Goal: Information Seeking & Learning: Learn about a topic

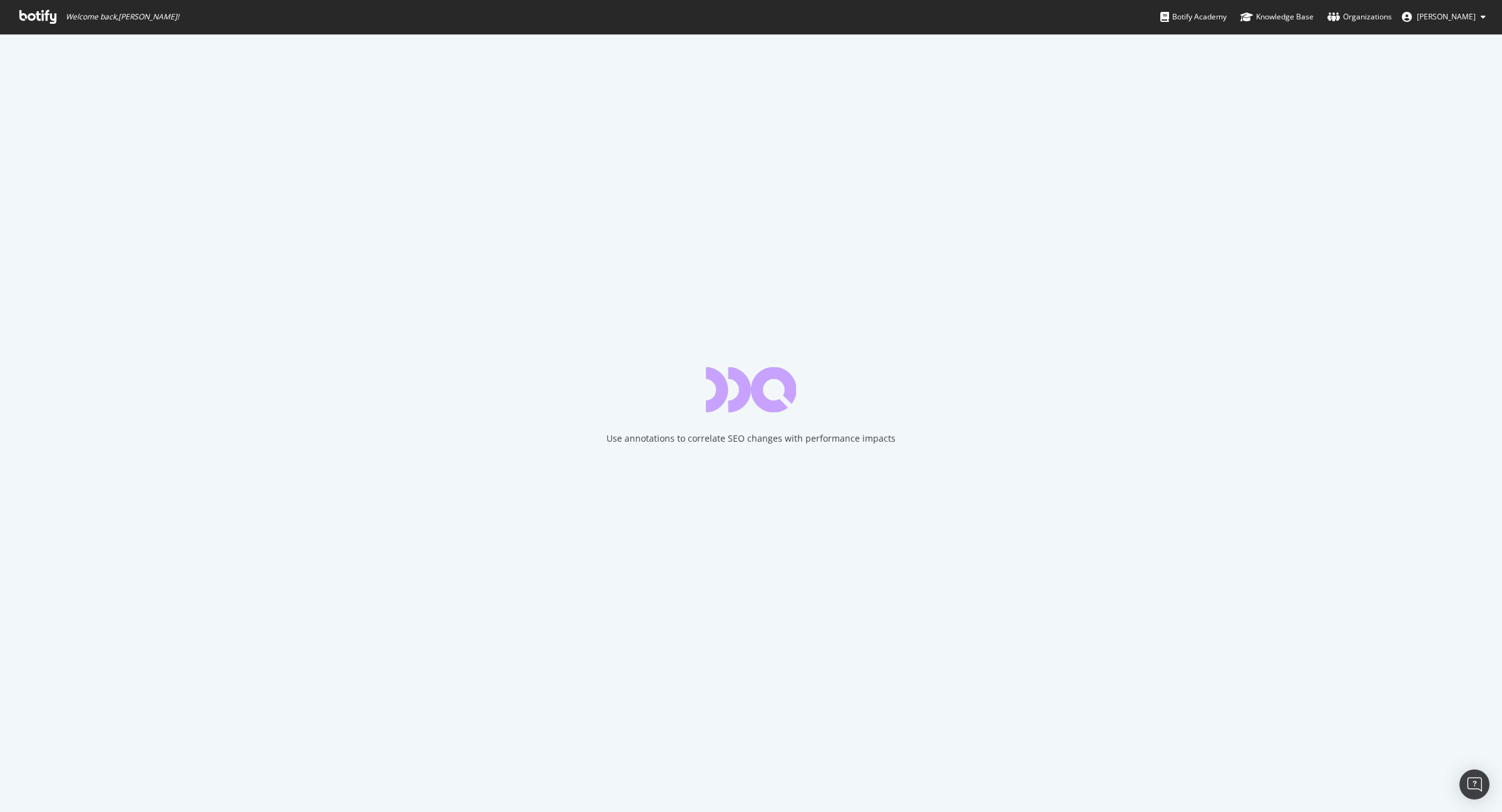
click at [29, 13] on icon at bounding box center [37, 16] width 37 height 14
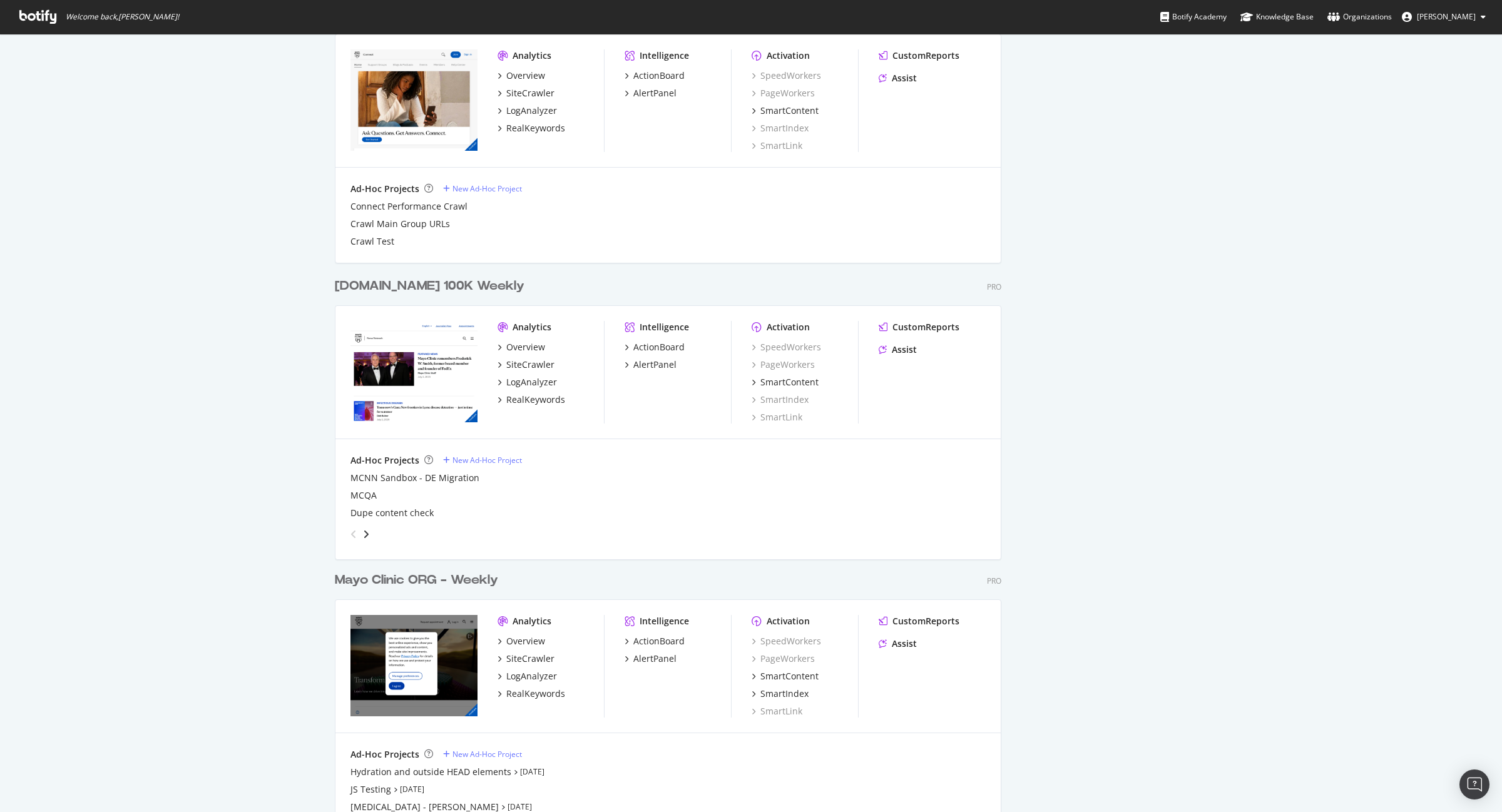
scroll to position [1074, 0]
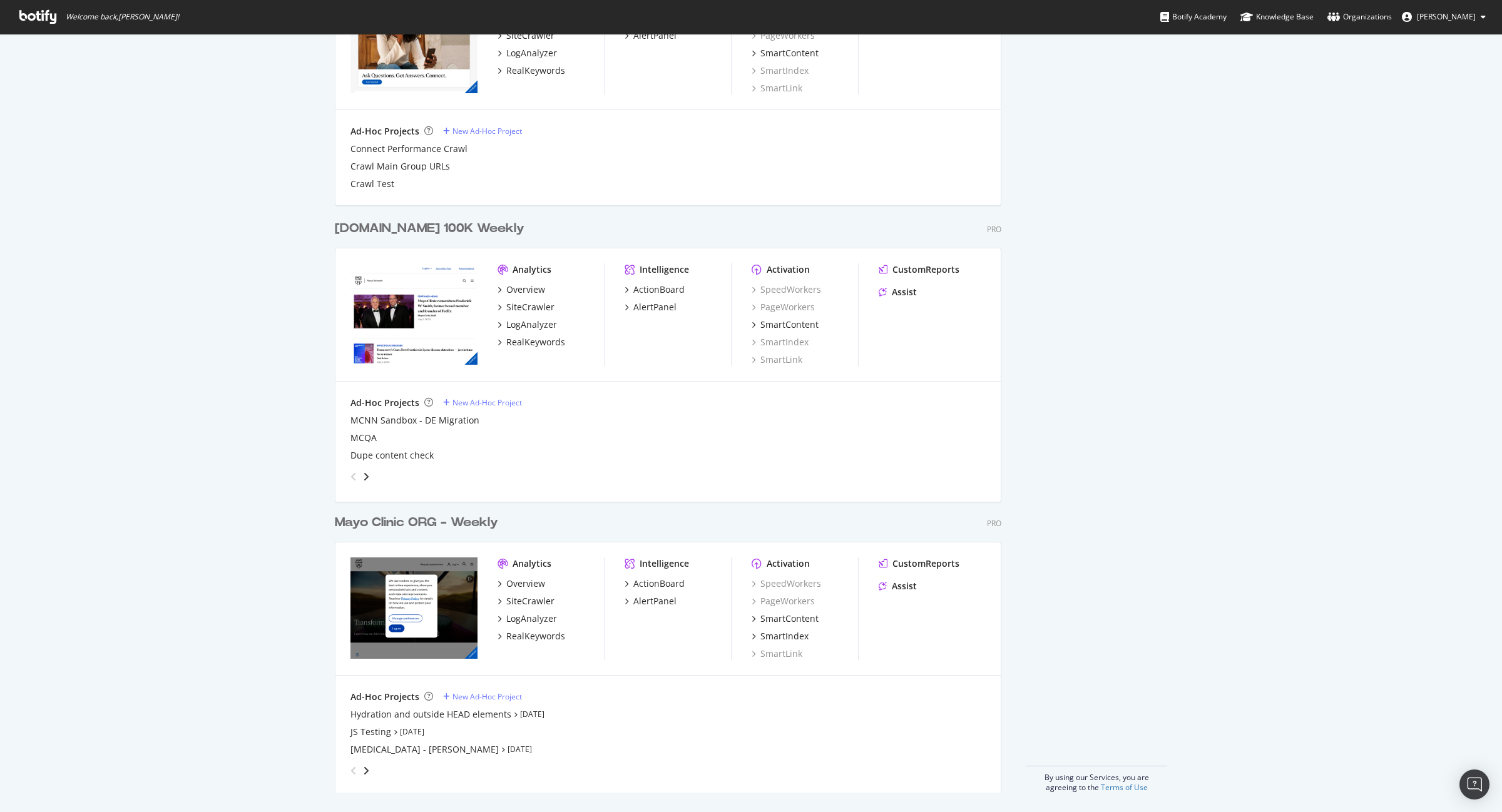
click at [407, 519] on div "Mayo Clinic ORG - Weekly" at bounding box center [416, 523] width 163 height 18
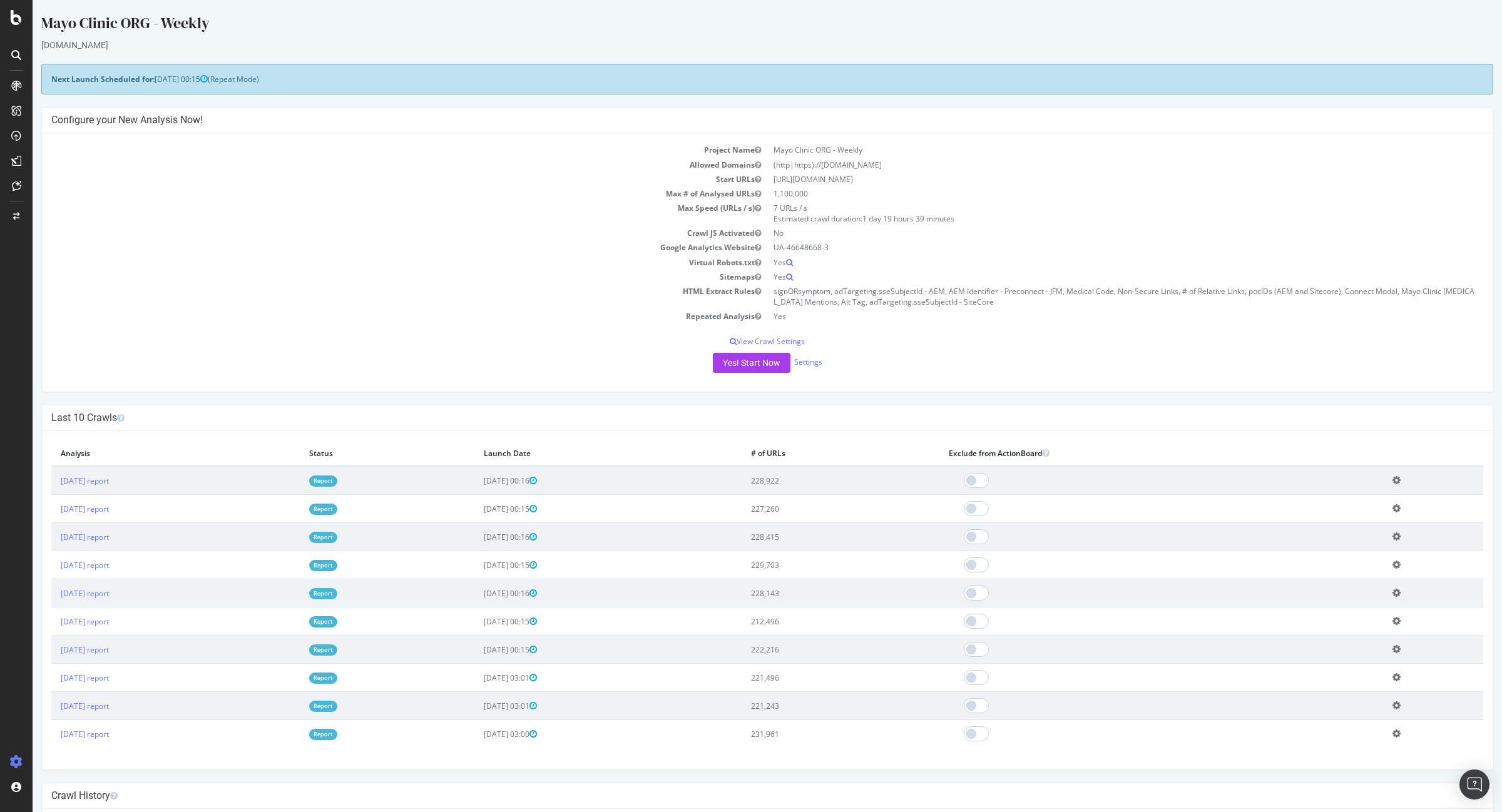
click at [337, 478] on link "Report" at bounding box center [323, 481] width 28 height 11
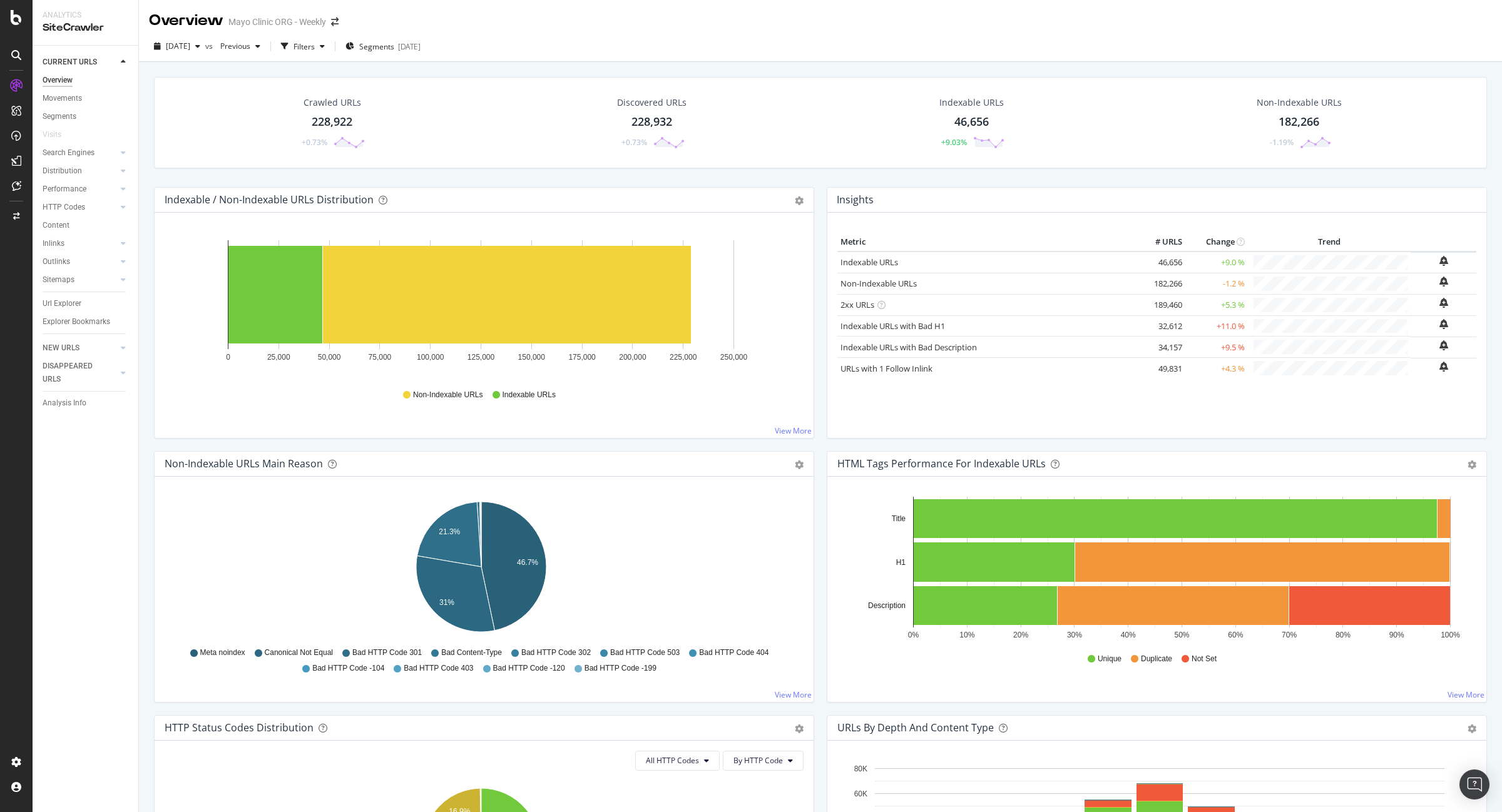
click at [332, 123] on div "228,922" at bounding box center [332, 122] width 41 height 16
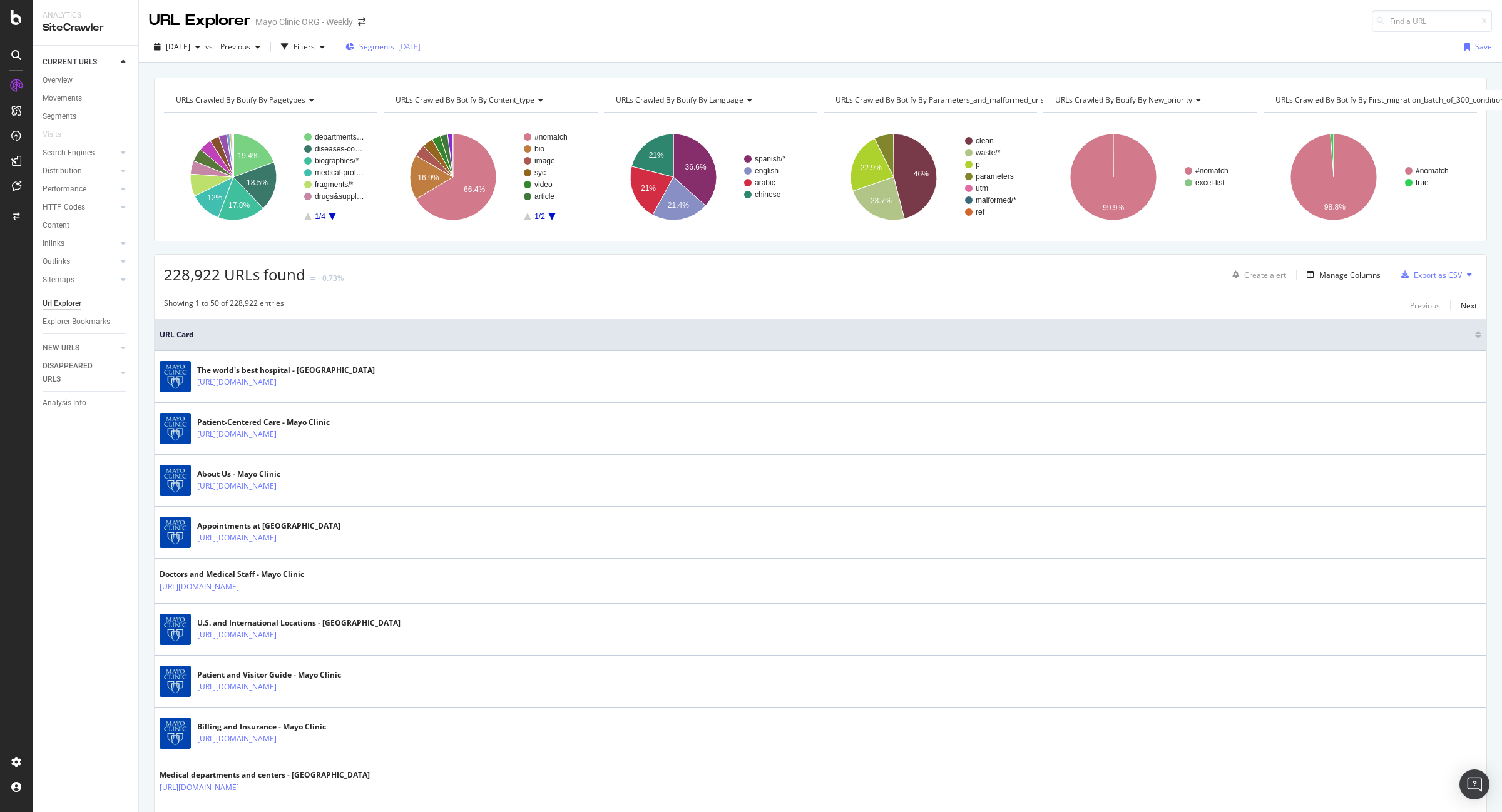
click at [395, 46] on span "Segments" at bounding box center [376, 46] width 35 height 11
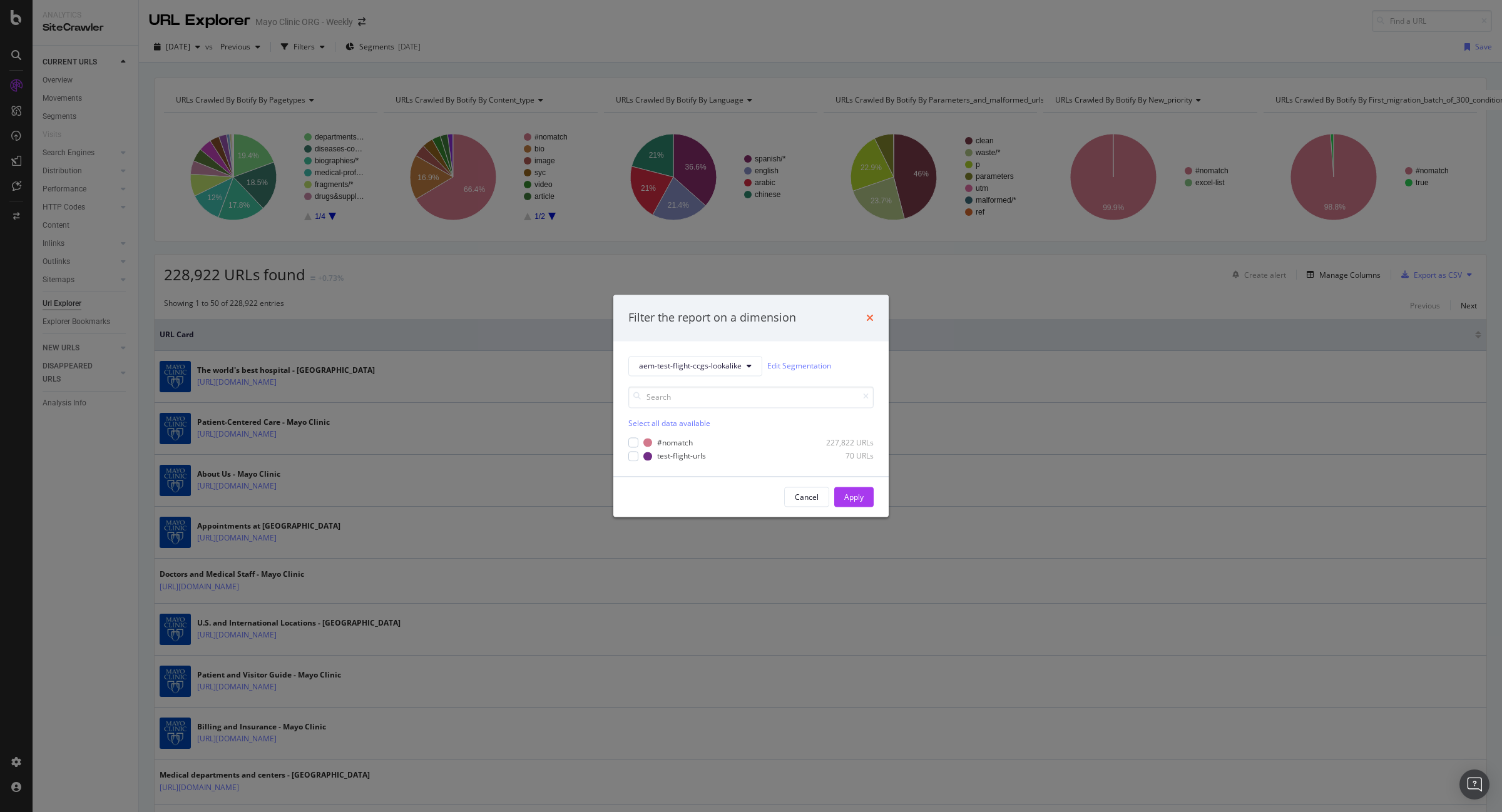
click at [869, 313] on icon "times" at bounding box center [870, 317] width 7 height 10
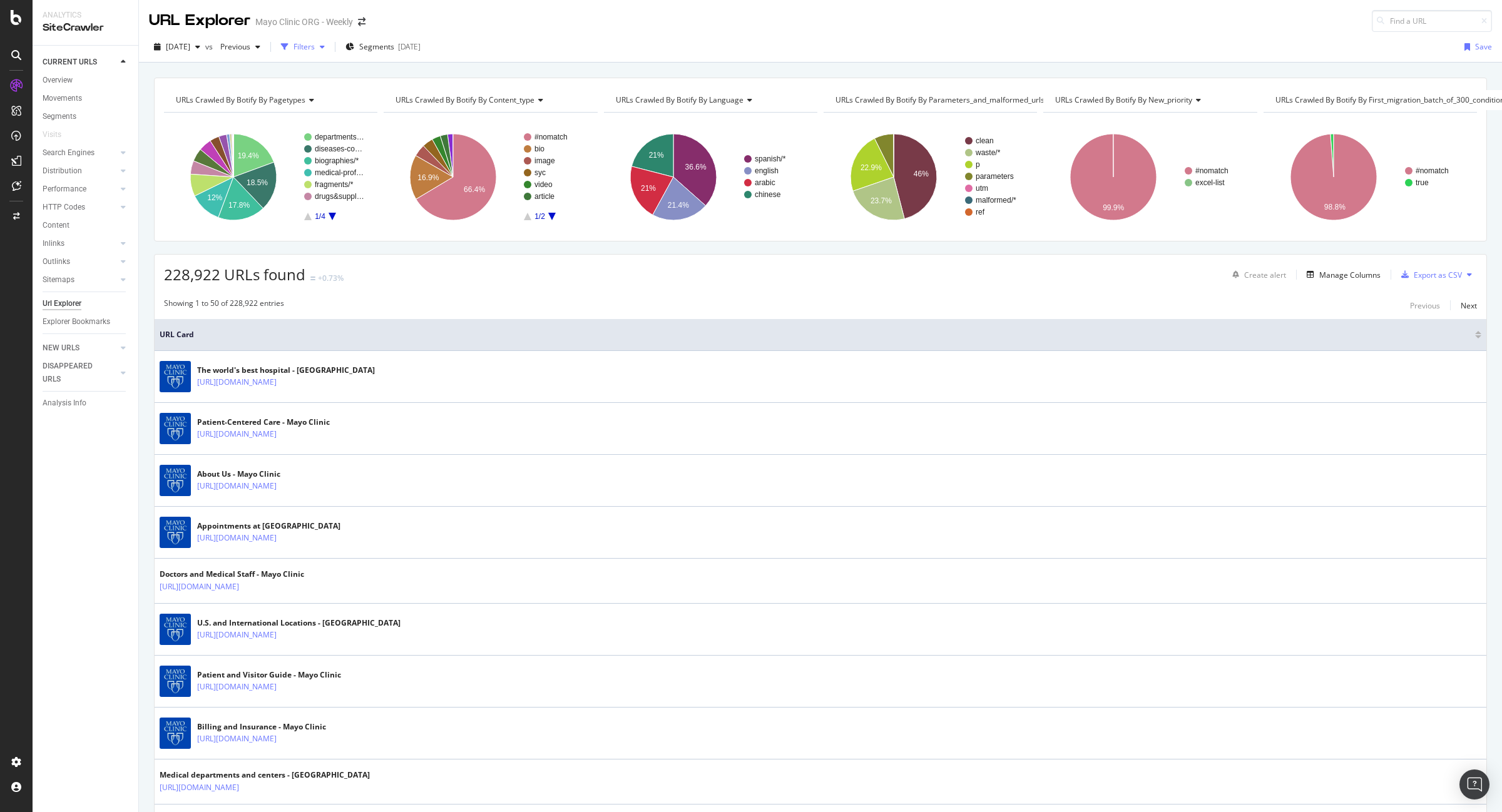
click at [314, 44] on div "Filters" at bounding box center [303, 46] width 21 height 11
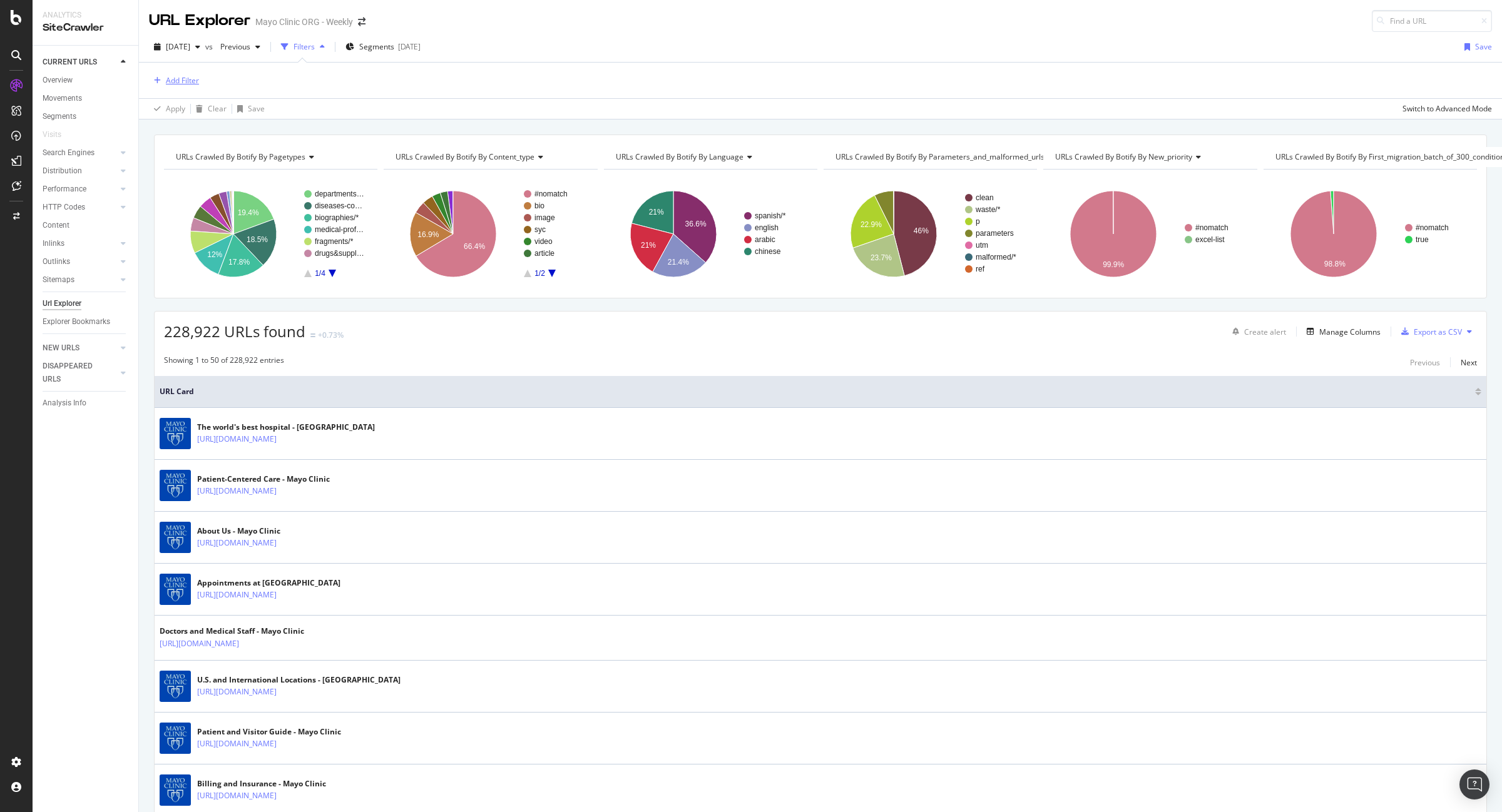
click at [185, 79] on div "Add Filter" at bounding box center [182, 80] width 33 height 11
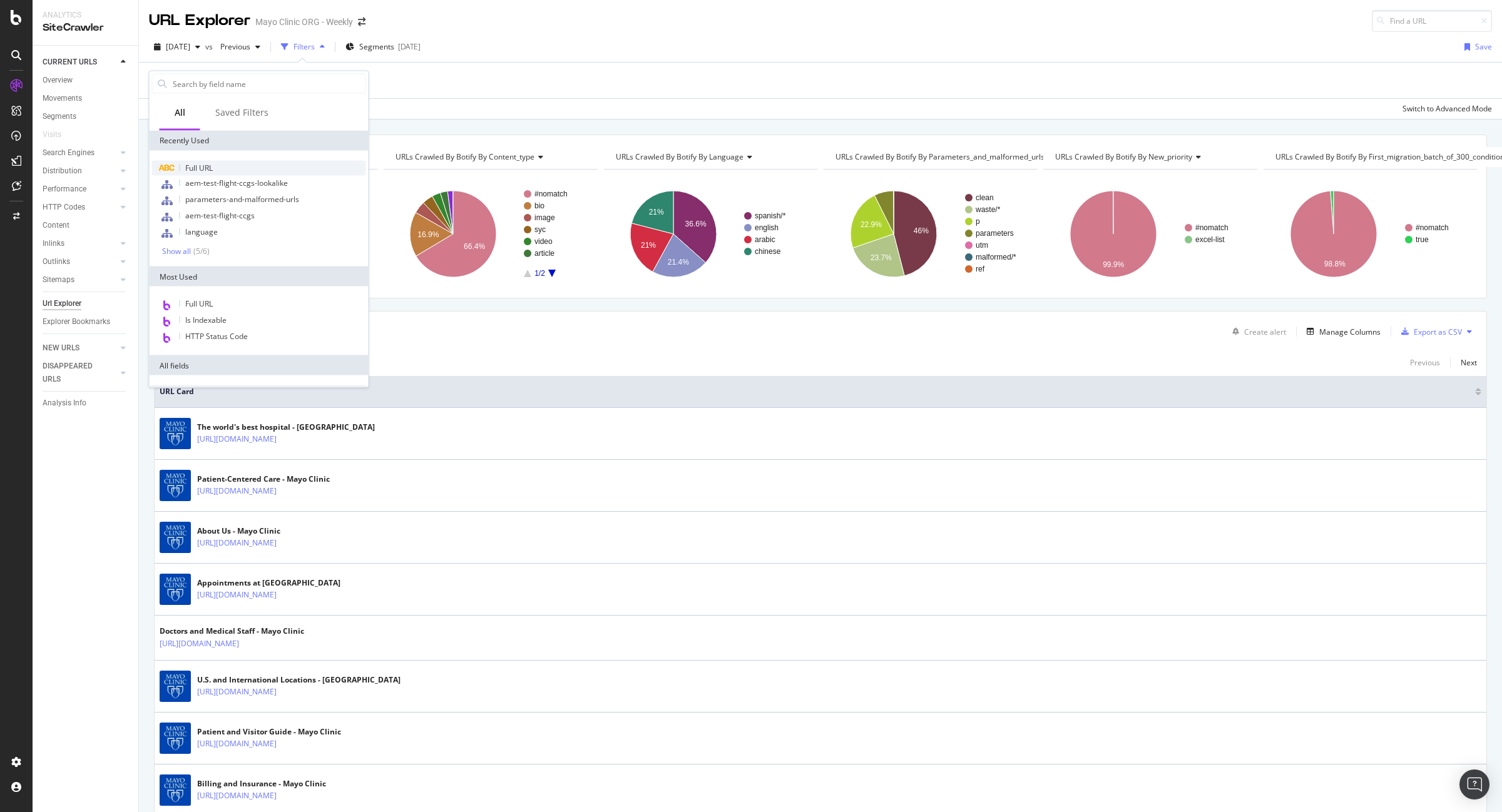
click at [195, 167] on span "Full URL" at bounding box center [199, 169] width 27 height 11
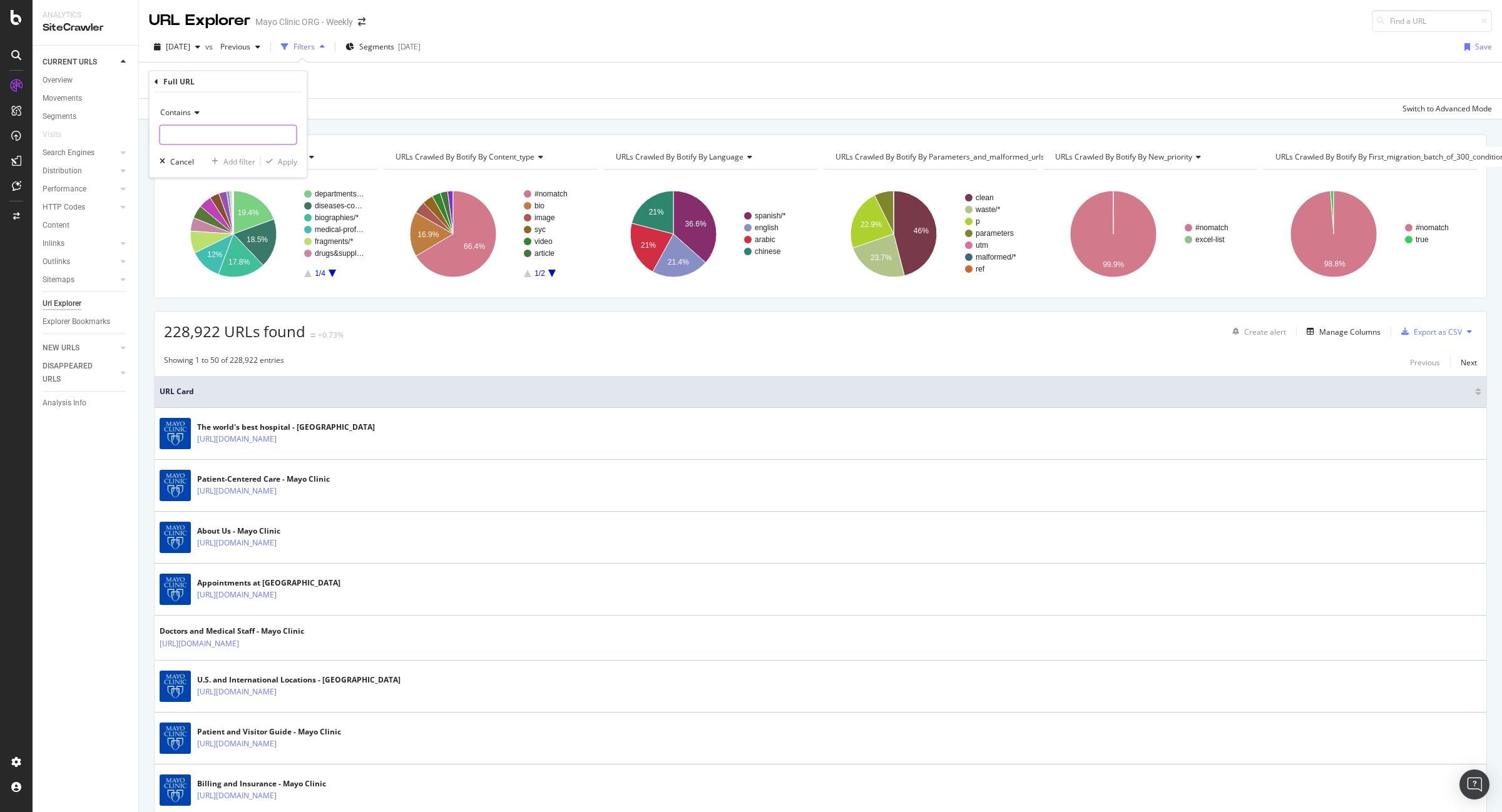
click at [207, 135] on input "text" at bounding box center [229, 135] width 137 height 20
type input "/art-"
click at [283, 161] on div "Apply" at bounding box center [287, 161] width 19 height 11
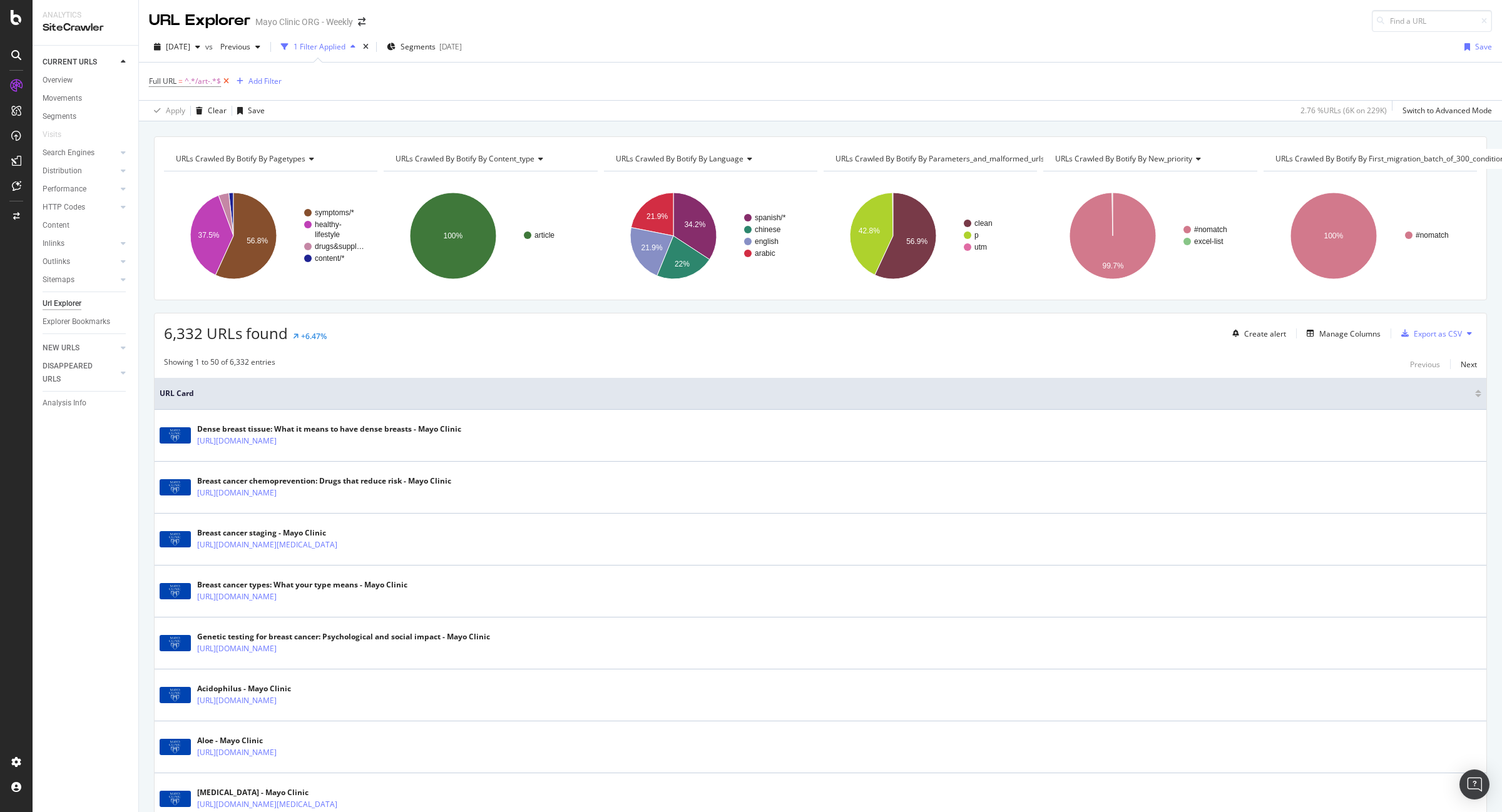
click at [229, 83] on icon at bounding box center [226, 81] width 11 height 13
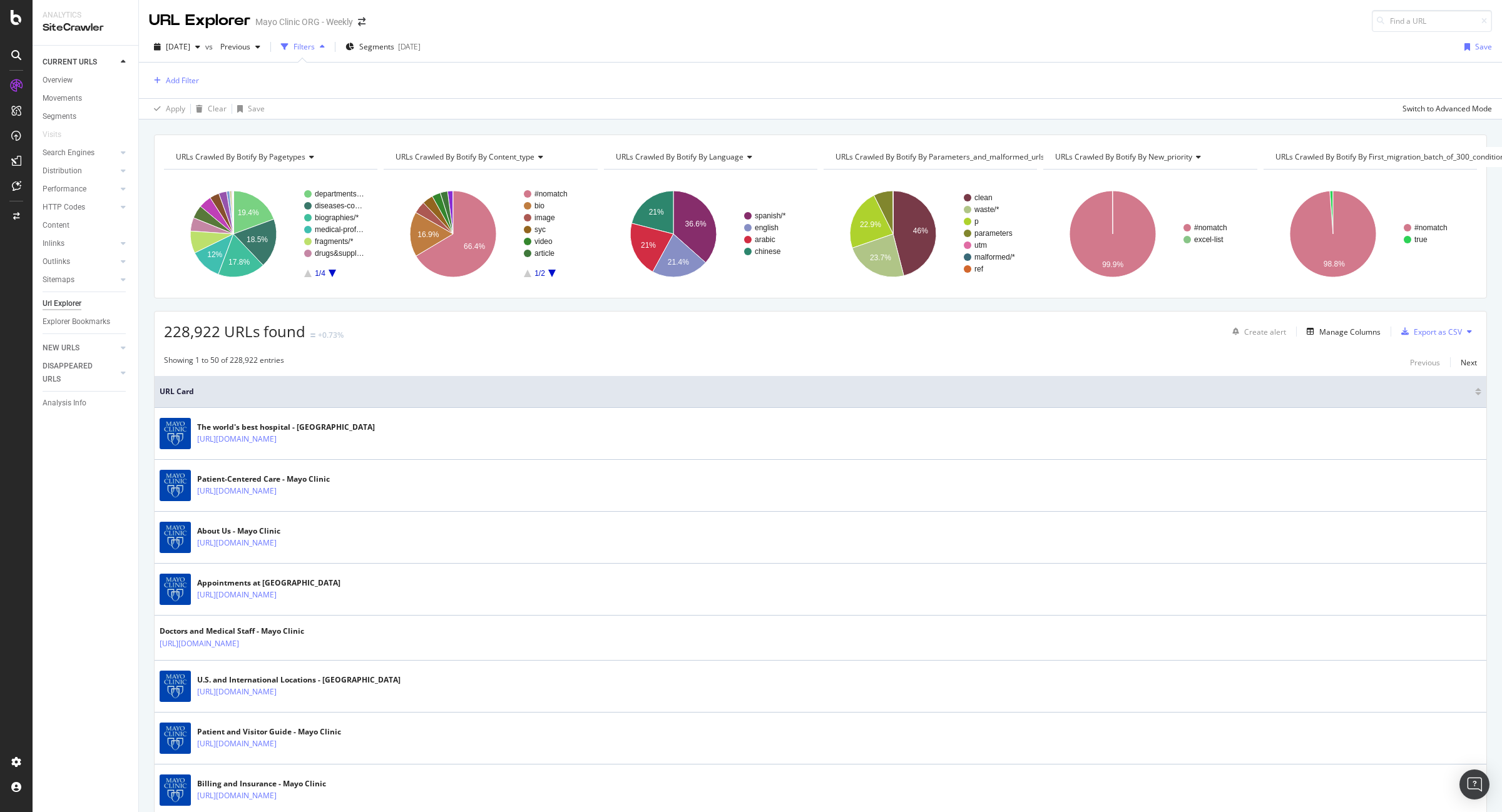
click at [314, 47] on div "Filters" at bounding box center [303, 46] width 21 height 11
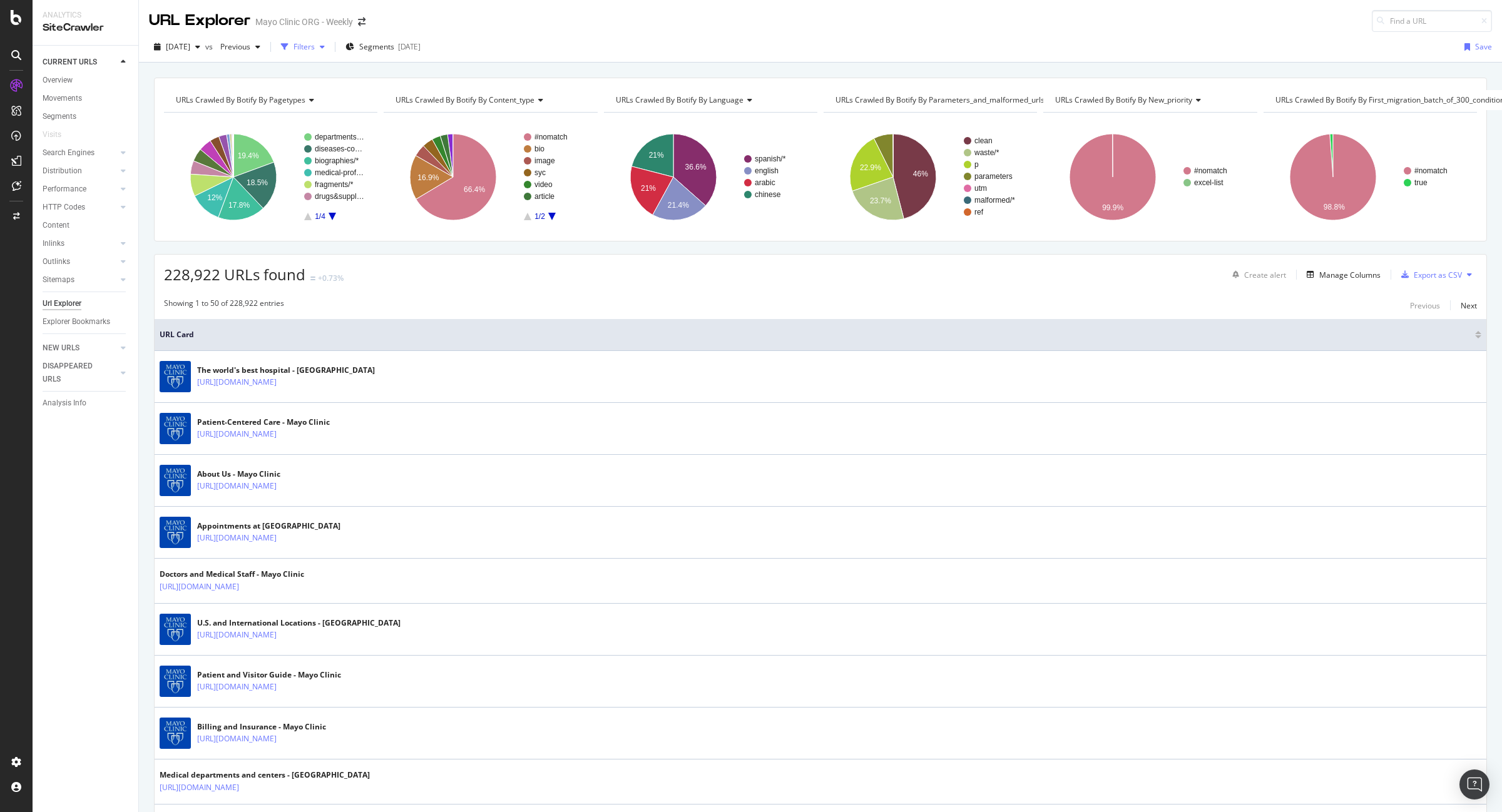
click at [314, 47] on div "Filters" at bounding box center [303, 46] width 21 height 11
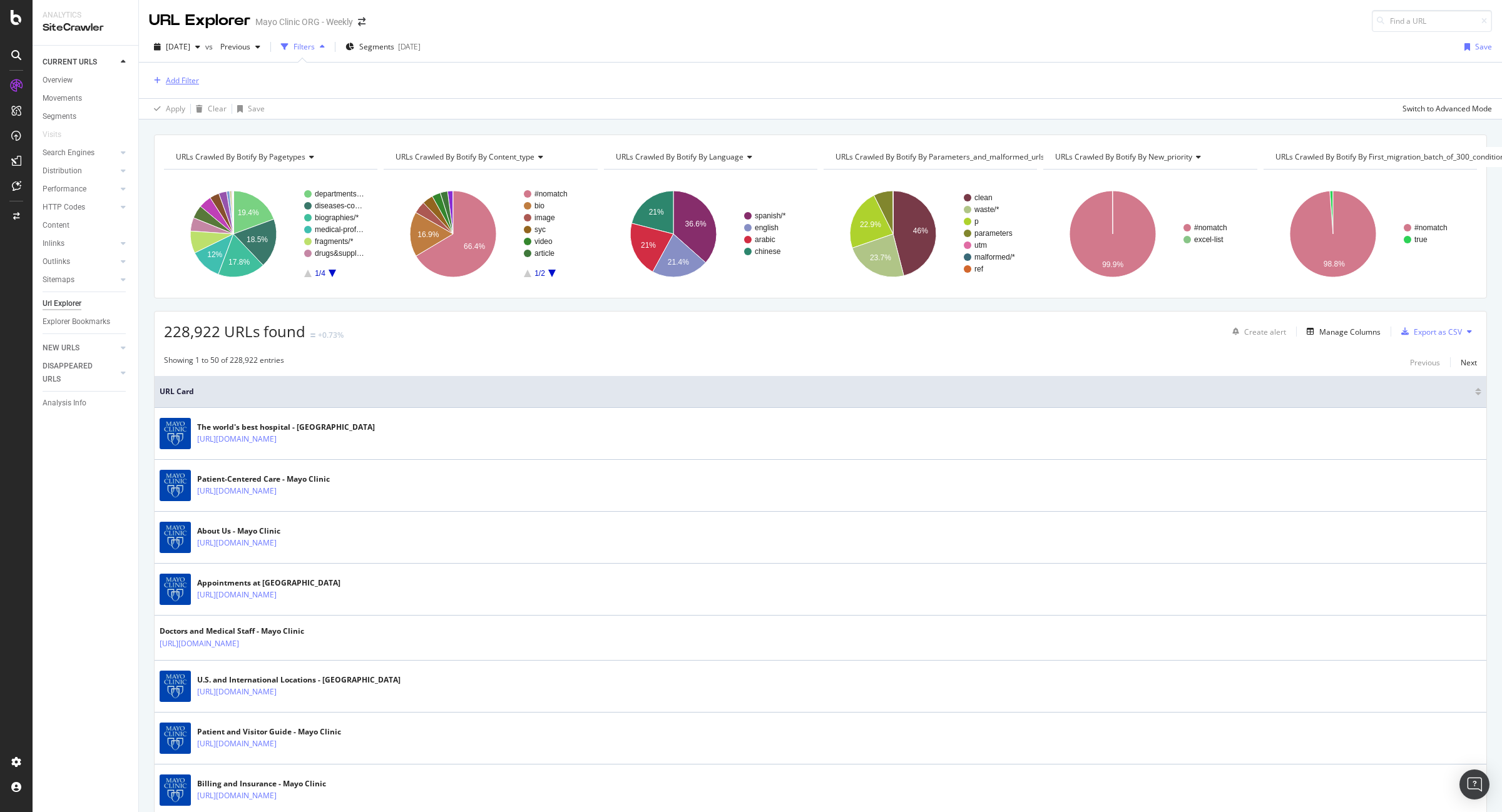
click at [188, 73] on button "Add Filter" at bounding box center [173, 80] width 50 height 15
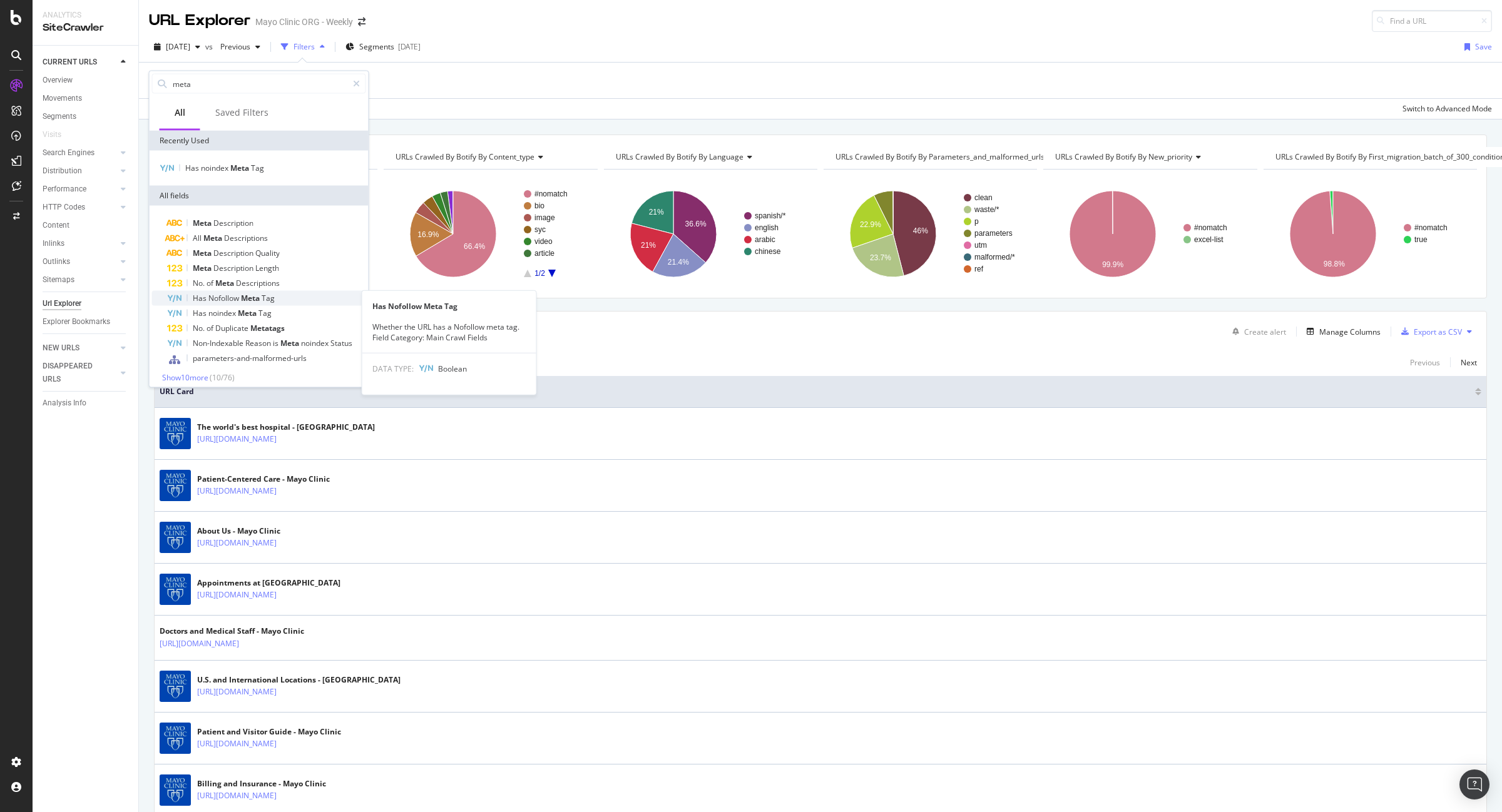
type input "meta"
click at [240, 294] on span "Nofollow" at bounding box center [225, 298] width 33 height 11
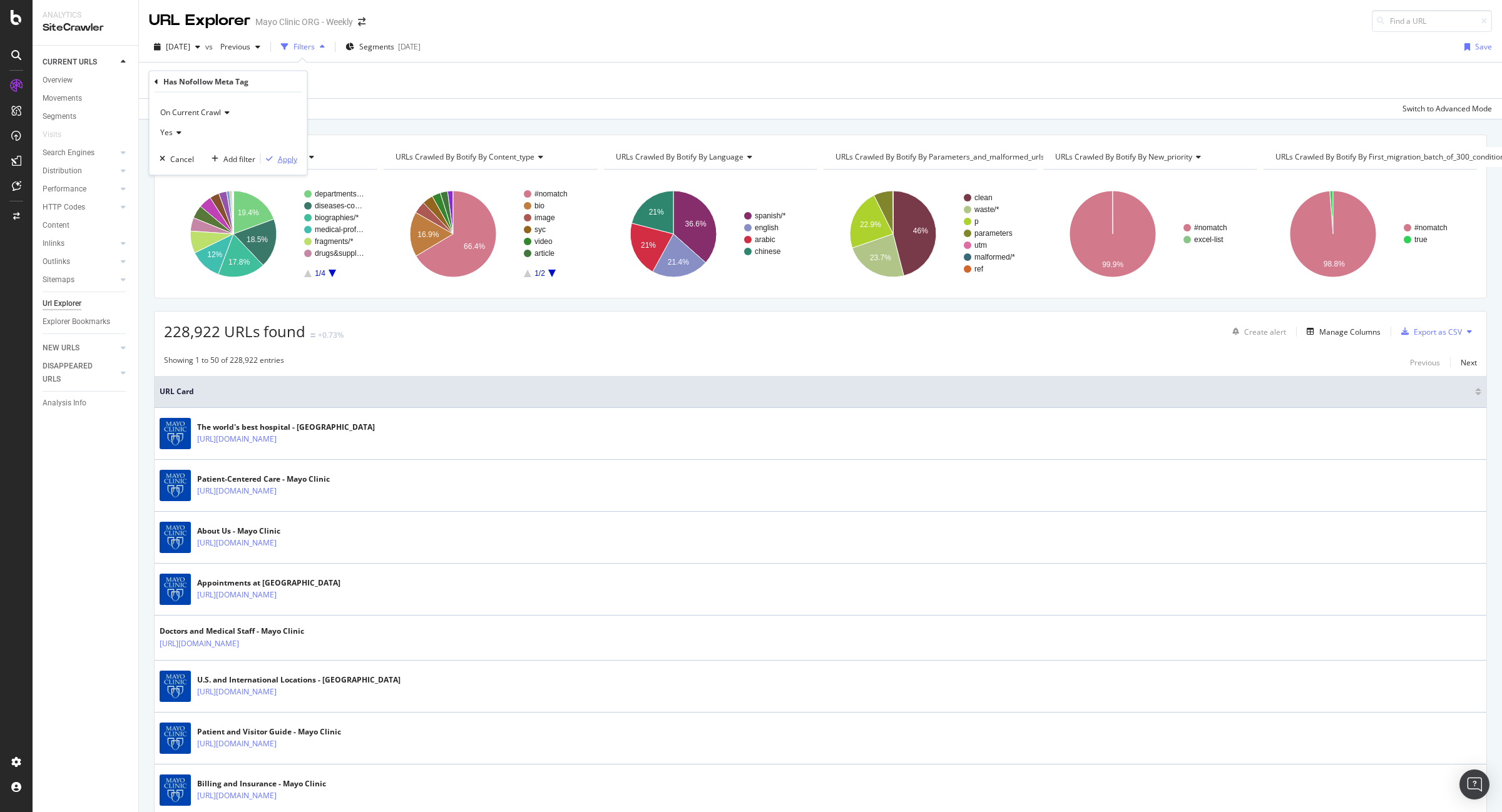
click at [285, 157] on div "Apply" at bounding box center [287, 159] width 19 height 11
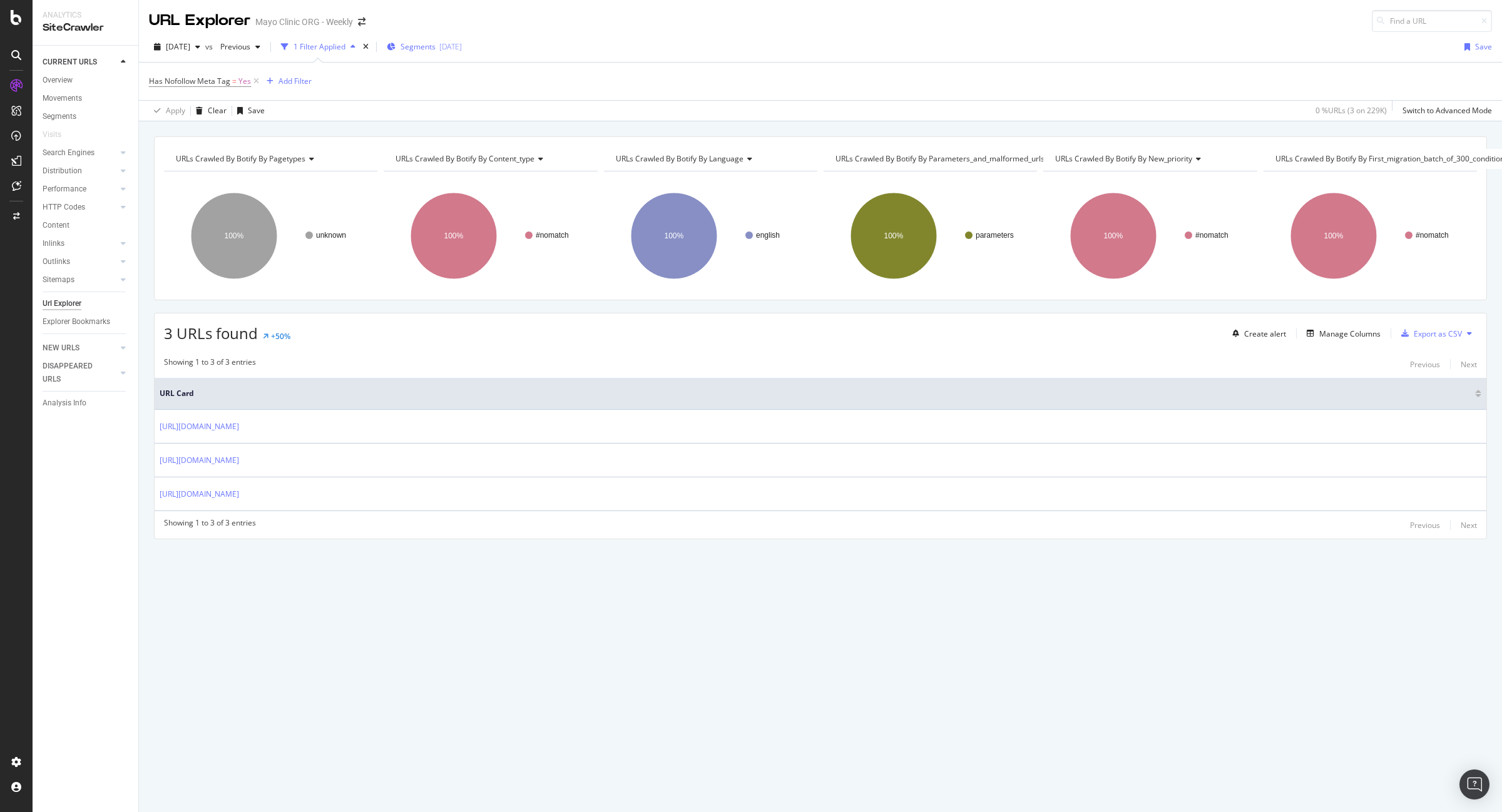
click at [455, 54] on div "Segments [DATE]" at bounding box center [424, 46] width 75 height 19
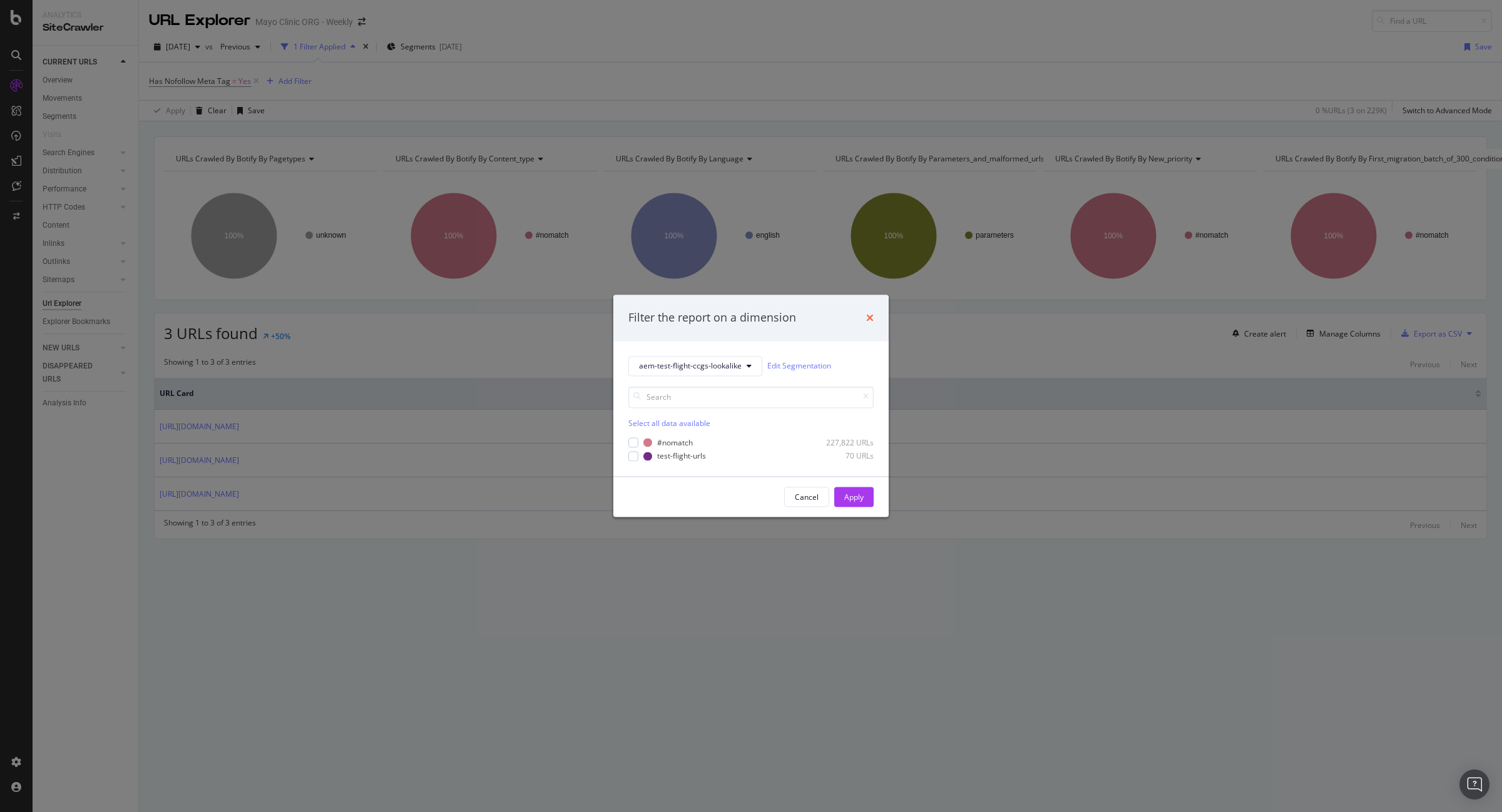
click at [869, 313] on icon "times" at bounding box center [870, 317] width 7 height 10
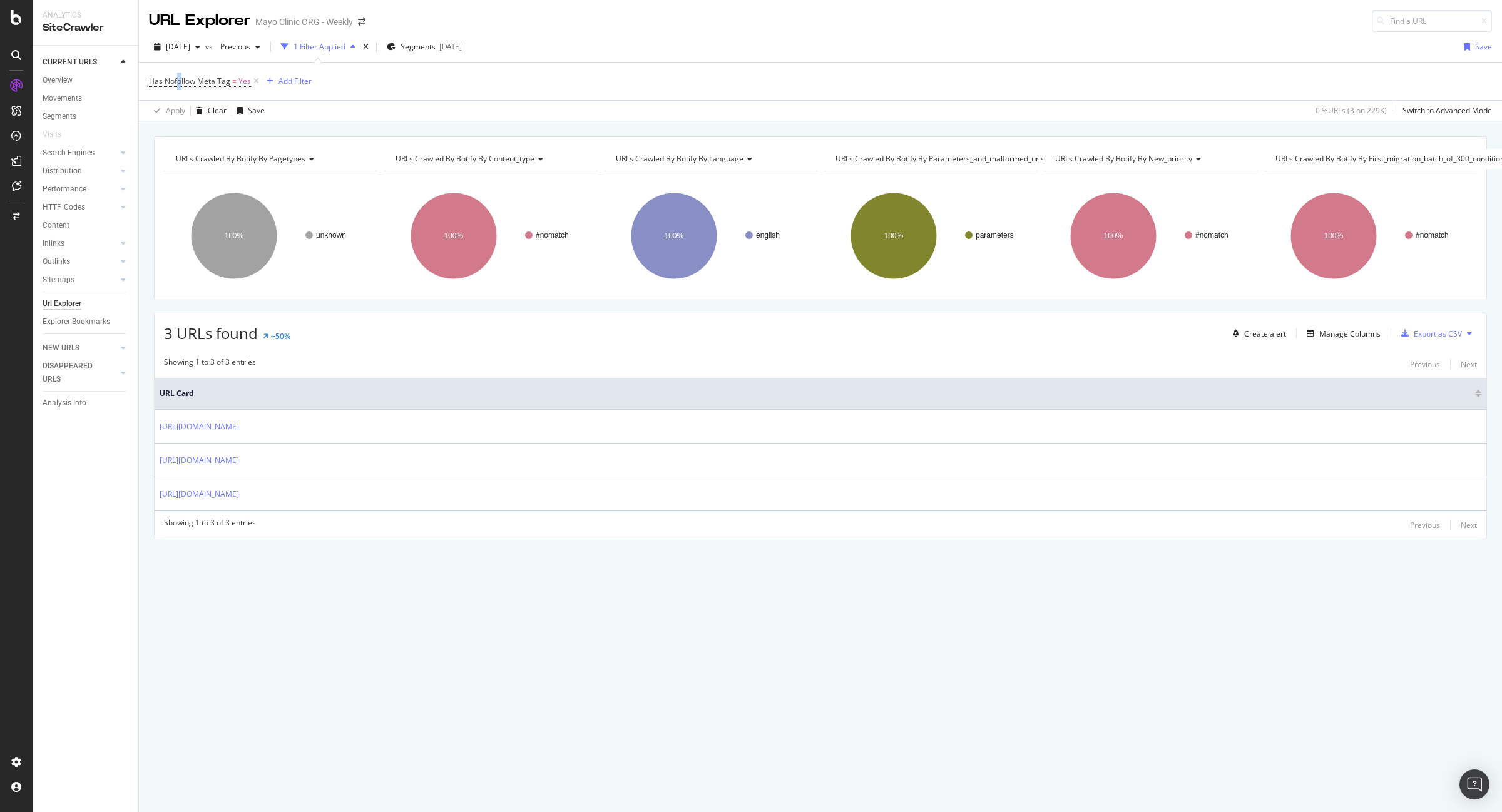
click at [180, 75] on span "Has Nofollow Meta Tag = Yes" at bounding box center [205, 81] width 113 height 17
click at [211, 79] on span "Has Nofollow Meta Tag" at bounding box center [189, 81] width 81 height 11
click at [157, 77] on icon at bounding box center [157, 80] width 4 height 7
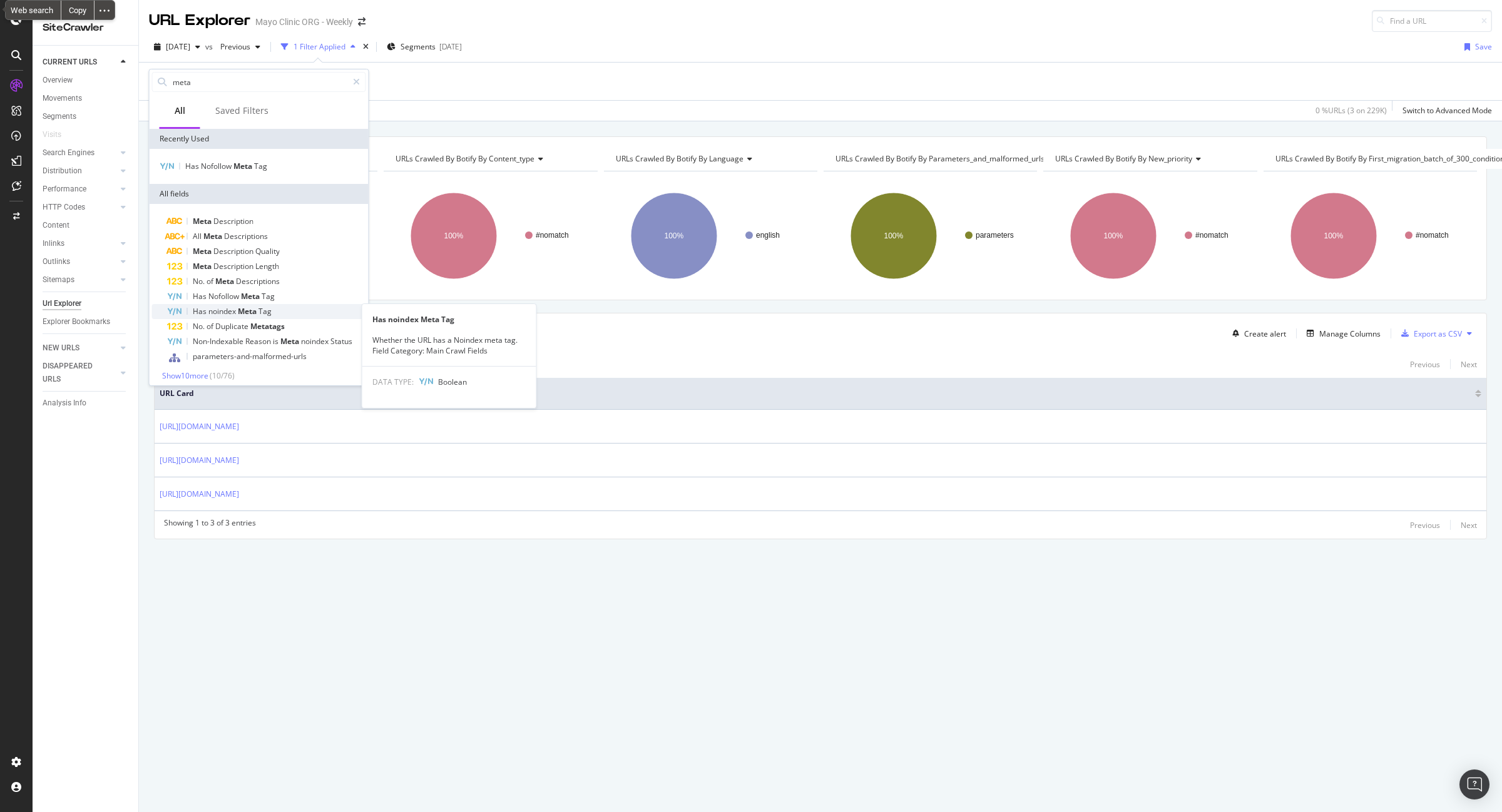
click at [261, 306] on span "Tag" at bounding box center [265, 312] width 13 height 11
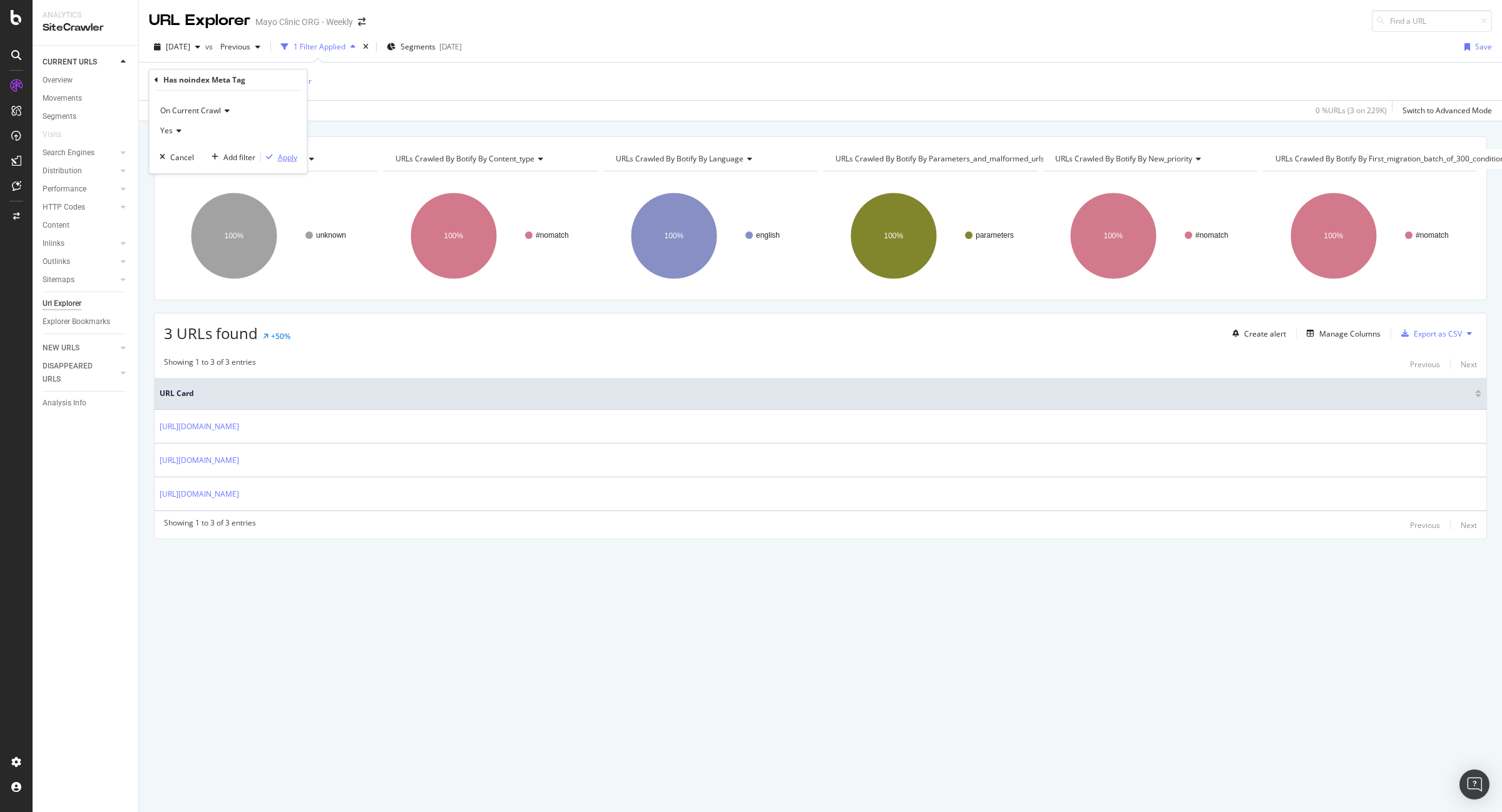
click at [292, 159] on div "Apply" at bounding box center [287, 158] width 19 height 11
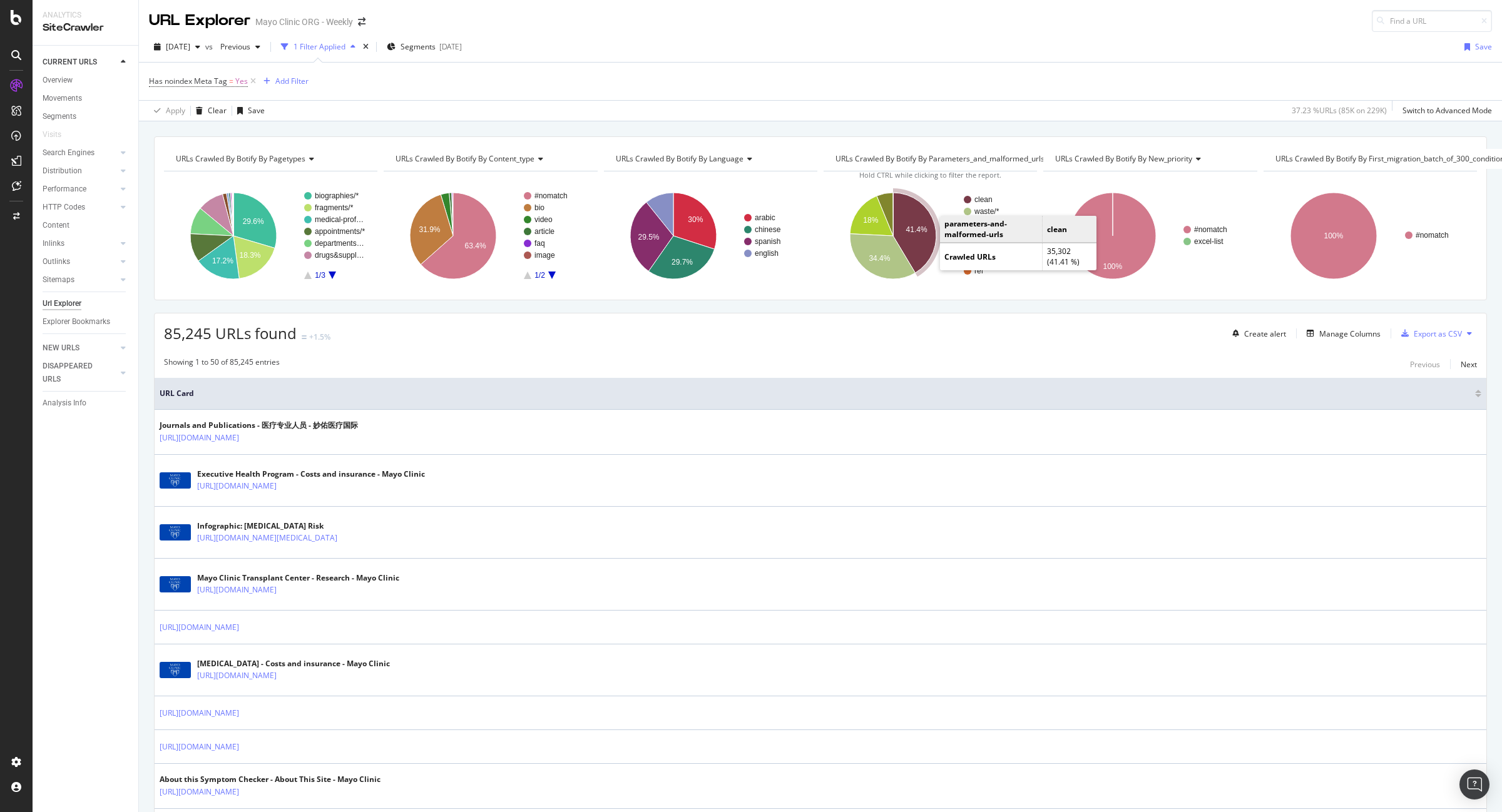
drag, startPoint x: 914, startPoint y: 244, endPoint x: 1024, endPoint y: 398, distance: 189.3
click at [914, 244] on icon "A chart." at bounding box center [914, 233] width 43 height 80
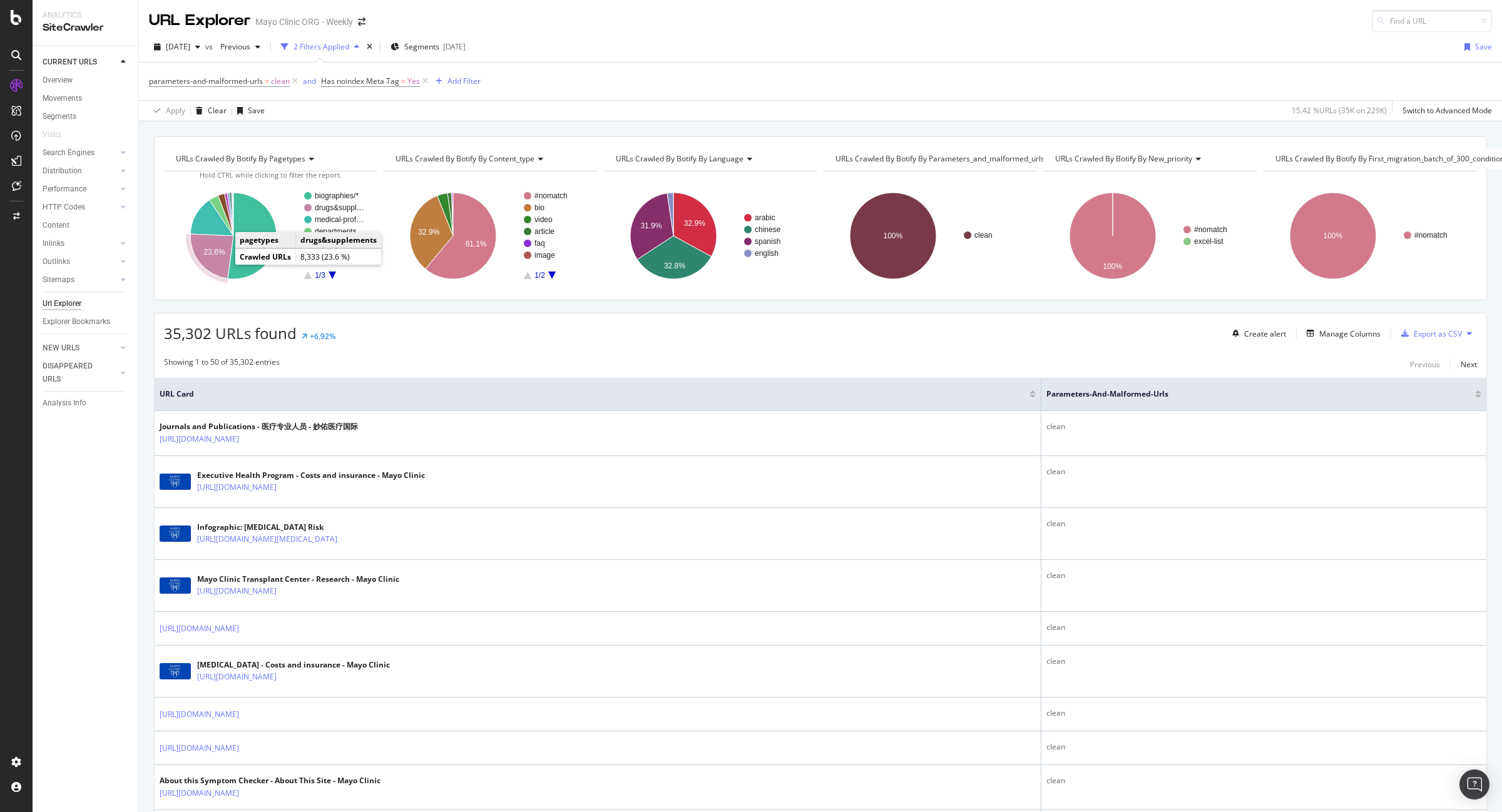
click at [214, 265] on icon "A chart." at bounding box center [211, 256] width 43 height 45
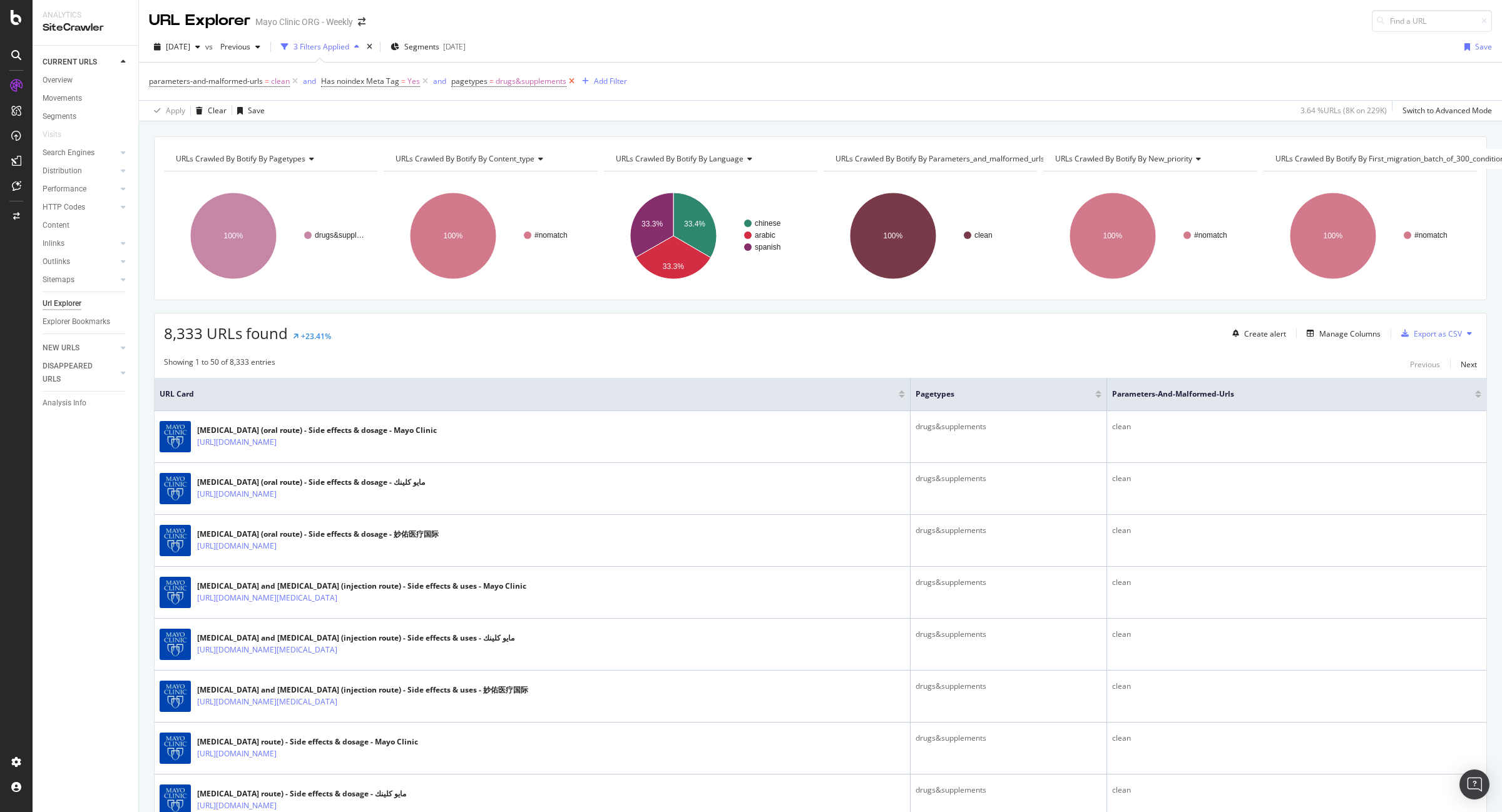
click at [571, 79] on icon at bounding box center [572, 81] width 11 height 13
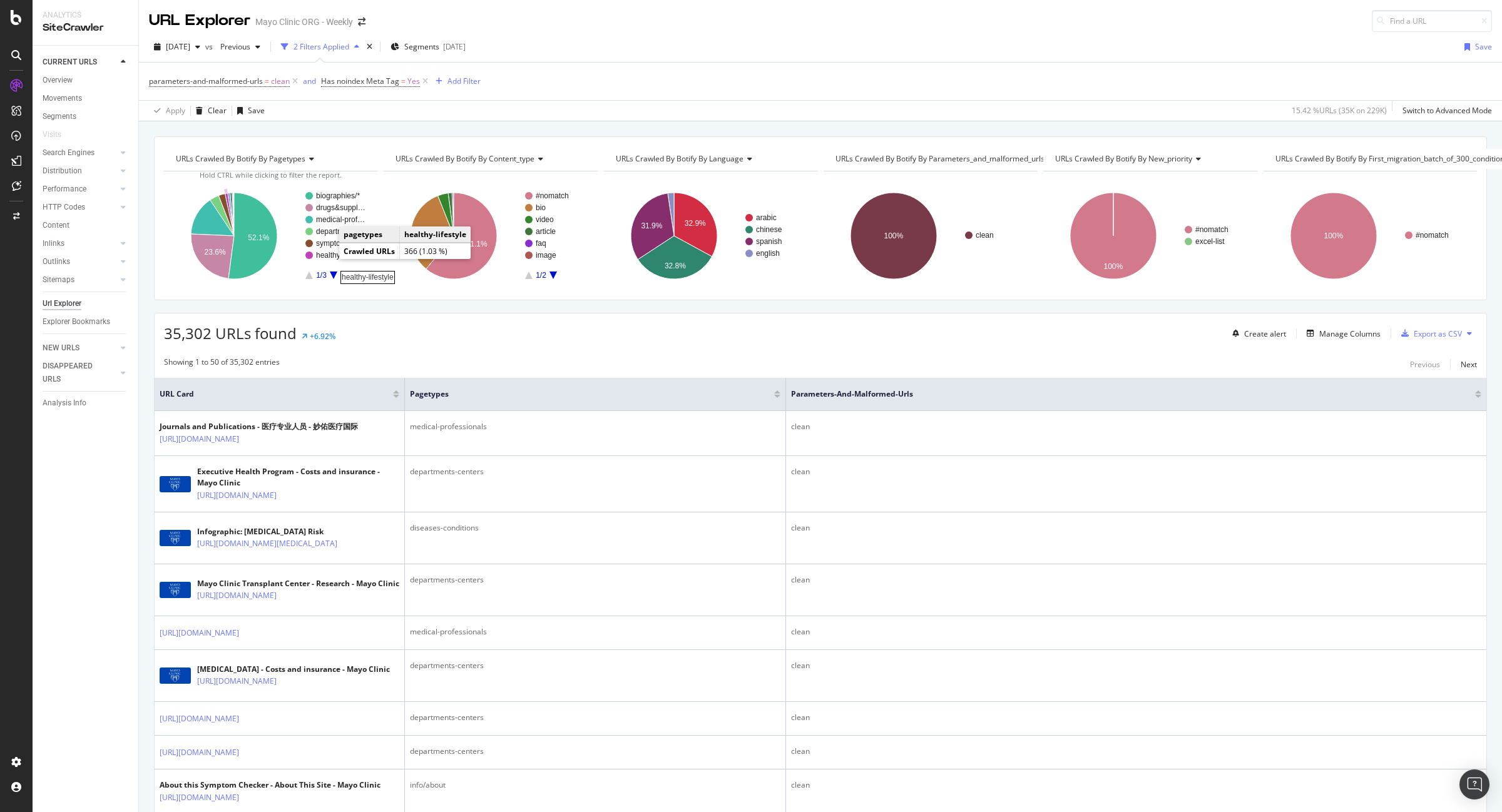
click at [329, 257] on rect "A chart." at bounding box center [342, 255] width 51 height 7
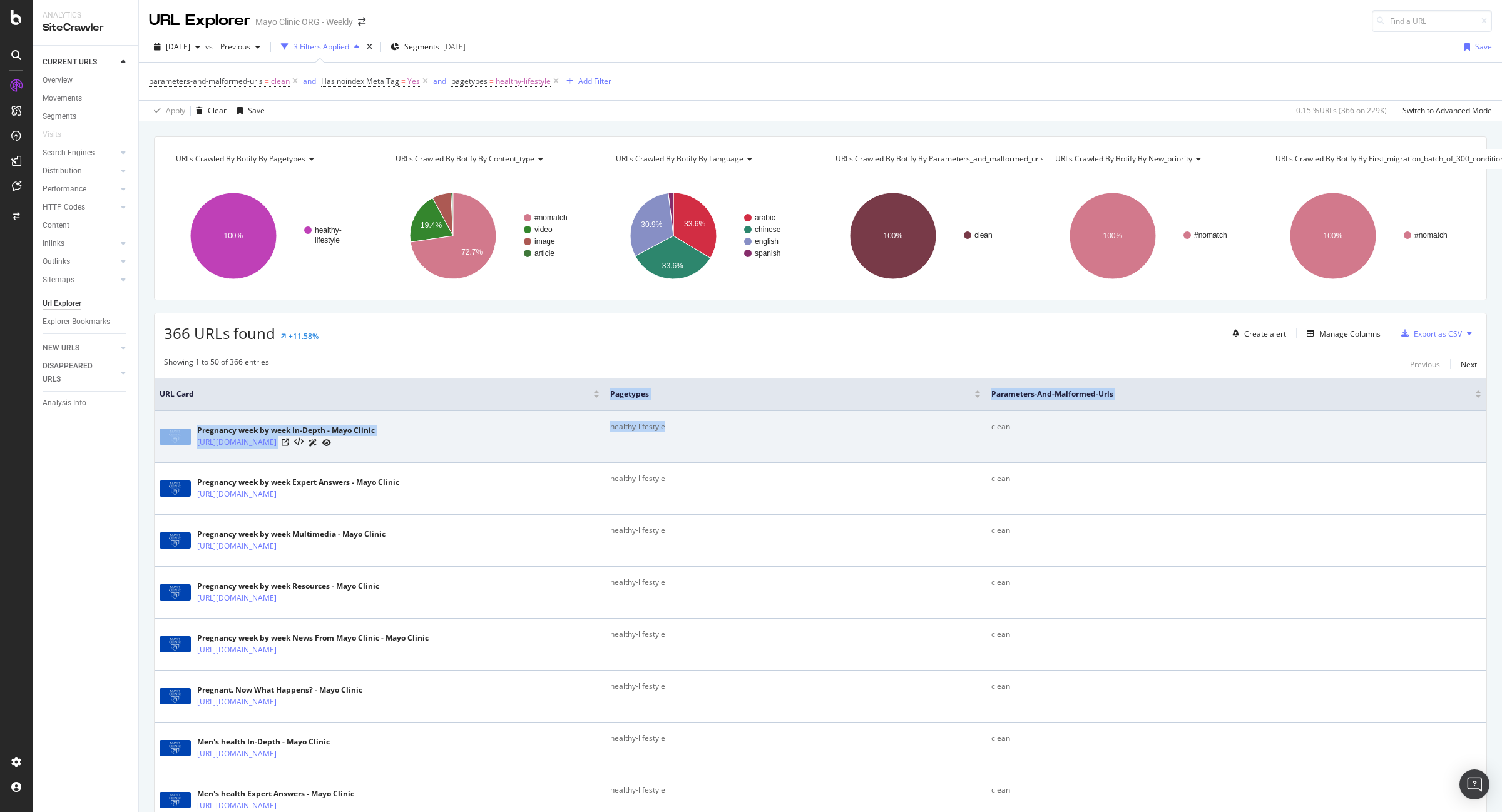
drag, startPoint x: 404, startPoint y: 406, endPoint x: 982, endPoint y: 427, distance: 578.4
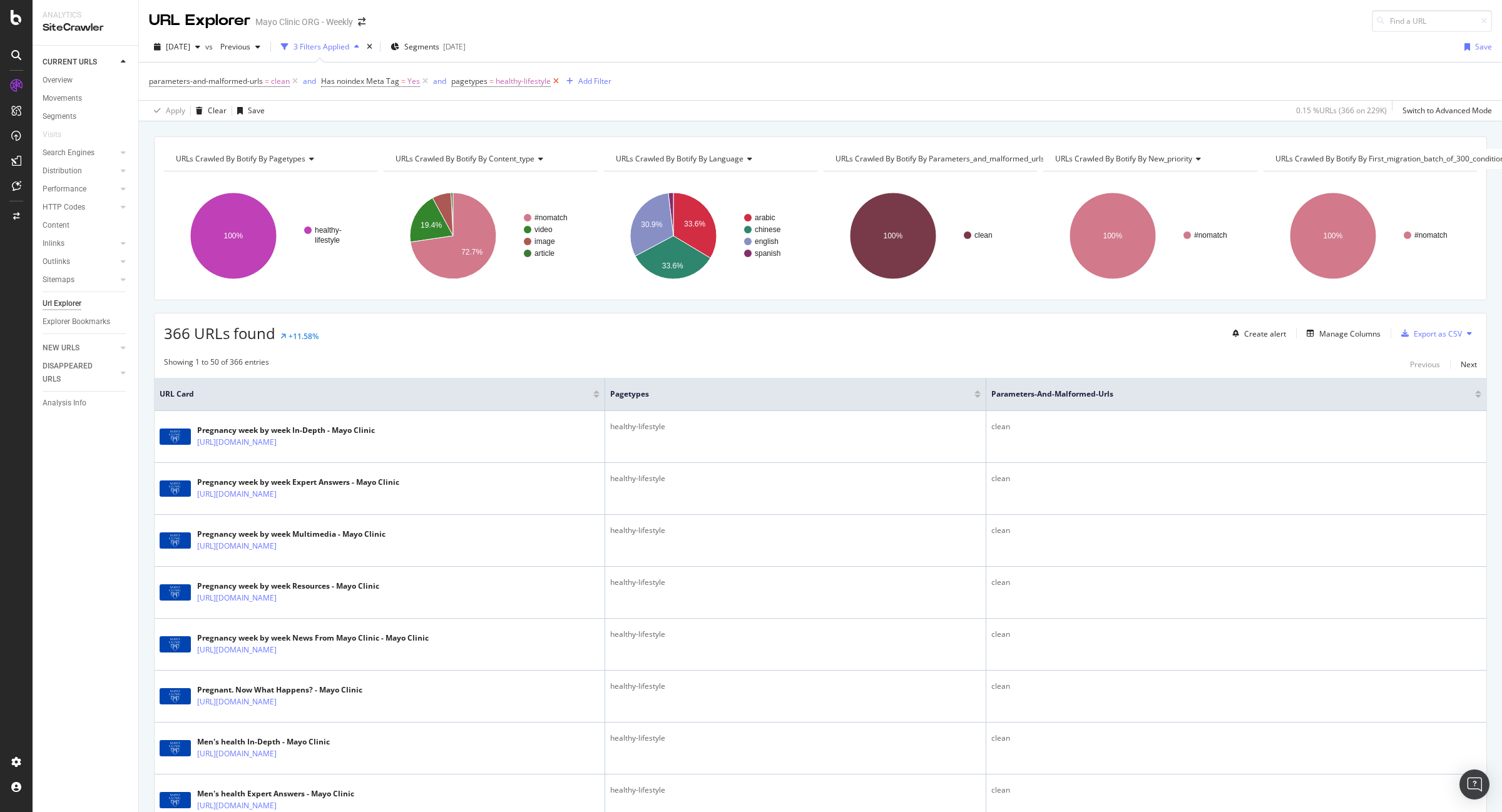
click at [554, 80] on icon at bounding box center [556, 81] width 11 height 13
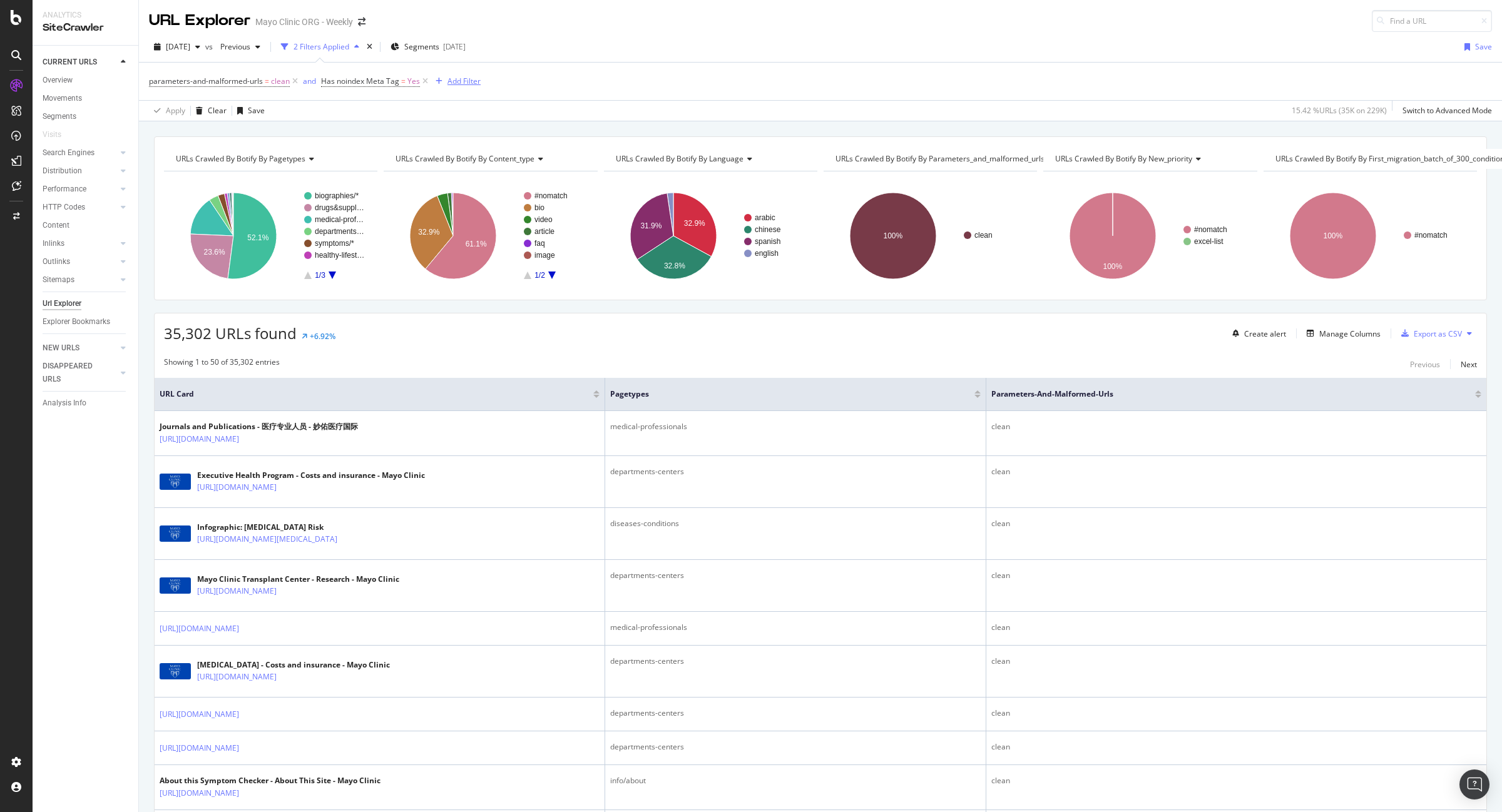
click at [461, 79] on div "Add Filter" at bounding box center [464, 81] width 33 height 11
click at [740, 95] on div "parameters-and-malformed-urls = clean and Has noindex Meta Tag = Yes Add Filter" at bounding box center [820, 81] width 1343 height 37
click at [1437, 111] on div "Switch to Advanced Mode" at bounding box center [1447, 110] width 89 height 11
click at [537, 81] on div "Add Filter Group" at bounding box center [531, 81] width 57 height 11
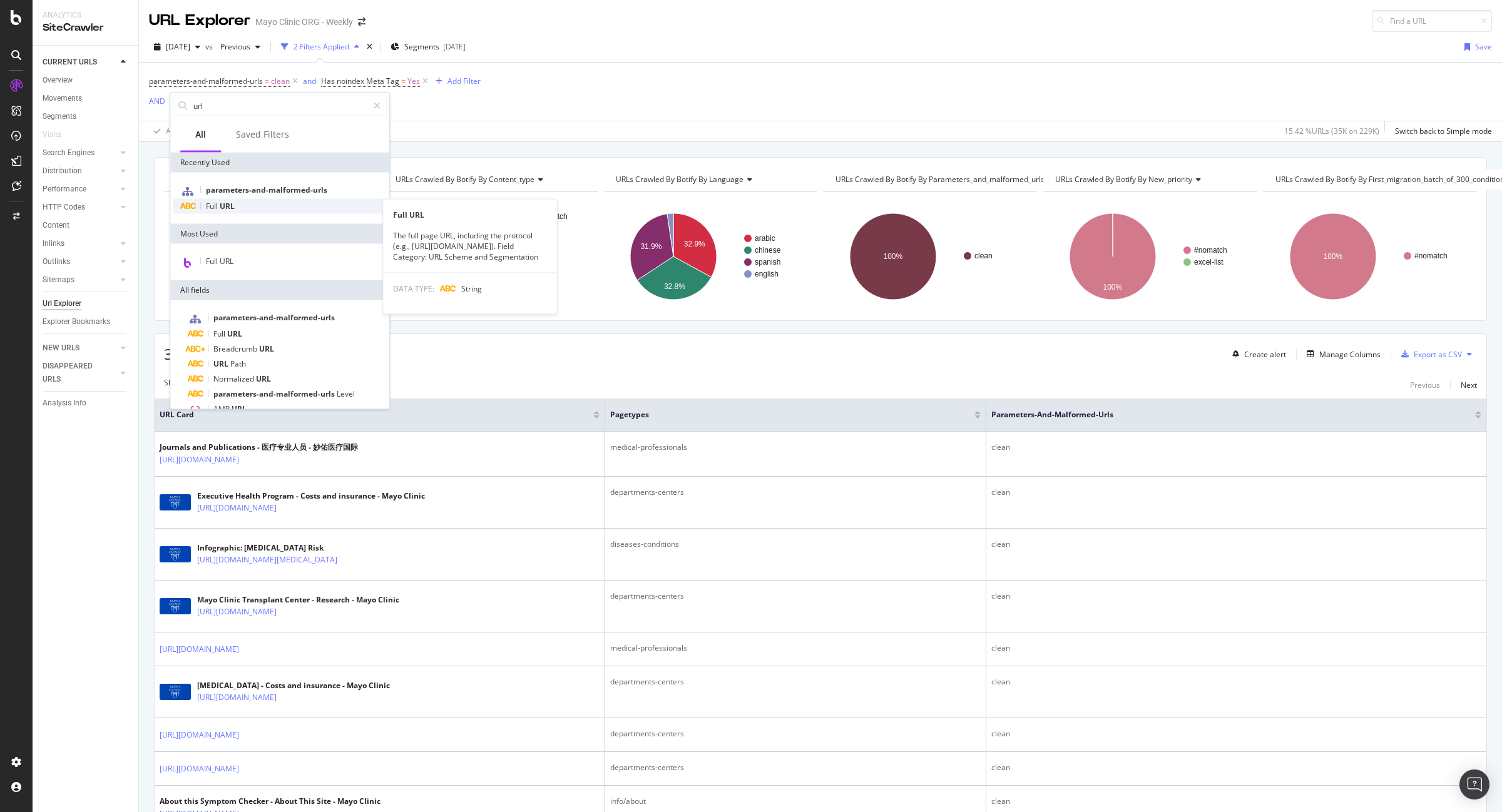
type input "url"
click at [221, 205] on span "URL" at bounding box center [227, 206] width 15 height 11
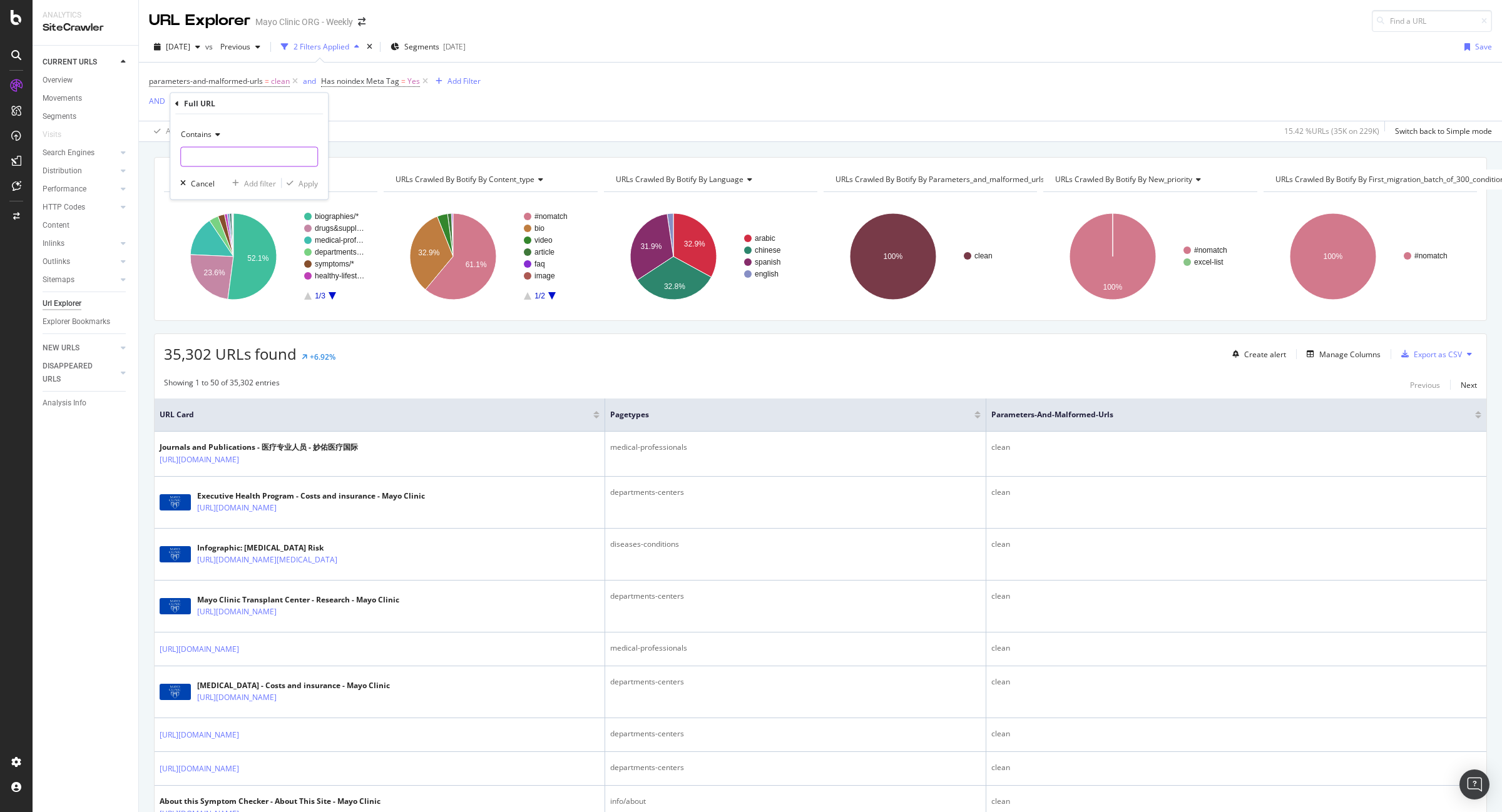
click at [215, 155] on input "text" at bounding box center [249, 157] width 137 height 20
type input "expert-answers"
click at [307, 180] on div "Apply" at bounding box center [308, 183] width 19 height 11
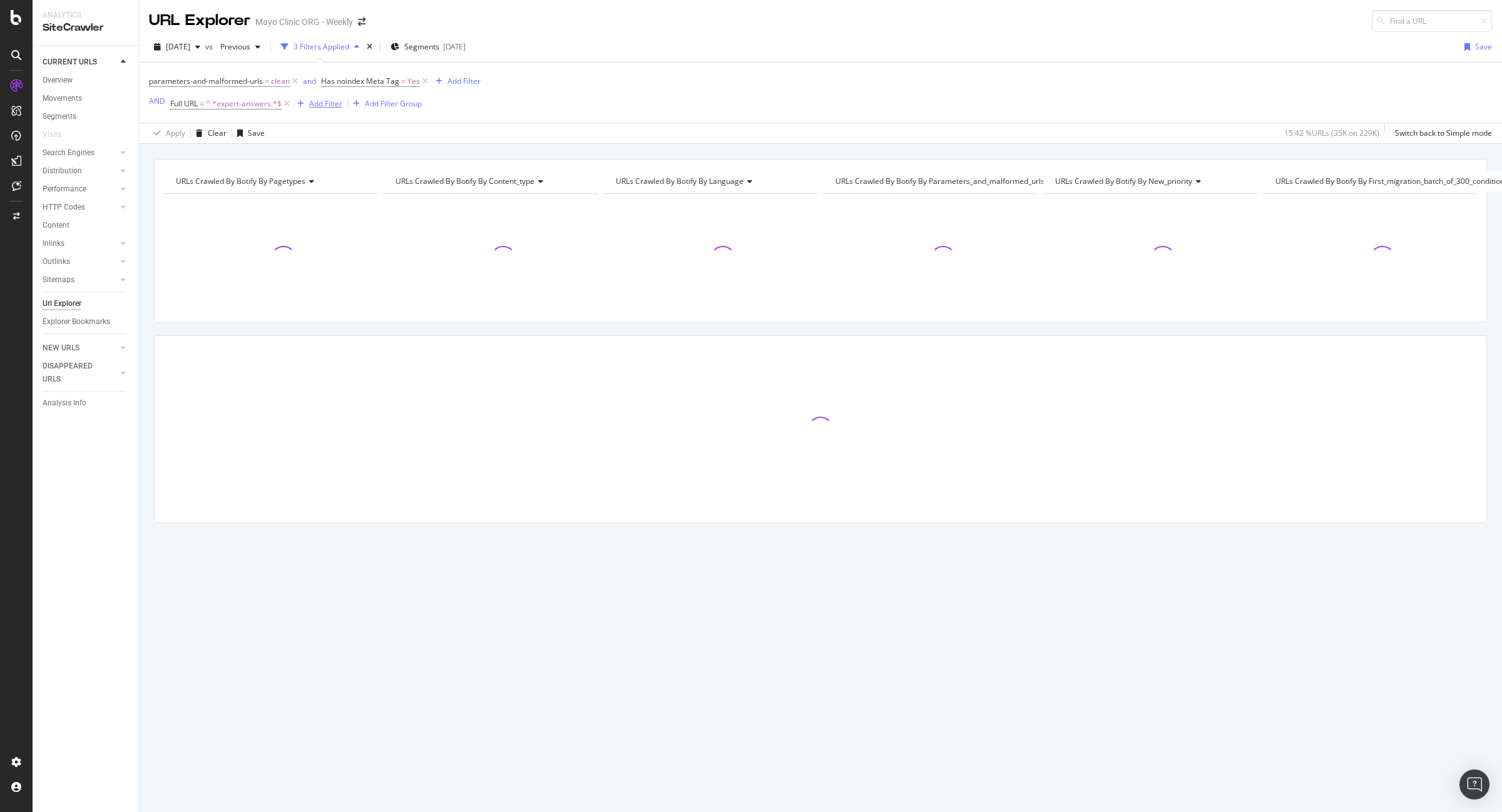
click at [330, 101] on div "Add Filter" at bounding box center [325, 104] width 33 height 11
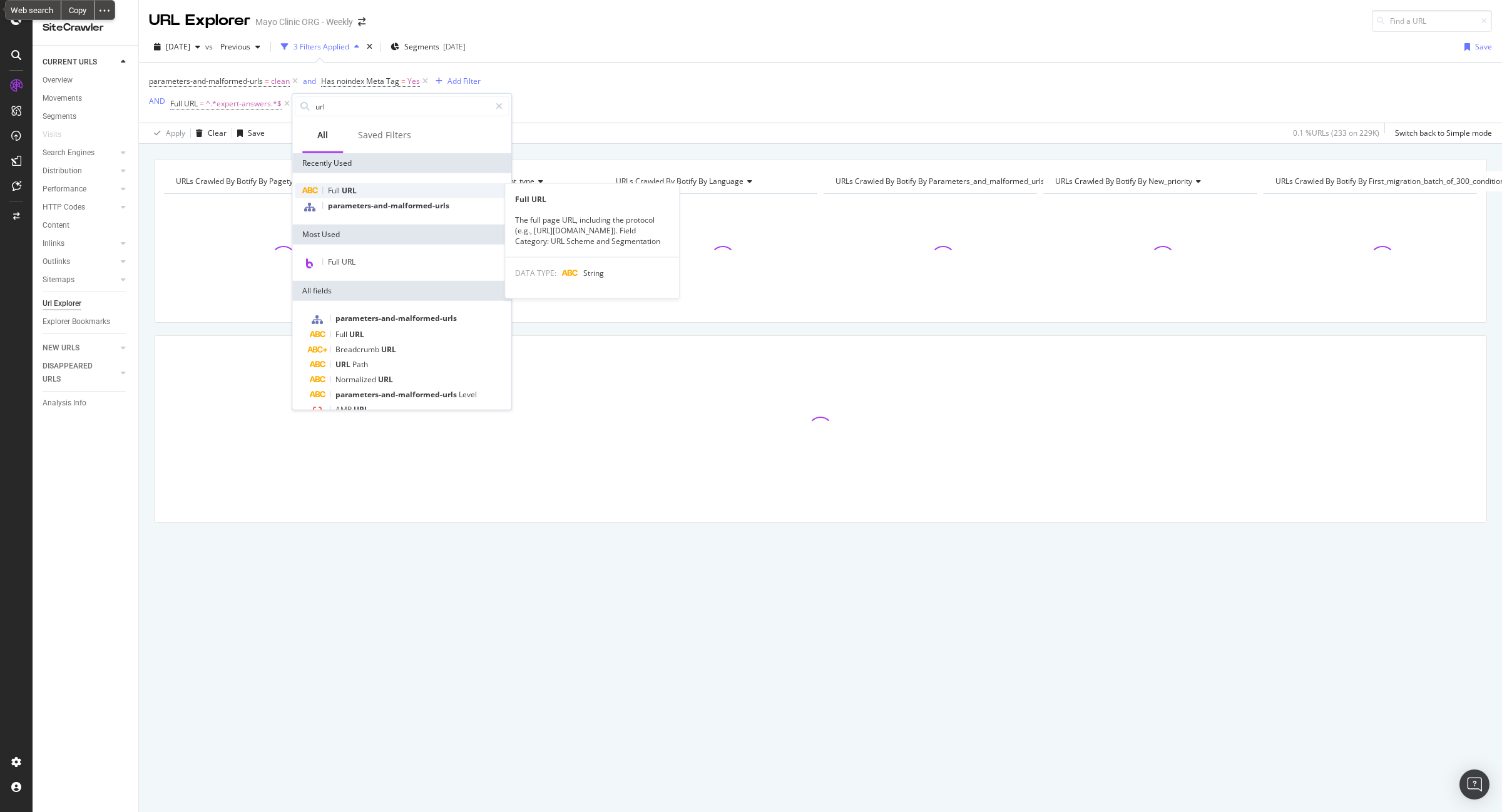
click at [343, 189] on span "URL" at bounding box center [349, 190] width 15 height 11
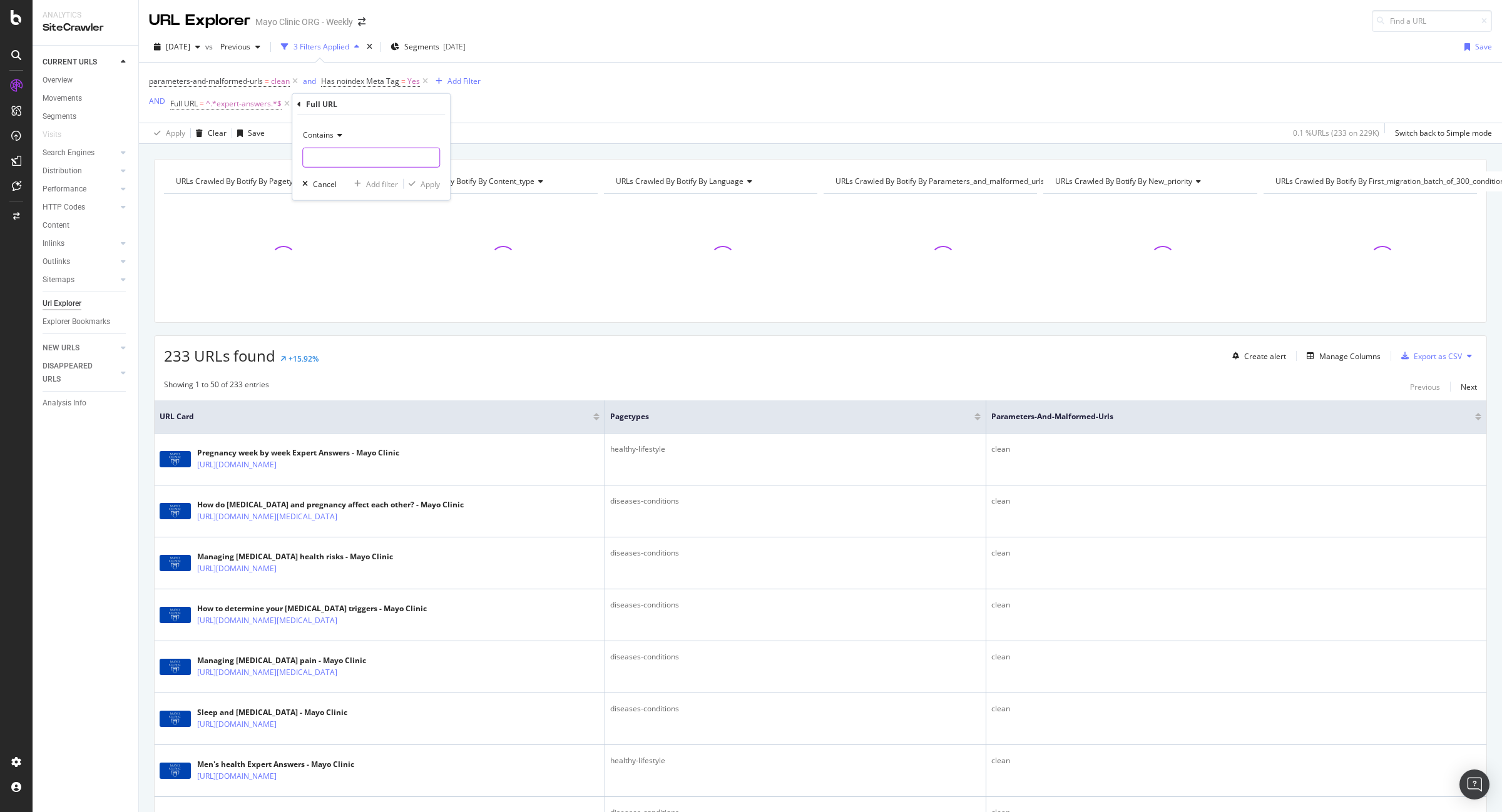
click at [334, 160] on input "text" at bounding box center [371, 158] width 137 height 20
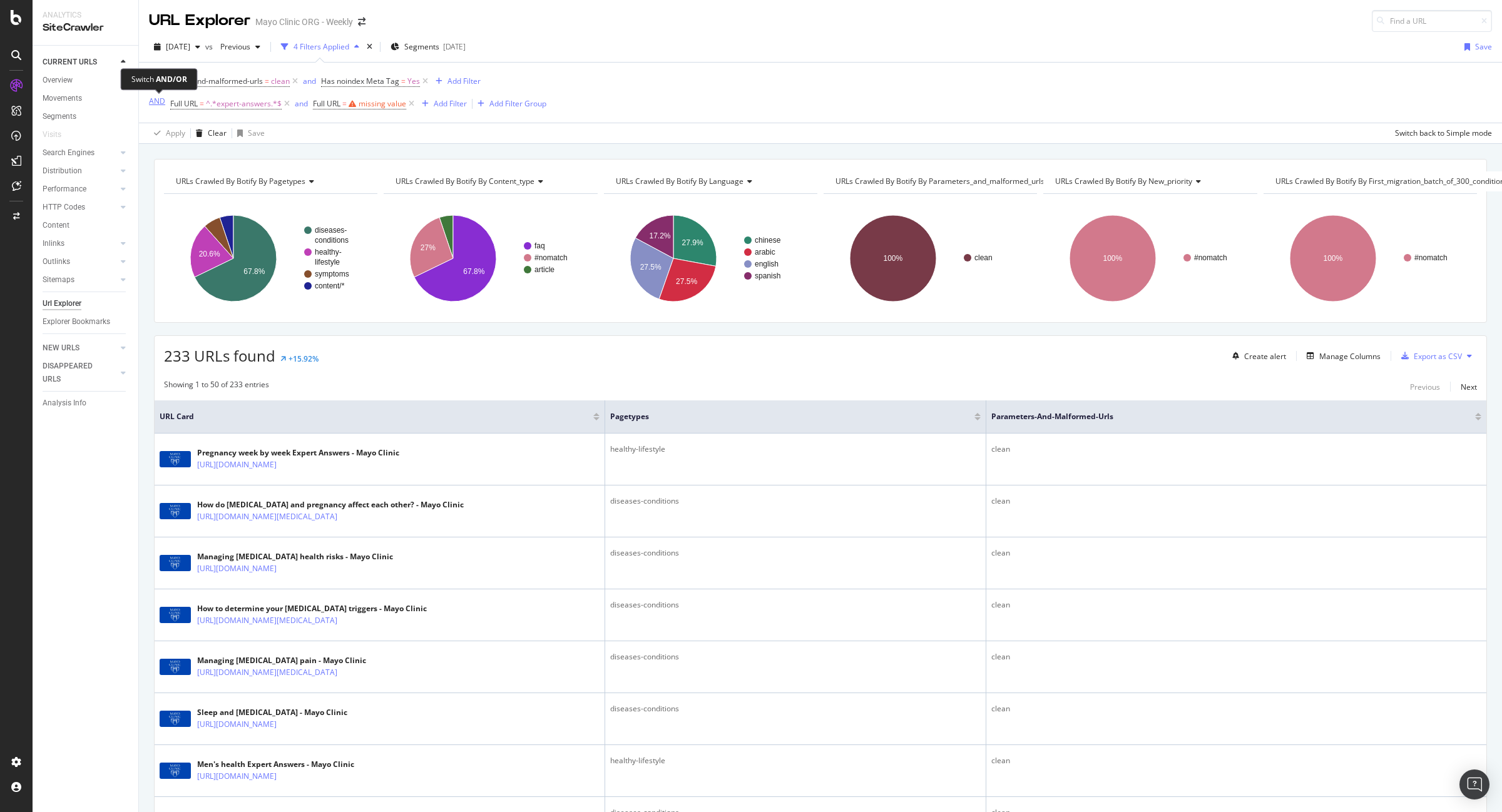
click at [159, 99] on div "AND" at bounding box center [157, 101] width 16 height 11
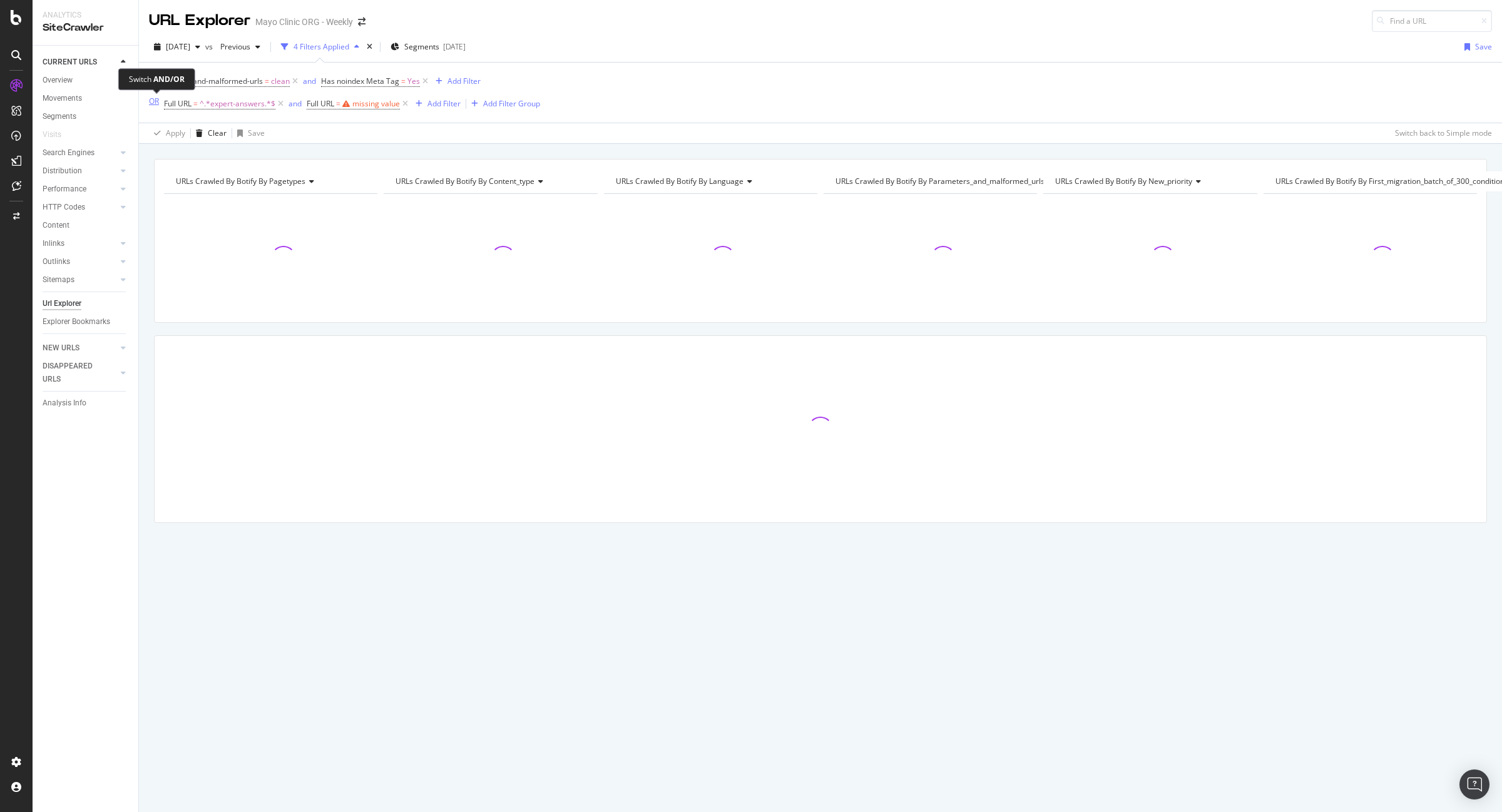
click at [155, 101] on div "OR" at bounding box center [153, 101] width 10 height 11
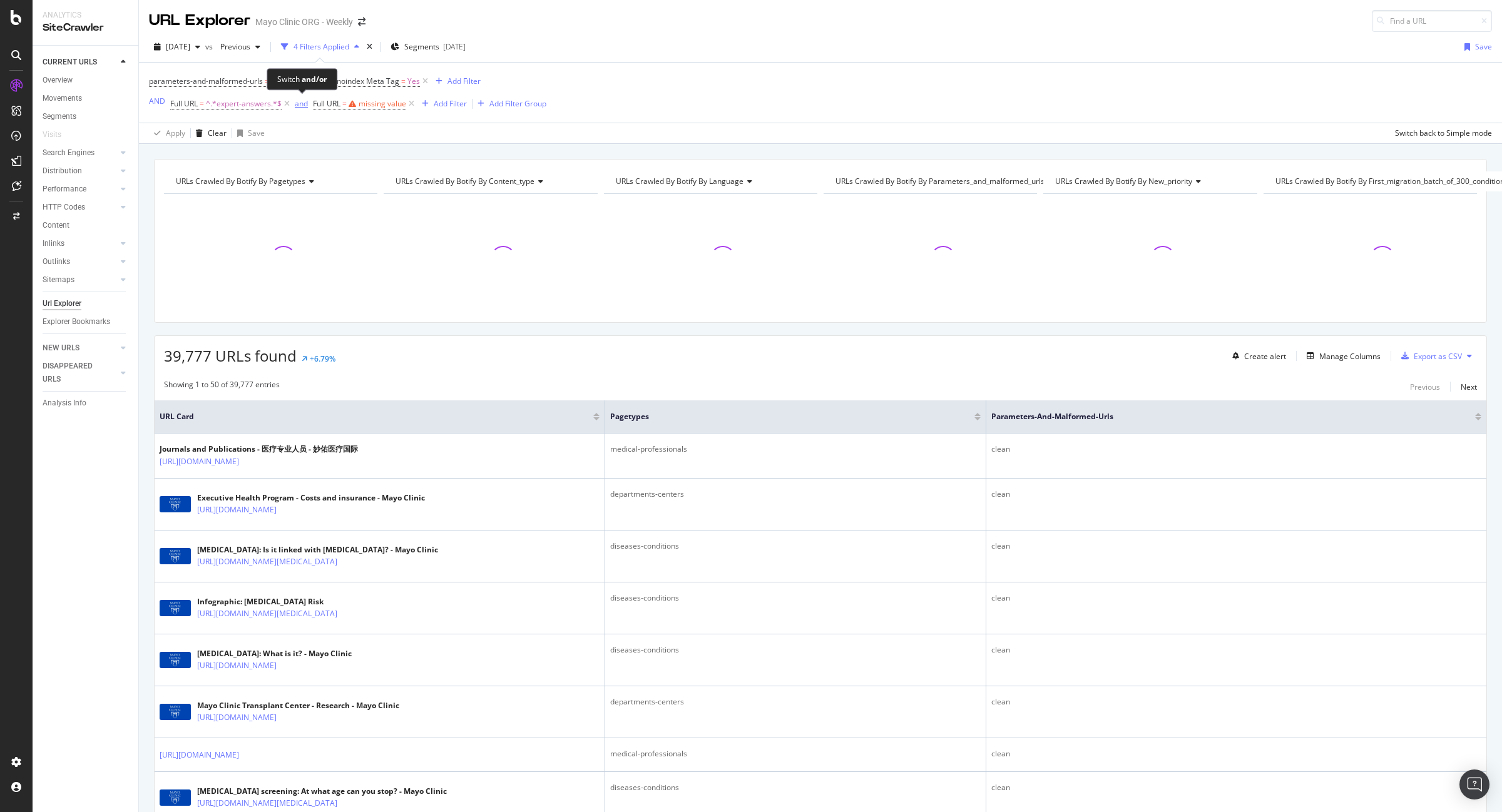
click at [298, 103] on div "and" at bounding box center [301, 104] width 13 height 11
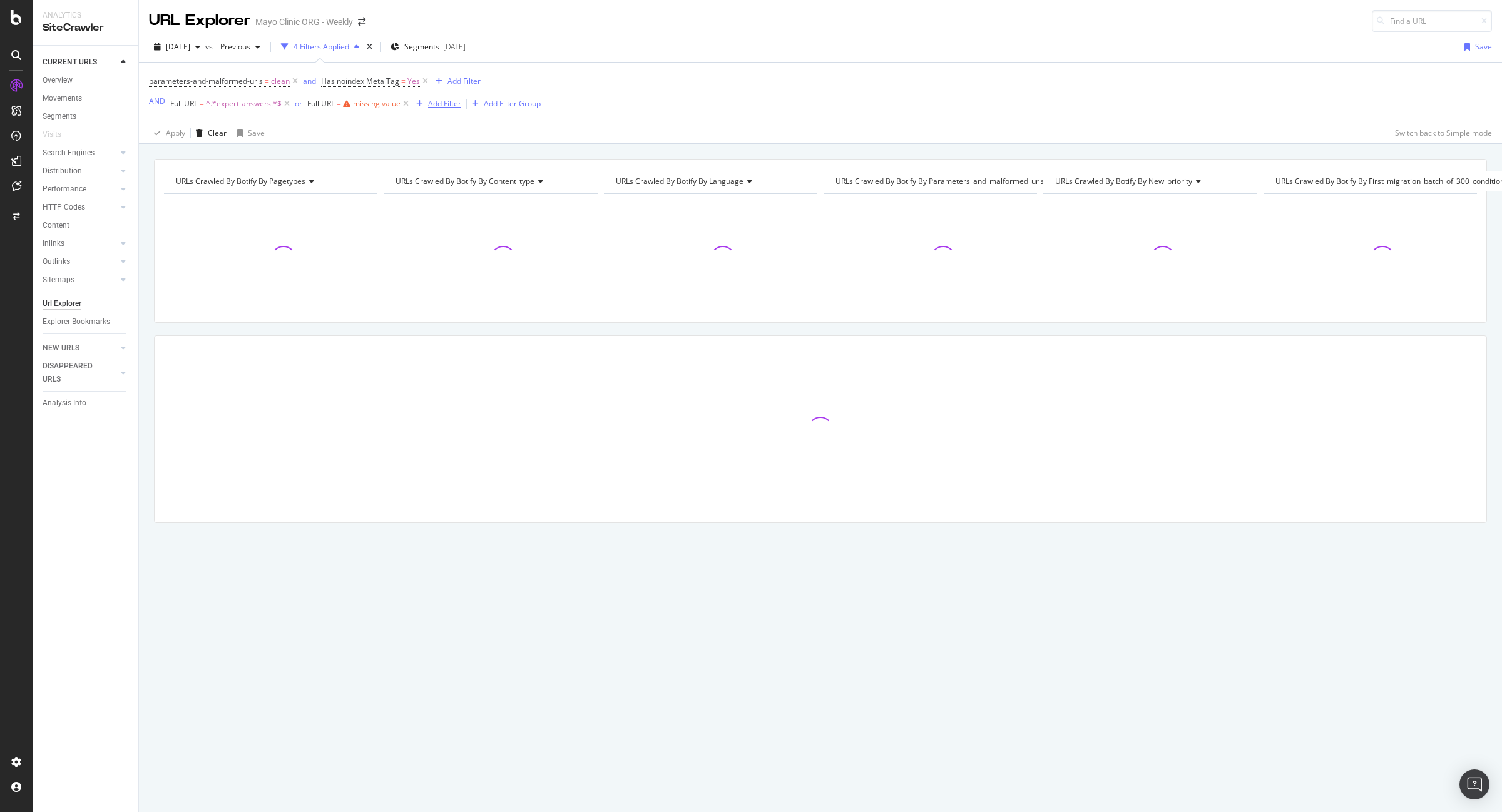
click at [446, 105] on div "Add Filter" at bounding box center [445, 104] width 33 height 11
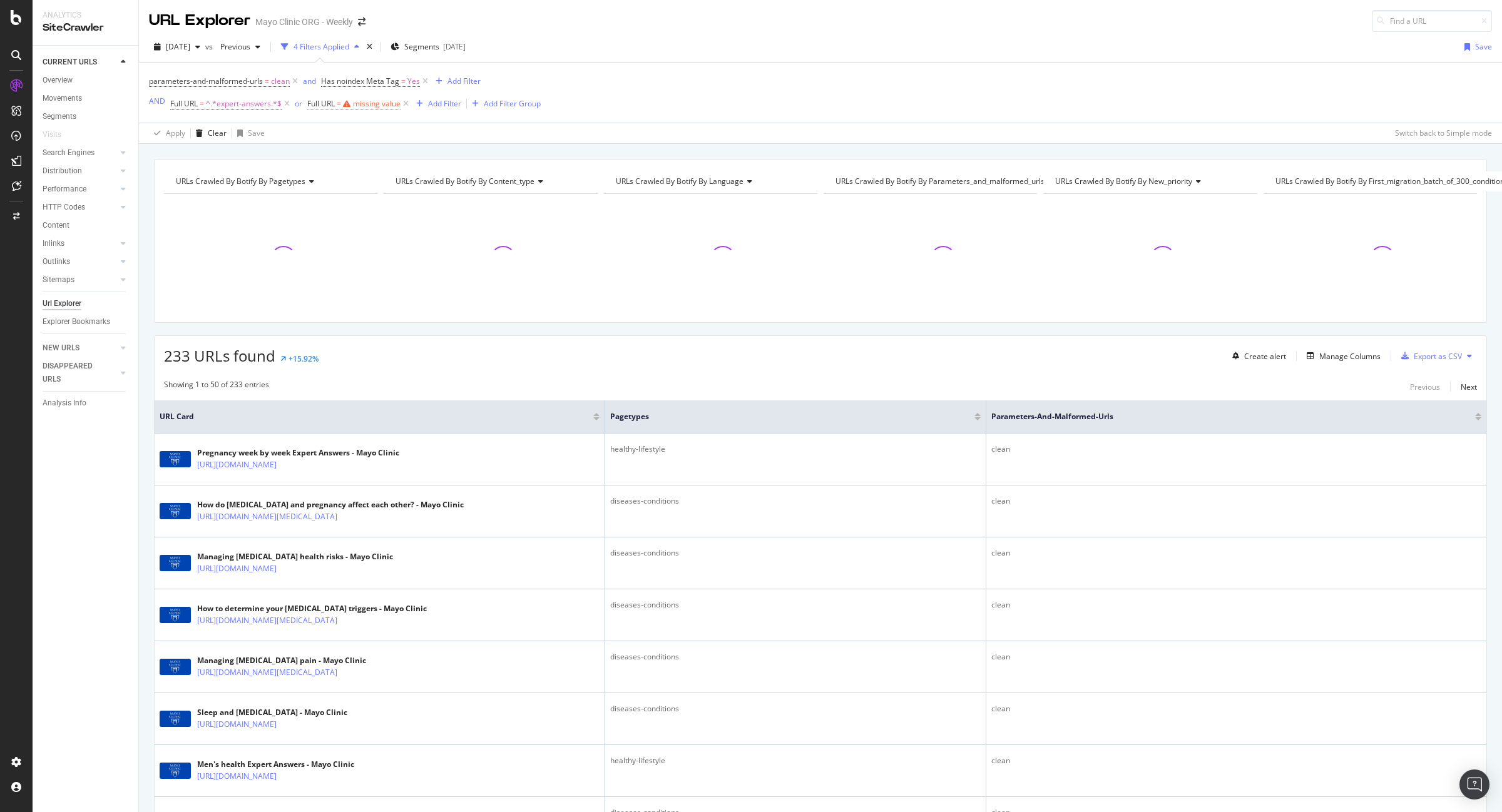
click at [329, 102] on span "Full URL" at bounding box center [321, 104] width 27 height 11
click at [345, 155] on input "text" at bounding box center [386, 156] width 137 height 20
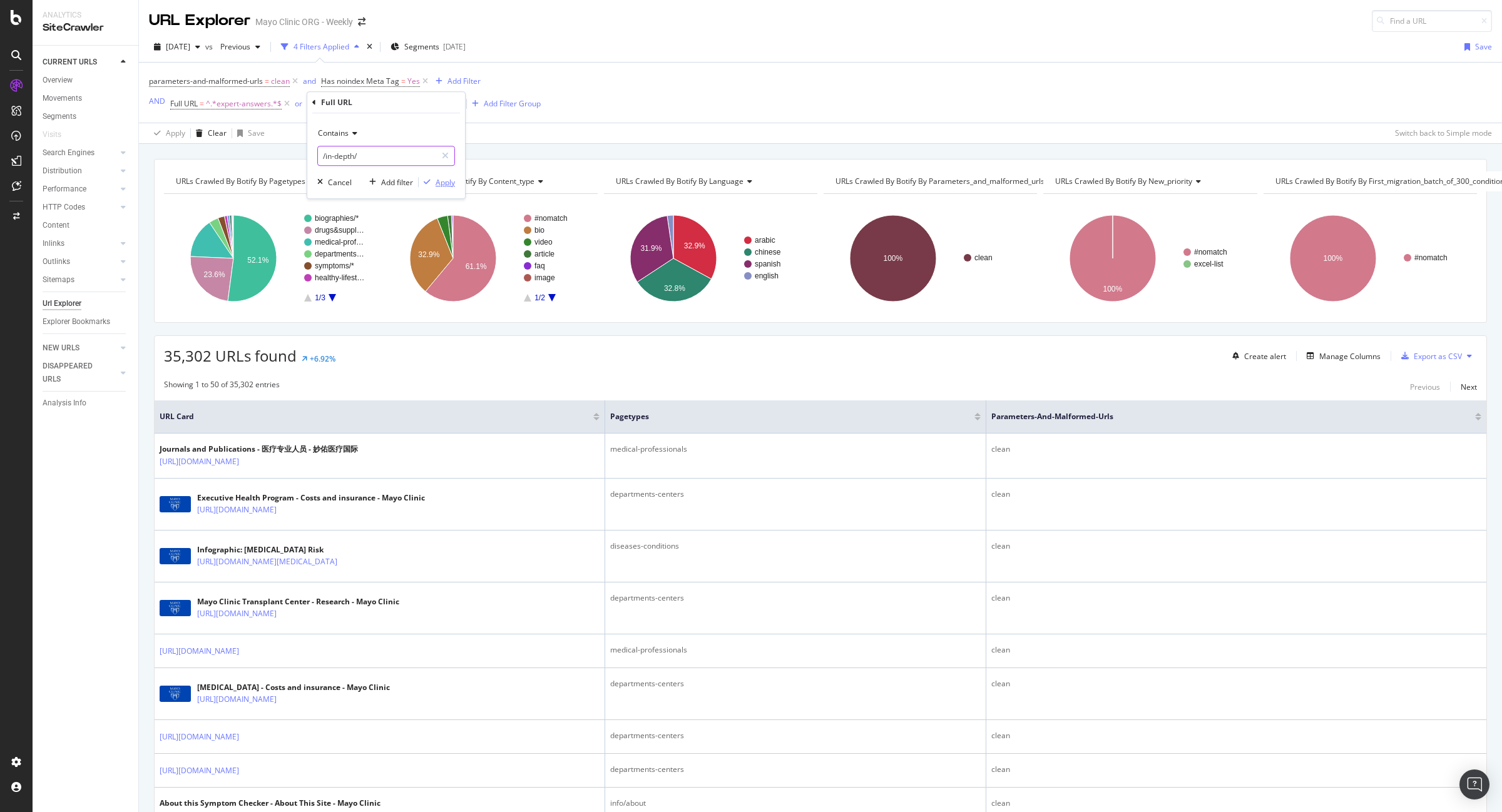
type input "/in-depth/"
click at [449, 183] on div "Apply" at bounding box center [445, 182] width 19 height 11
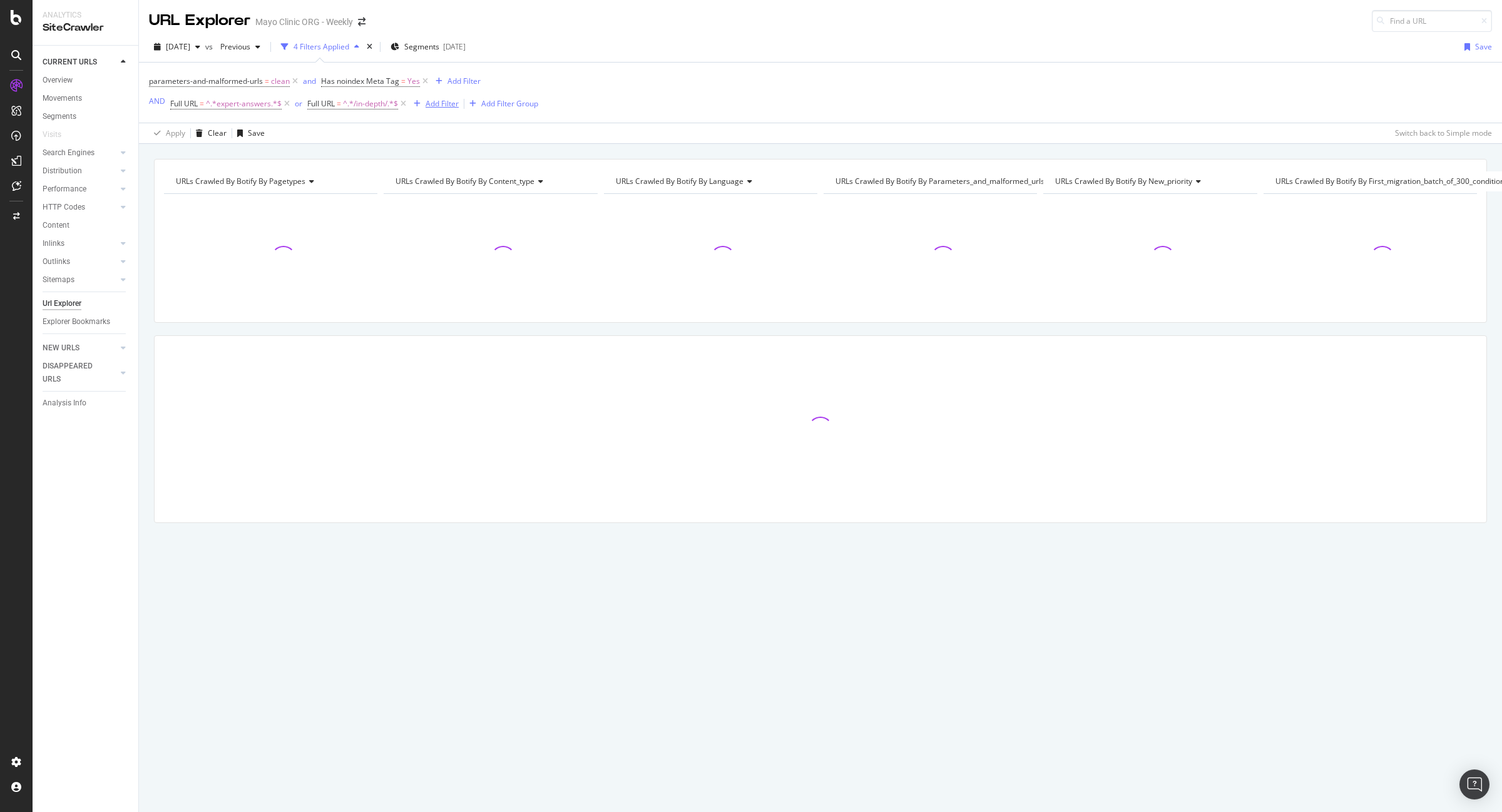
click at [440, 104] on div "Add Filter" at bounding box center [442, 104] width 33 height 11
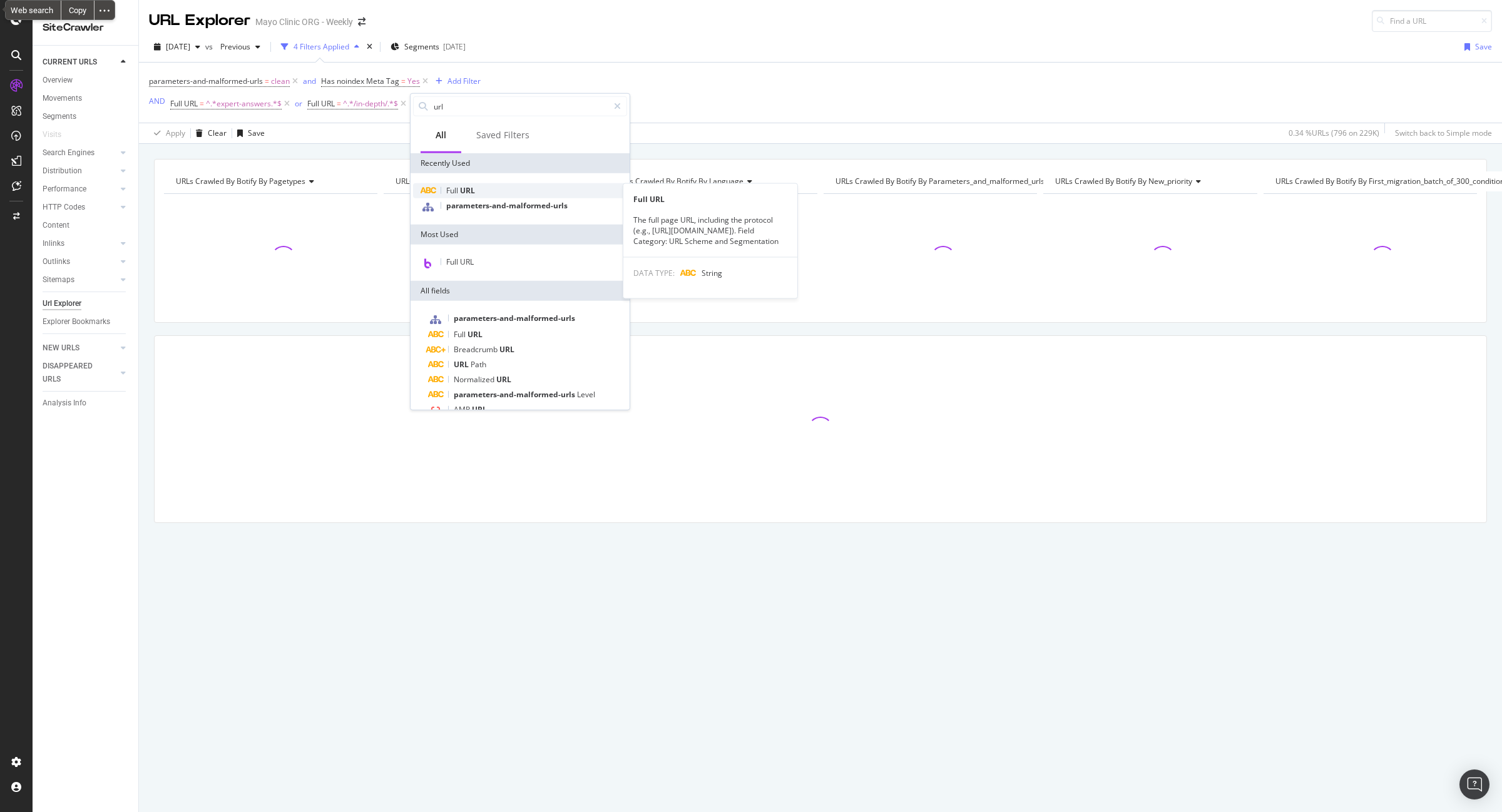
click at [460, 189] on span "URL" at bounding box center [468, 190] width 15 height 11
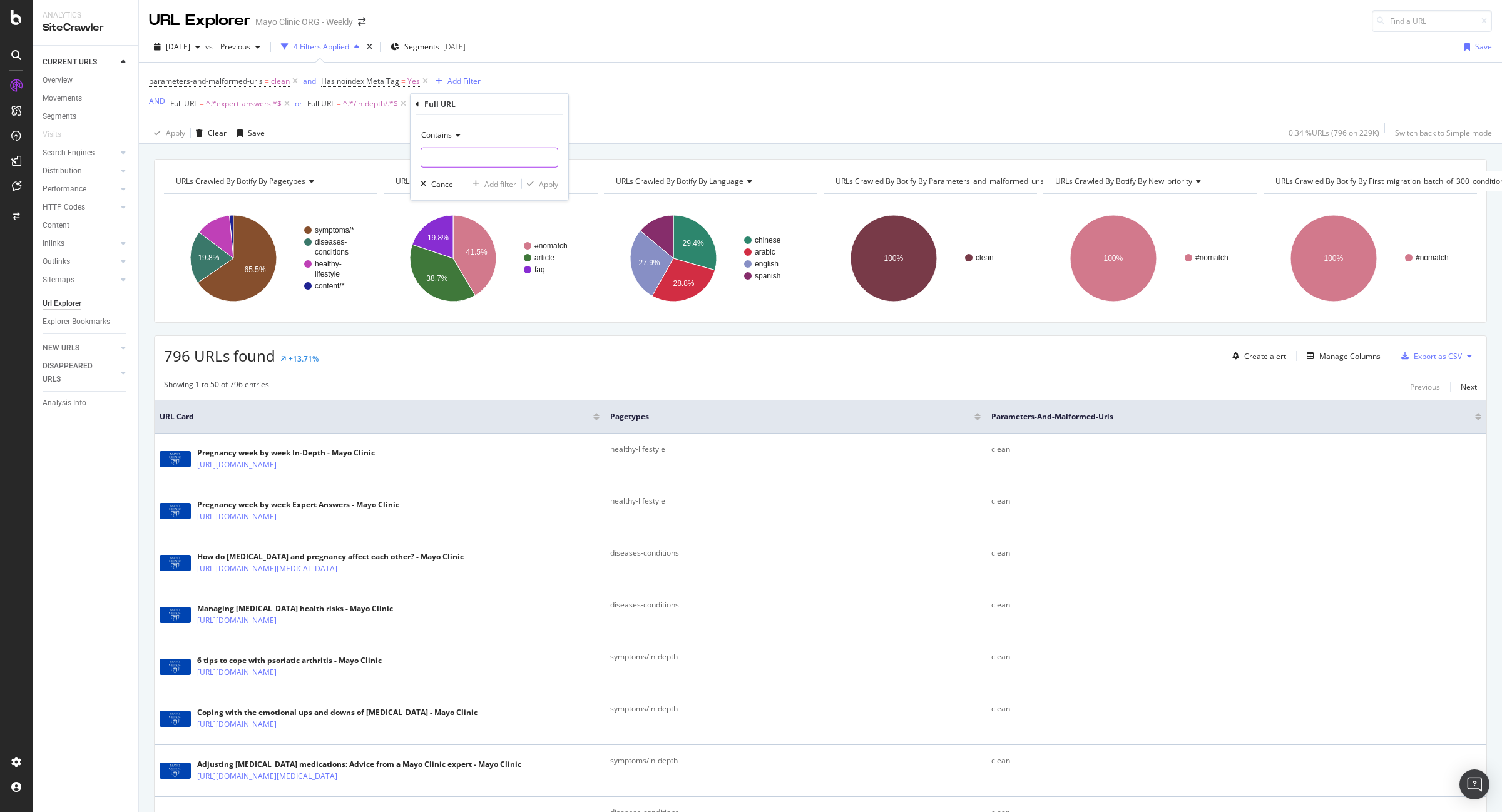
click at [454, 161] on input "text" at bounding box center [489, 158] width 137 height 20
type input "/resources/"
click at [548, 182] on div "Apply" at bounding box center [548, 184] width 19 height 11
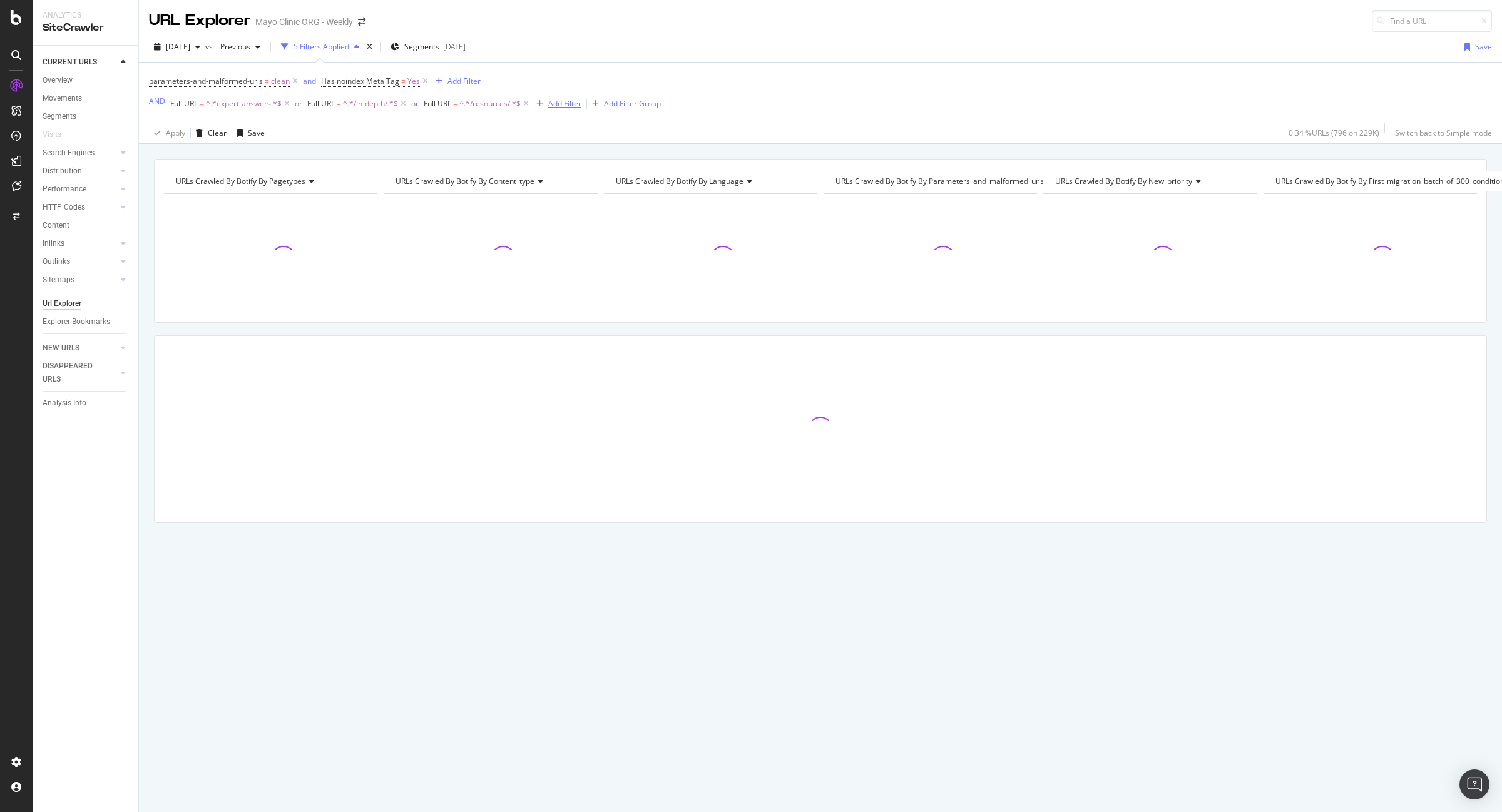
click at [571, 101] on div "Add Filter" at bounding box center [565, 104] width 33 height 11
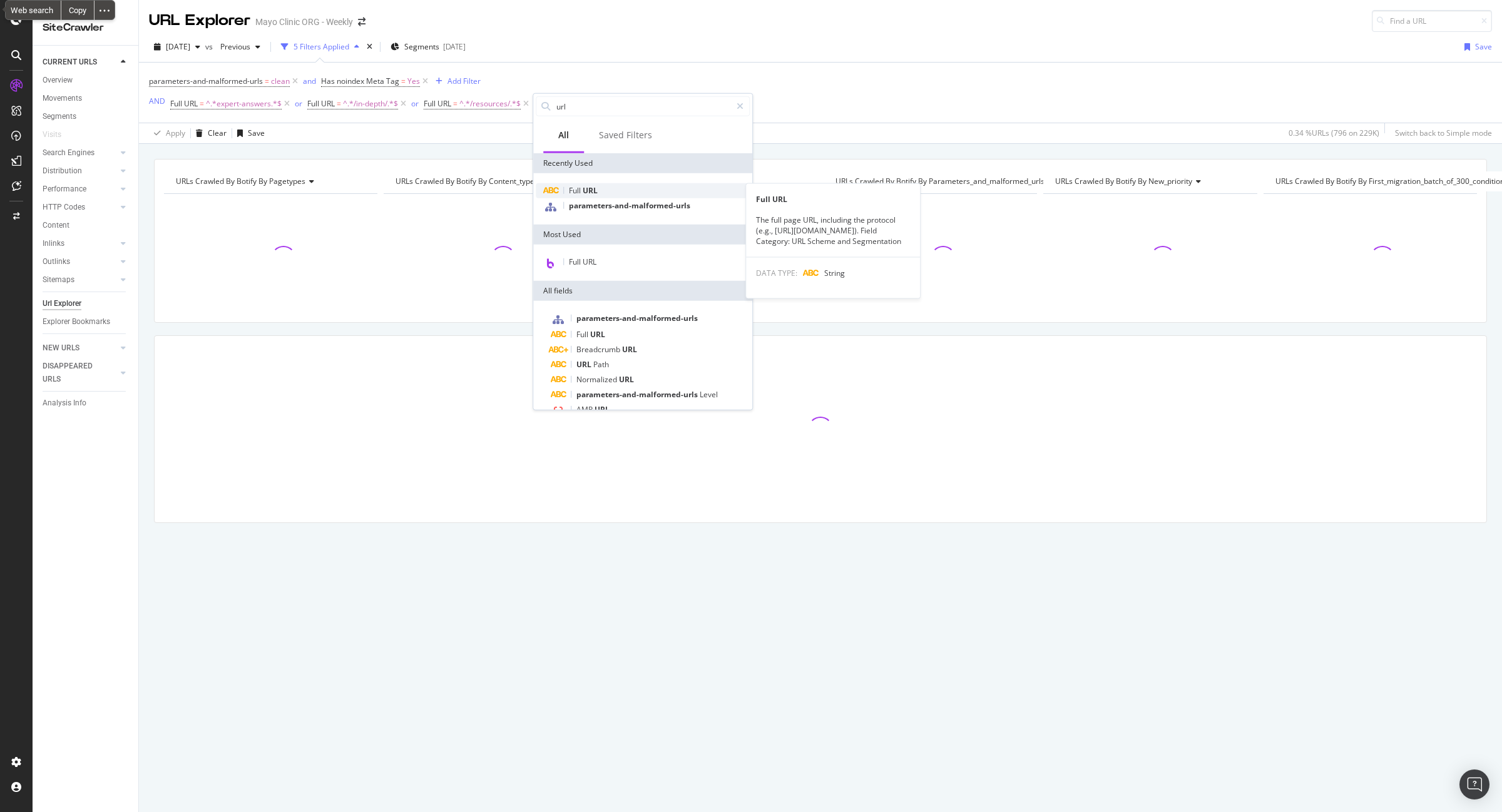
click at [590, 187] on span "URL" at bounding box center [590, 190] width 15 height 11
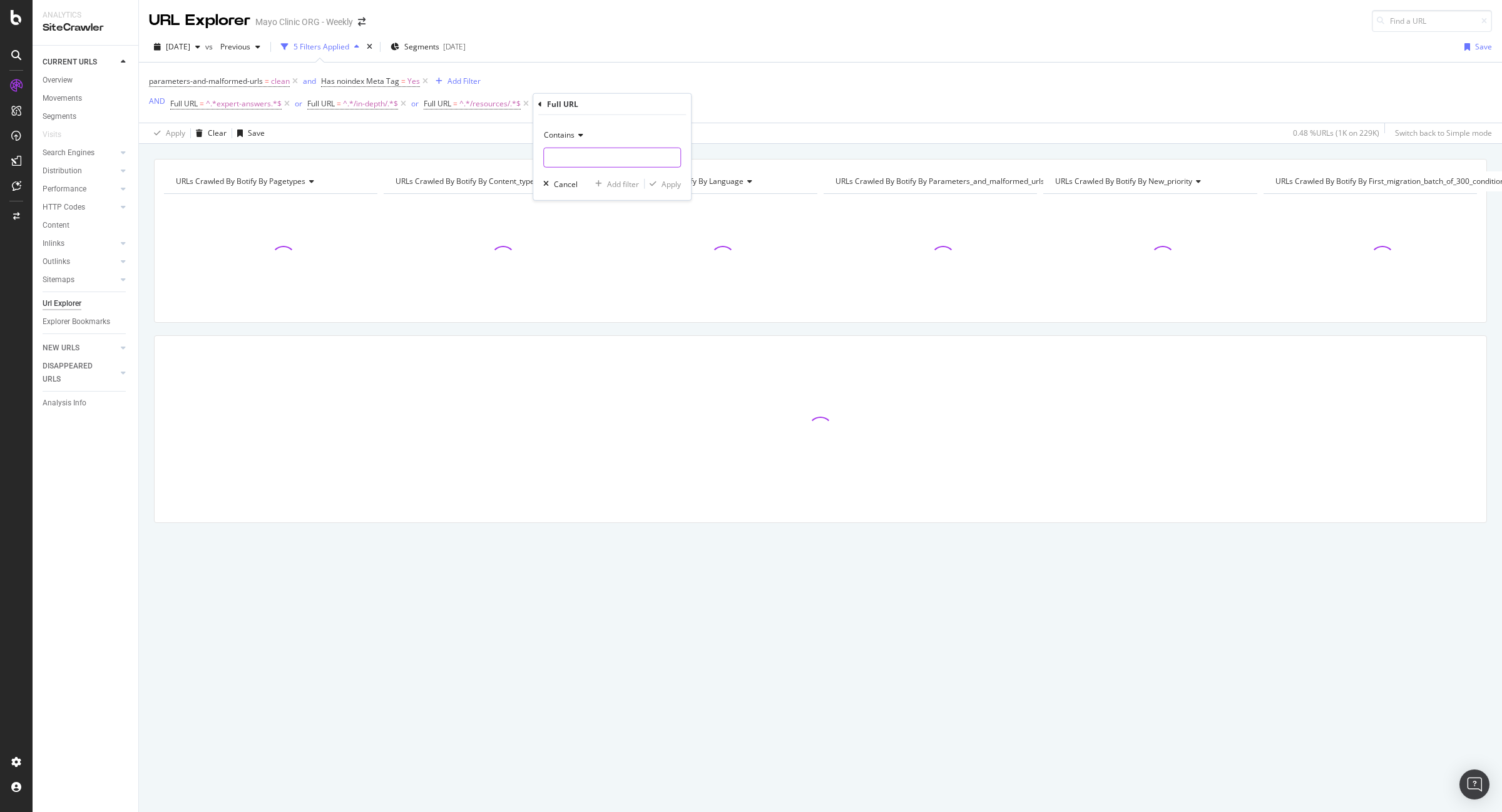
click at [581, 160] on input "text" at bounding box center [612, 158] width 137 height 20
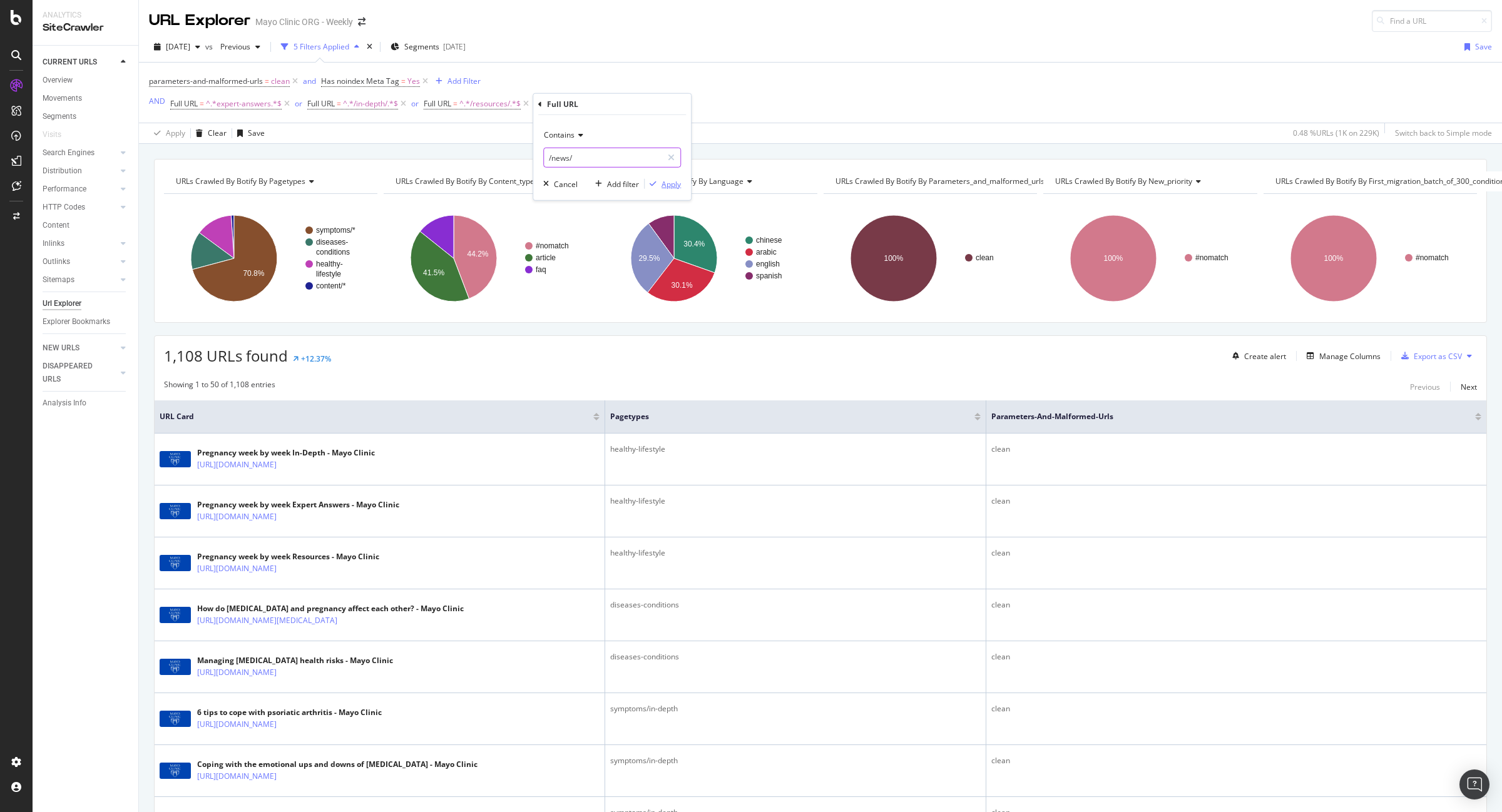
type input "/news/"
click at [670, 181] on div "Apply" at bounding box center [671, 184] width 19 height 11
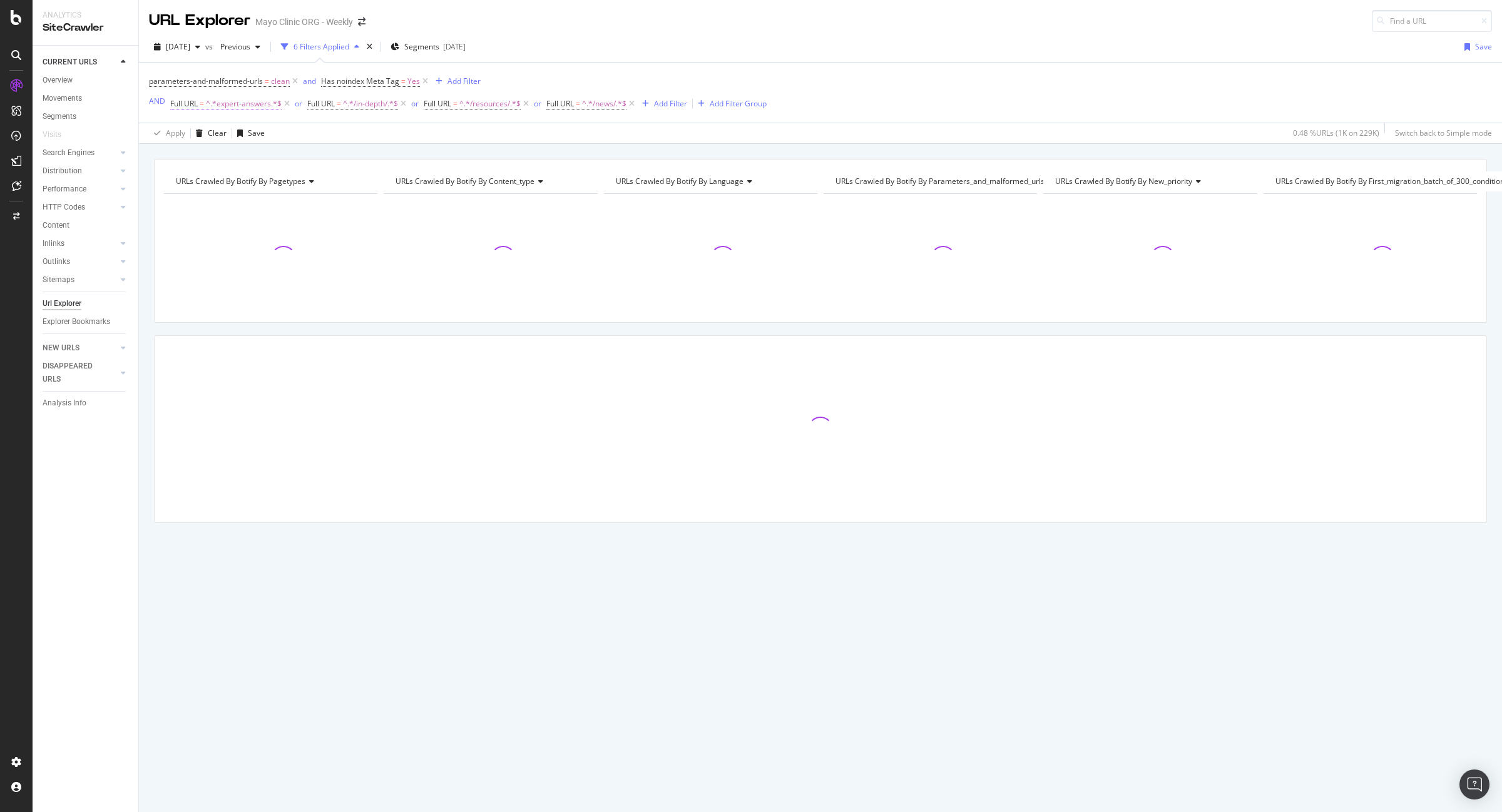
click at [249, 98] on span "^.*expert-answers.*$" at bounding box center [243, 103] width 76 height 17
click at [185, 158] on input "expert-answers" at bounding box center [240, 156] width 118 height 20
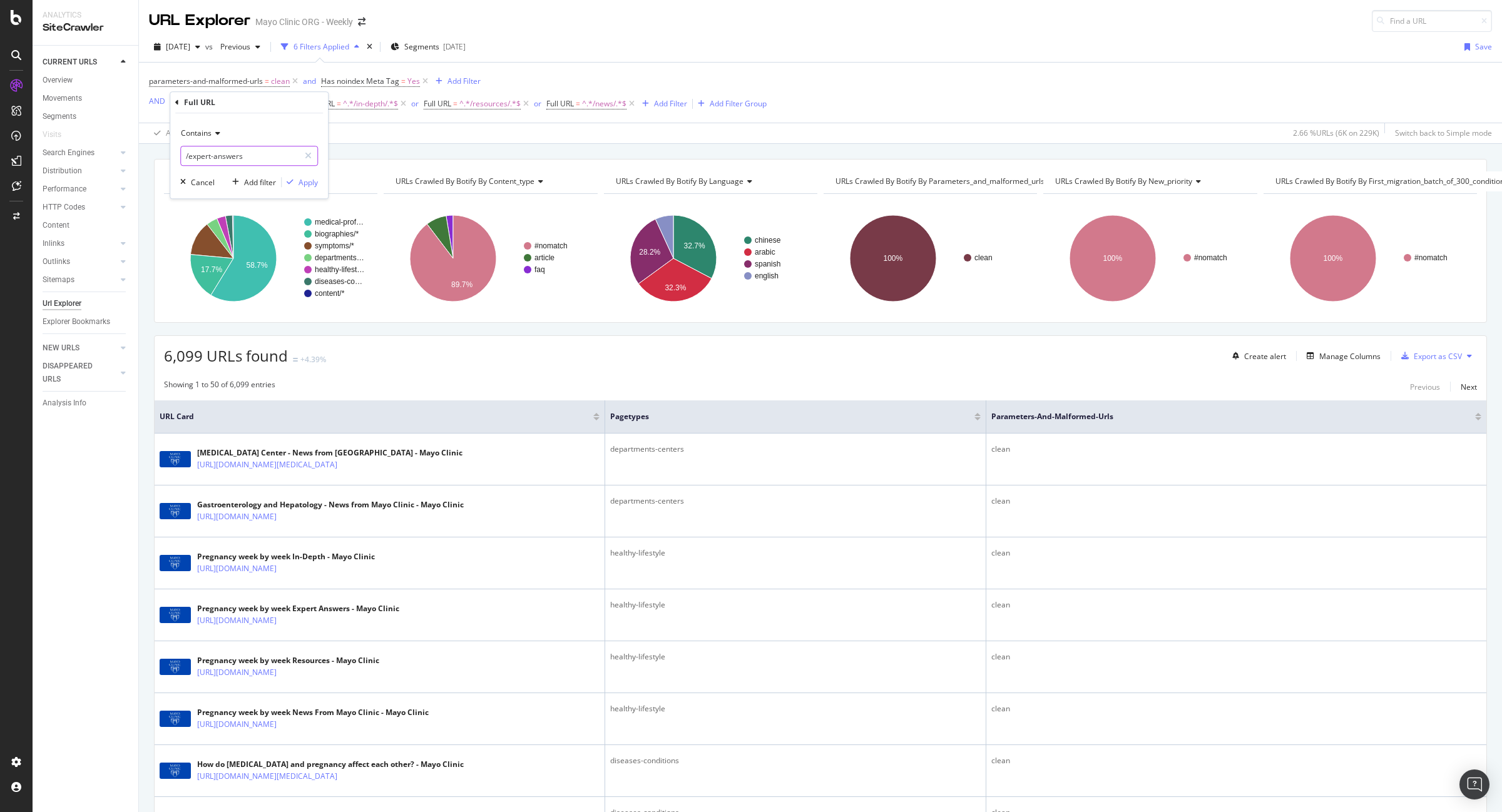
click at [260, 155] on input "/expert-answers" at bounding box center [240, 156] width 118 height 20
type input "/expert-answers/"
click at [307, 180] on div "Apply" at bounding box center [308, 182] width 19 height 11
click at [677, 101] on div "Add Filter" at bounding box center [675, 104] width 33 height 11
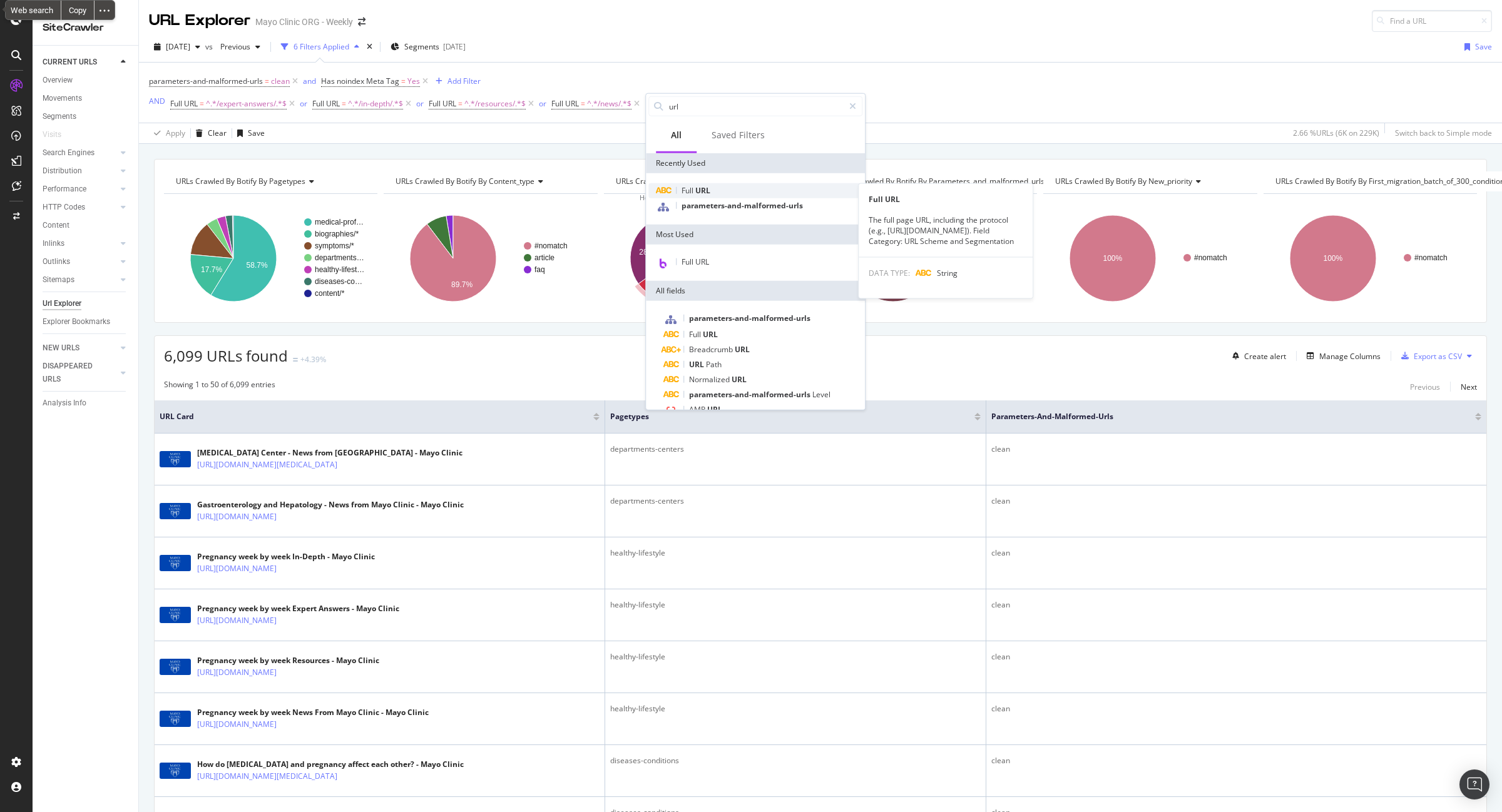
click at [695, 185] on span "URL" at bounding box center [703, 190] width 15 height 11
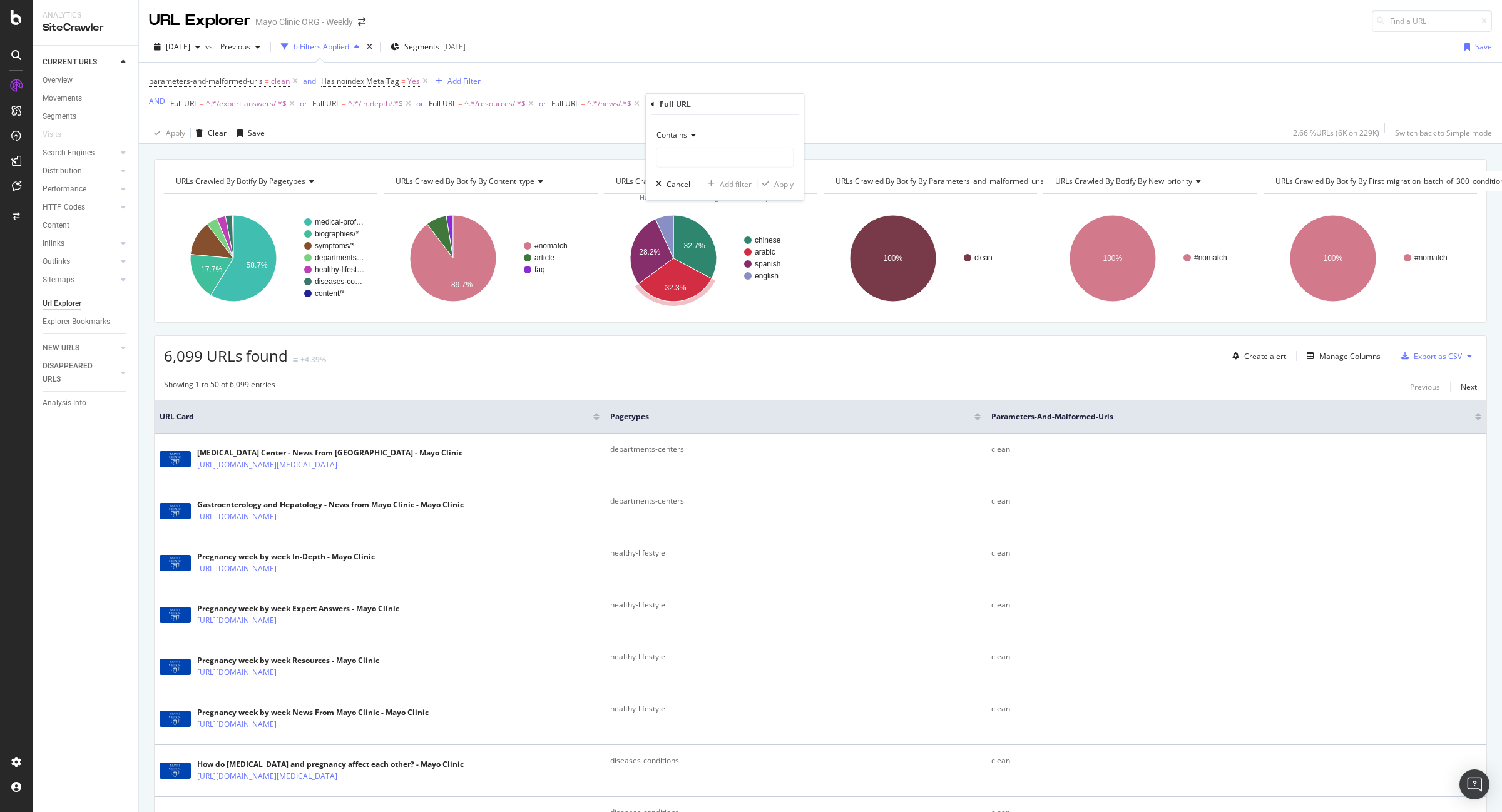
click at [688, 132] on icon at bounding box center [692, 135] width 9 height 7
drag, startPoint x: 707, startPoint y: 277, endPoint x: 782, endPoint y: 255, distance: 78.2
click at [783, 253] on div "Equal to Not equal to Starts with Doesn't start with Ends with Doesn't end with…" at bounding box center [726, 234] width 140 height 179
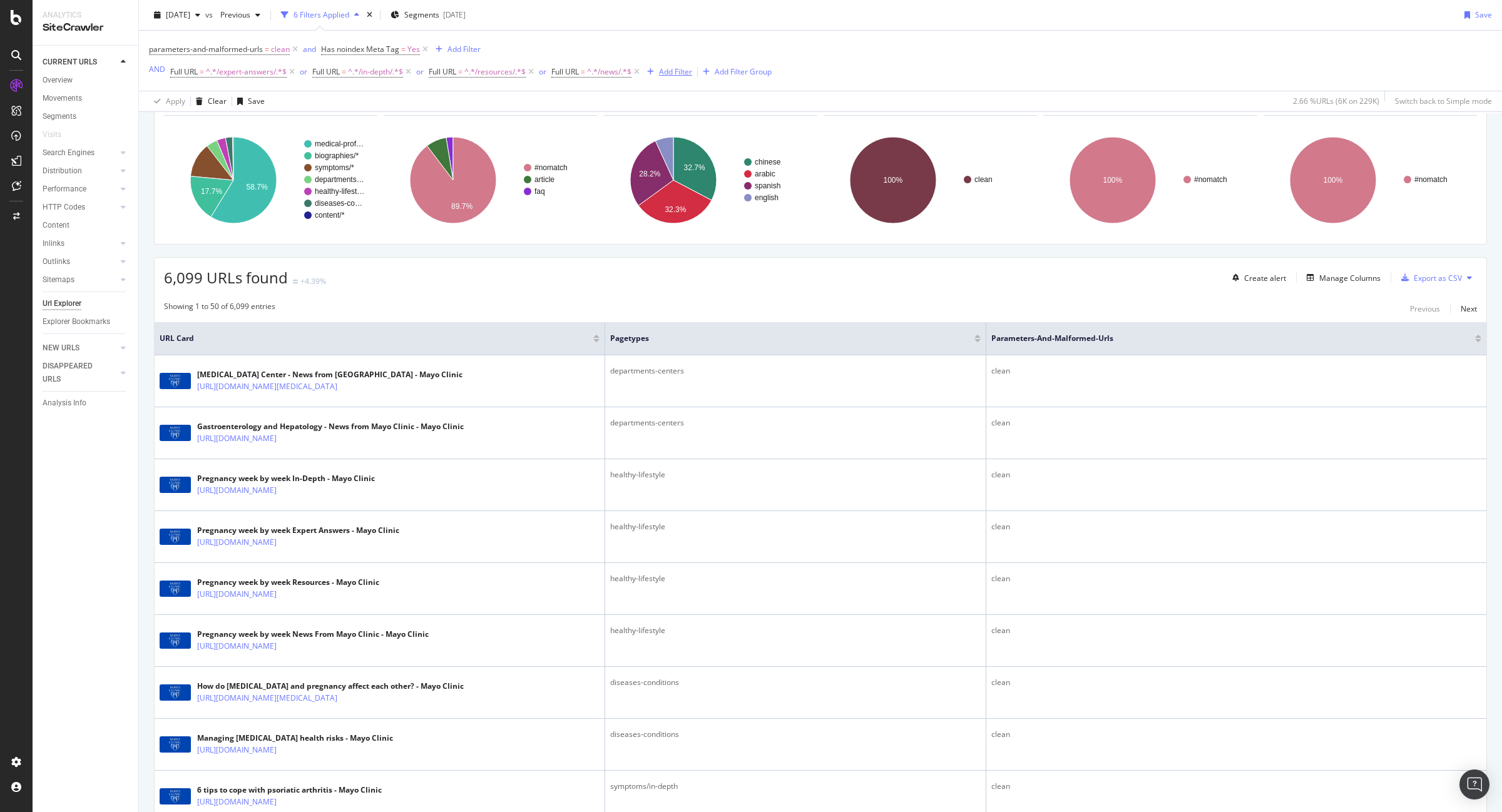
click at [681, 70] on div "Add Filter" at bounding box center [675, 72] width 33 height 11
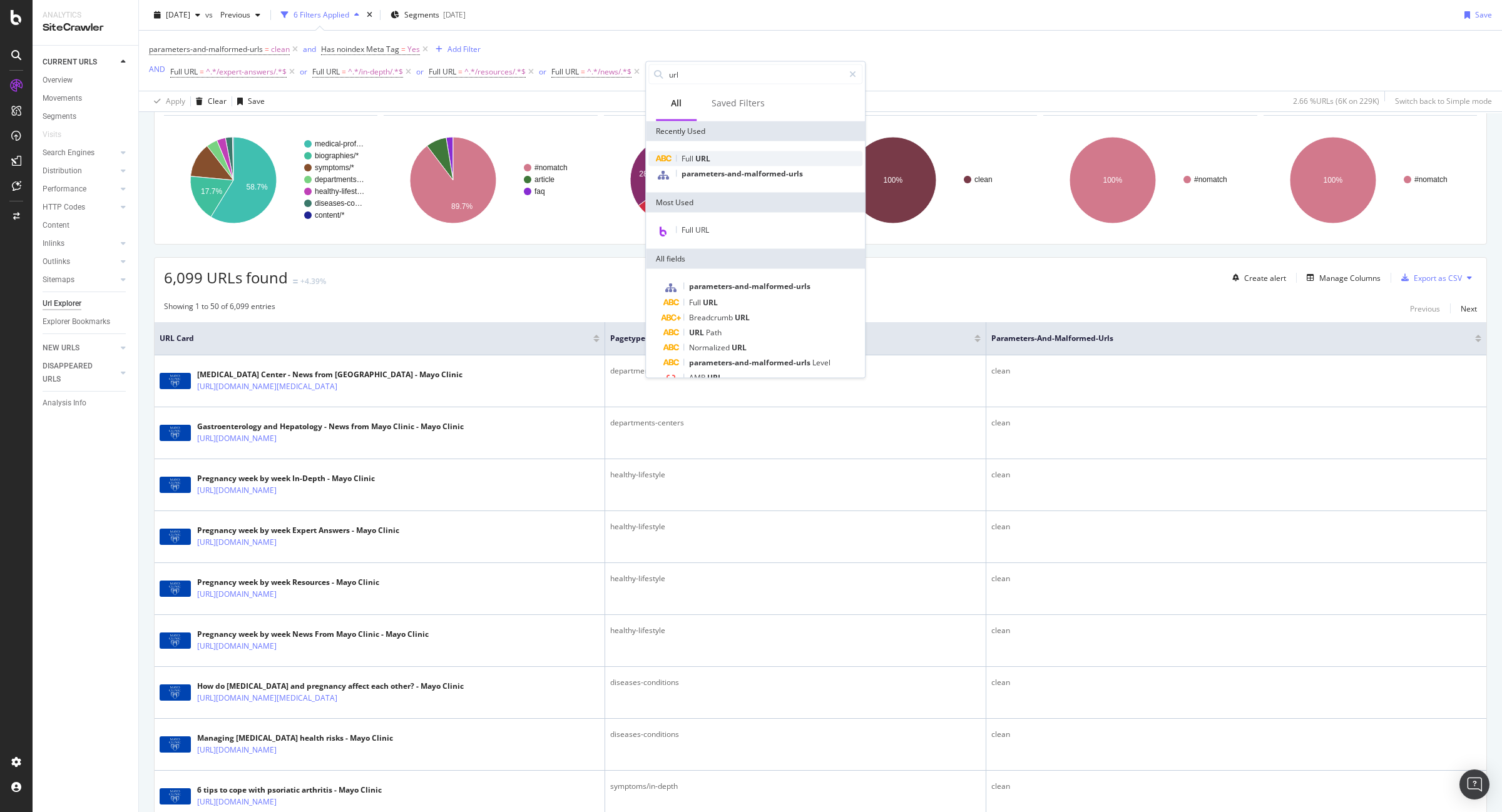
click at [698, 157] on span "URL" at bounding box center [703, 159] width 15 height 11
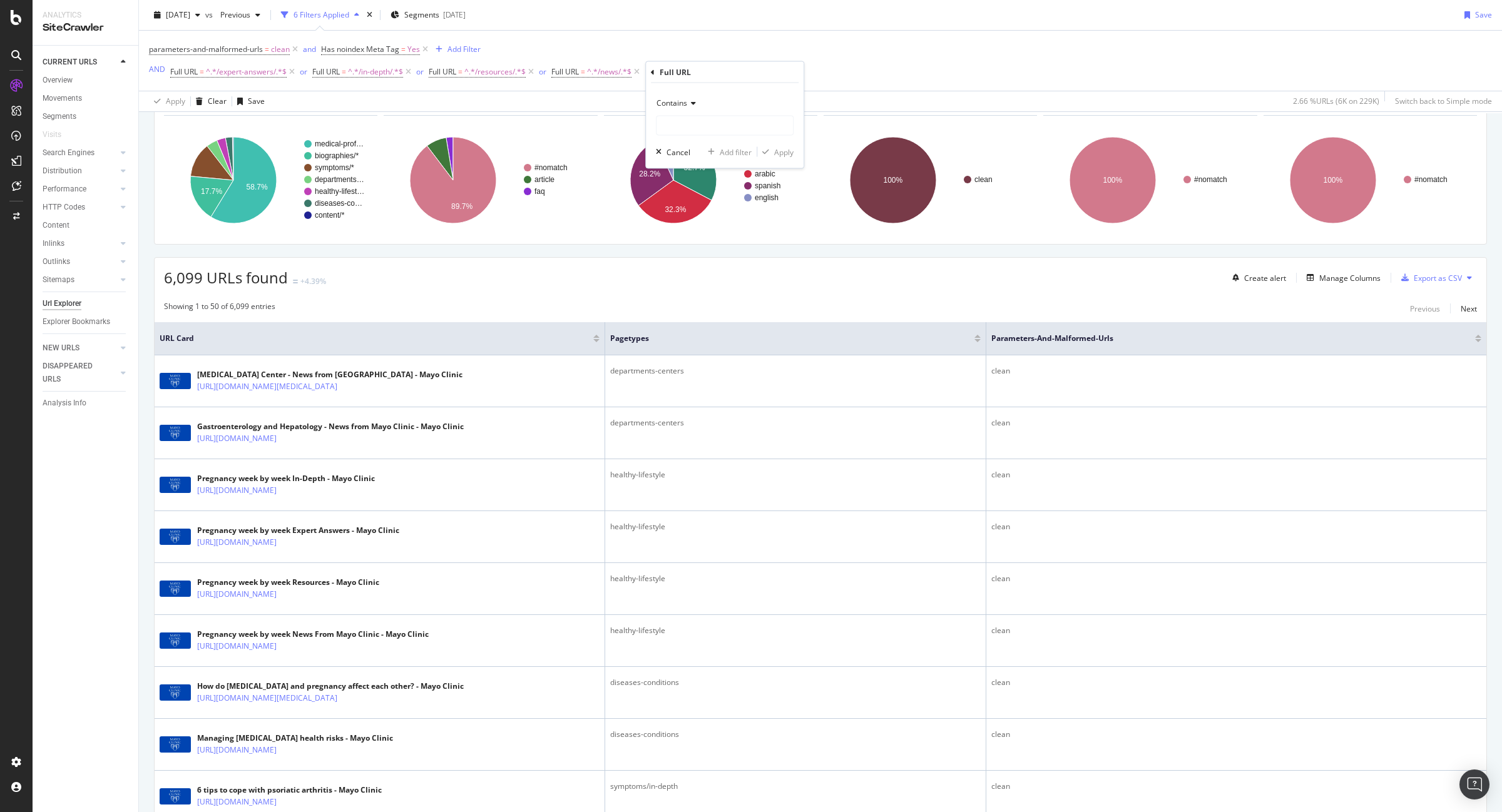
click at [676, 96] on div "Contains" at bounding box center [725, 103] width 138 height 20
click at [699, 242] on span "Doesn't contain" at bounding box center [690, 242] width 55 height 11
click at [683, 125] on input "text" at bounding box center [725, 126] width 137 height 20
type input "/faq-"
click at [787, 145] on div "Doesn't contain /faq- Cancel Add filter Apply" at bounding box center [725, 125] width 158 height 85
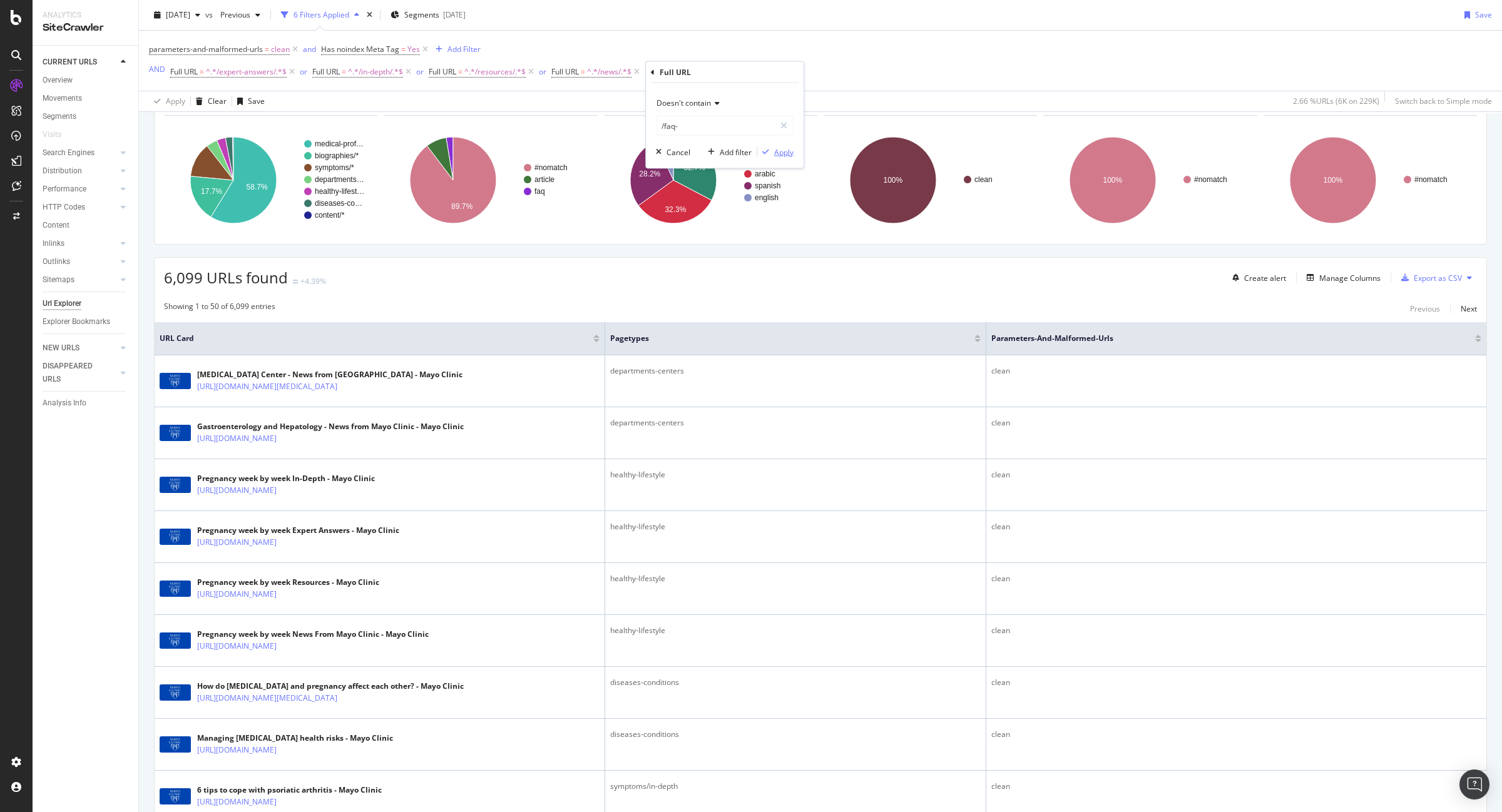
click at [783, 151] on div "Apply" at bounding box center [784, 152] width 19 height 11
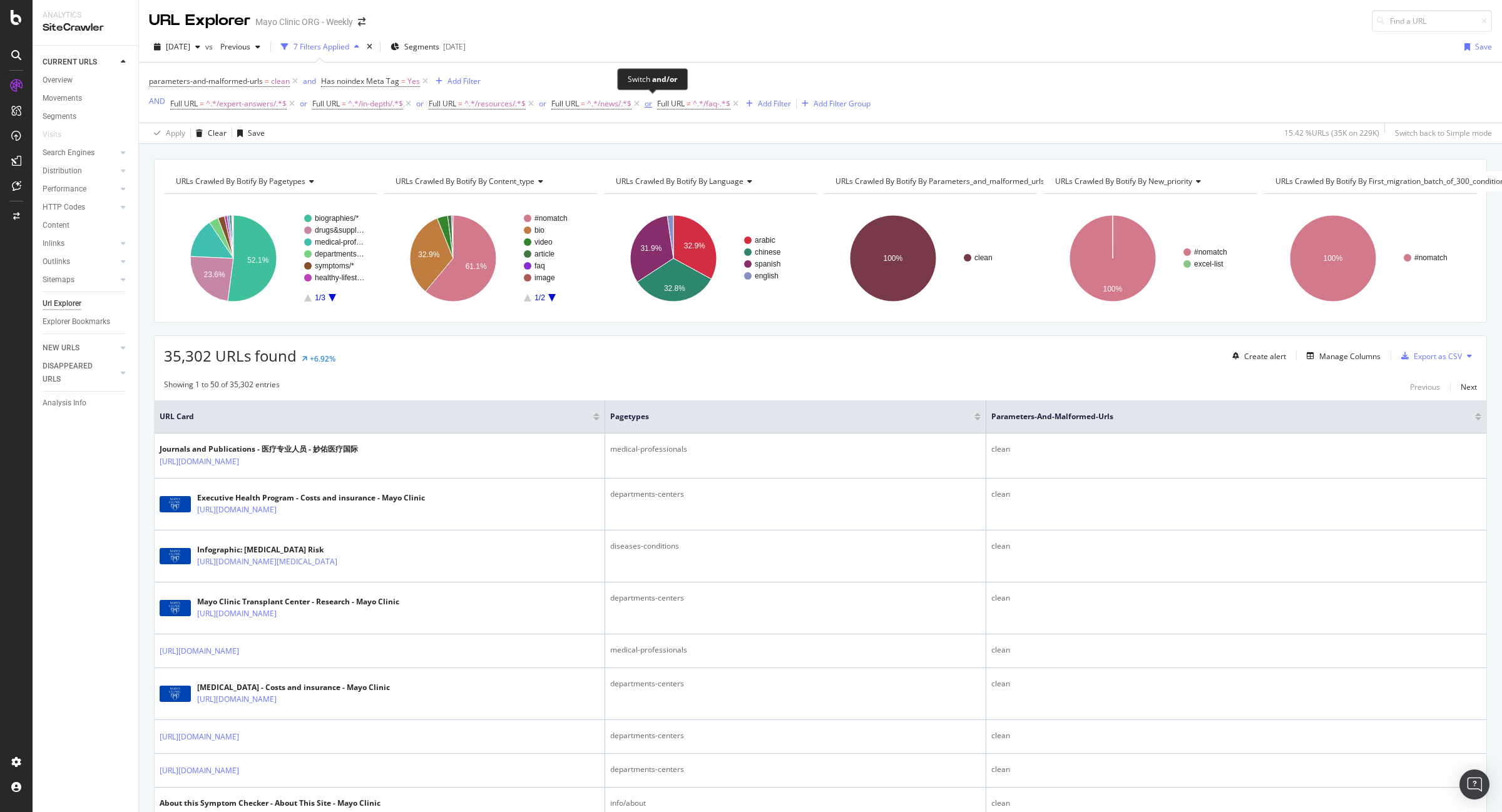
click at [652, 103] on div "or" at bounding box center [648, 104] width 7 height 11
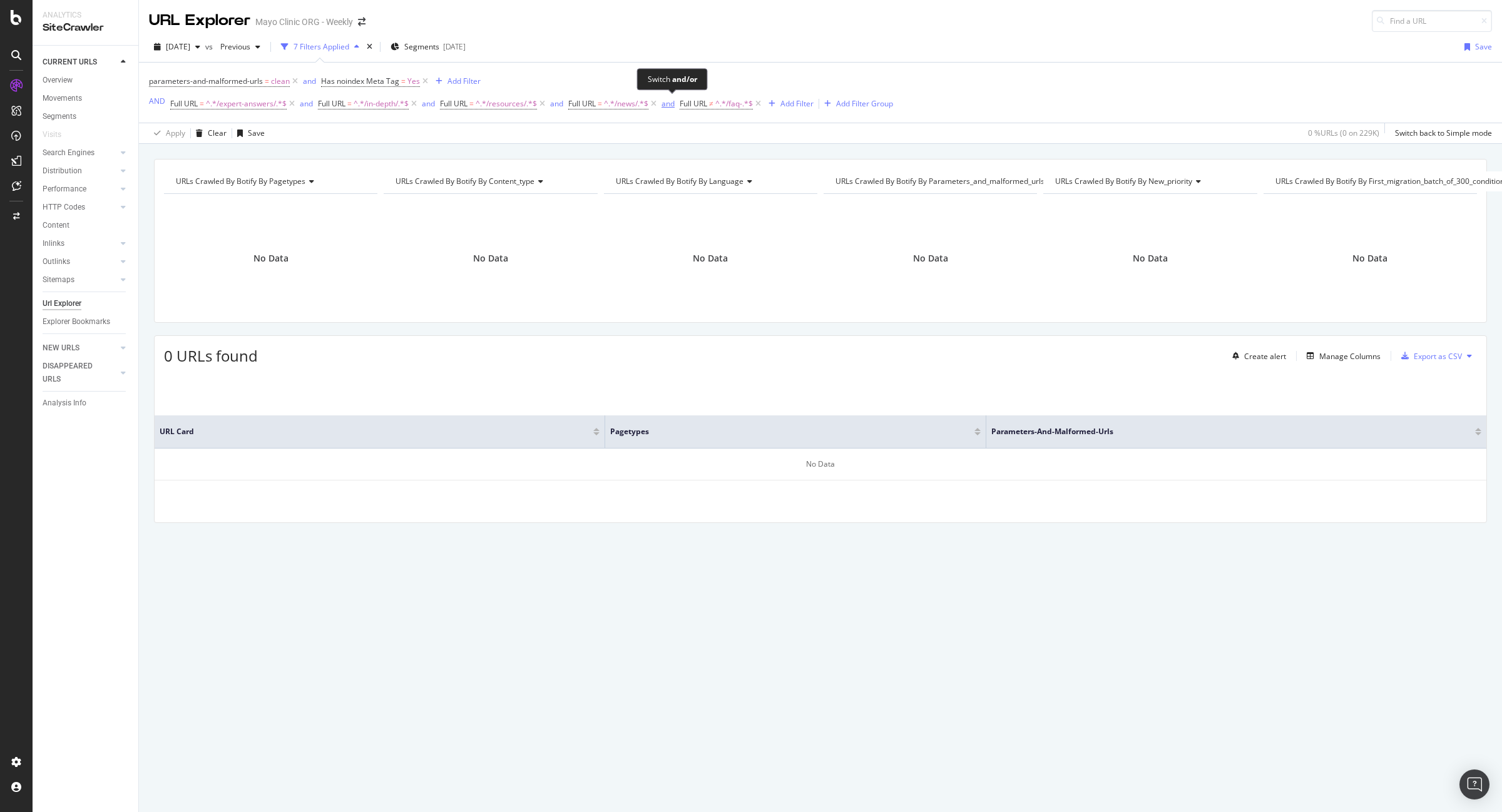
click at [666, 103] on div "and" at bounding box center [668, 104] width 13 height 11
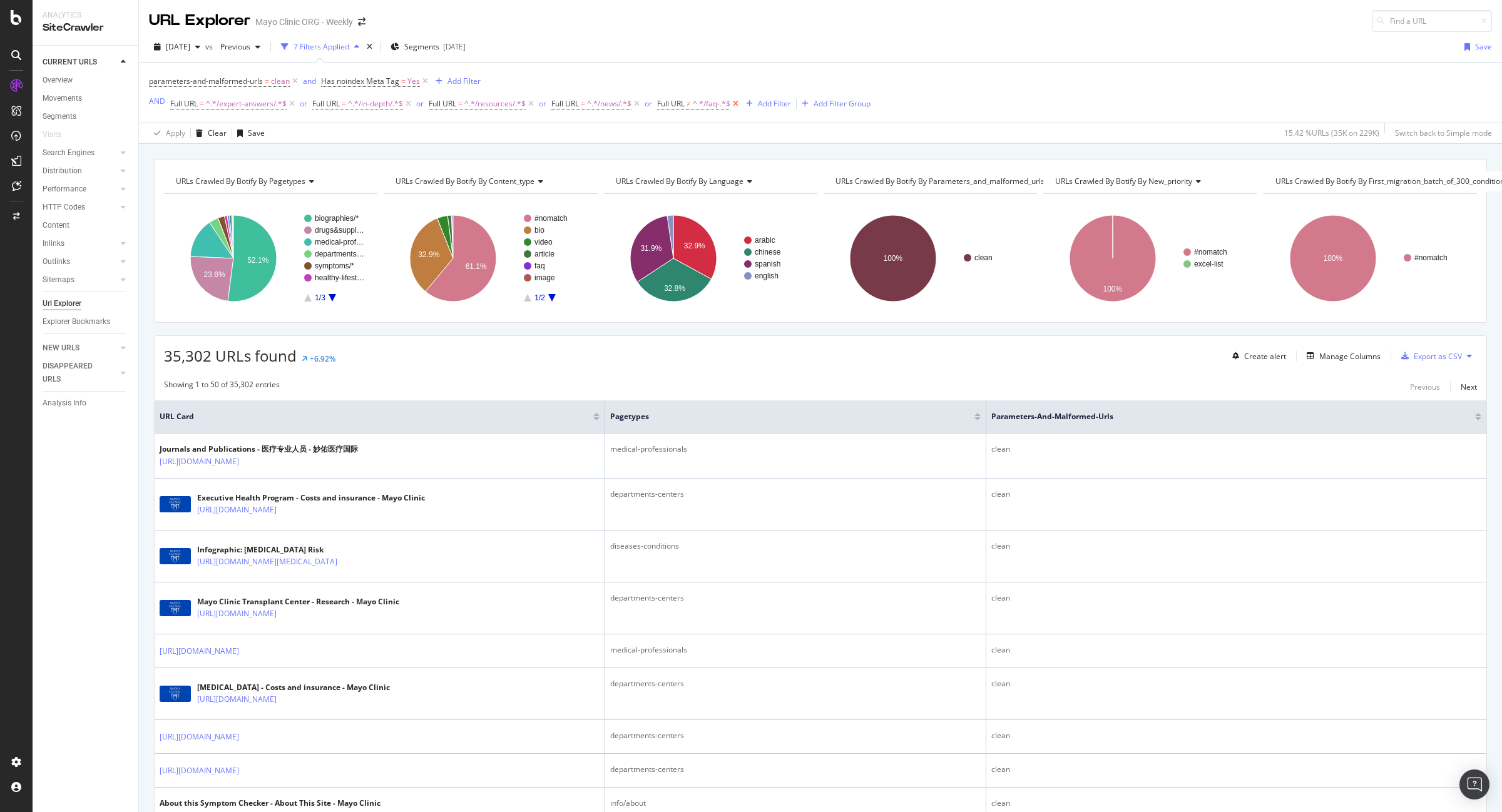
click at [738, 103] on icon at bounding box center [736, 104] width 11 height 13
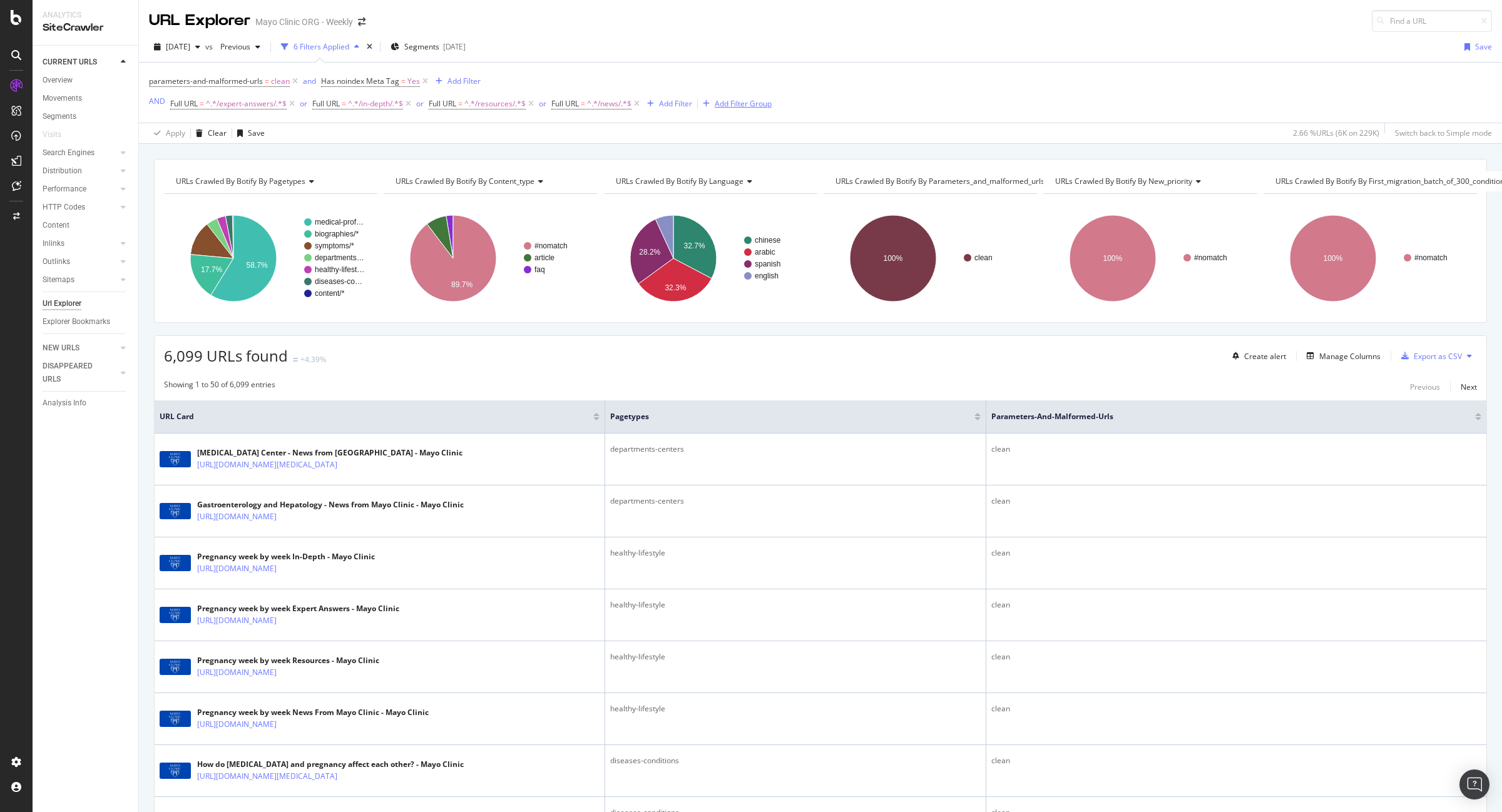
click at [749, 100] on div "Add Filter Group" at bounding box center [743, 104] width 57 height 11
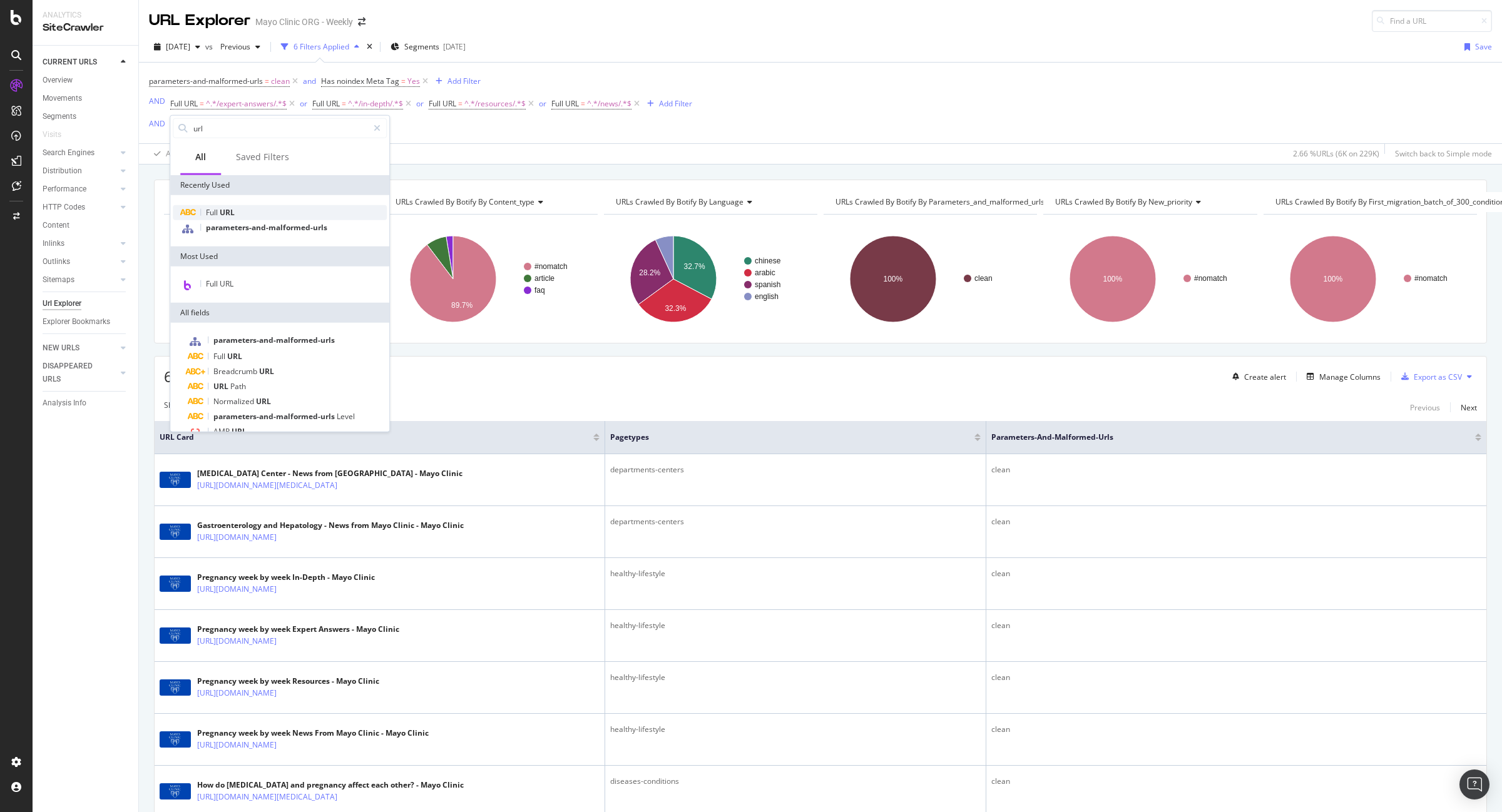
click at [223, 211] on span "URL" at bounding box center [227, 212] width 15 height 11
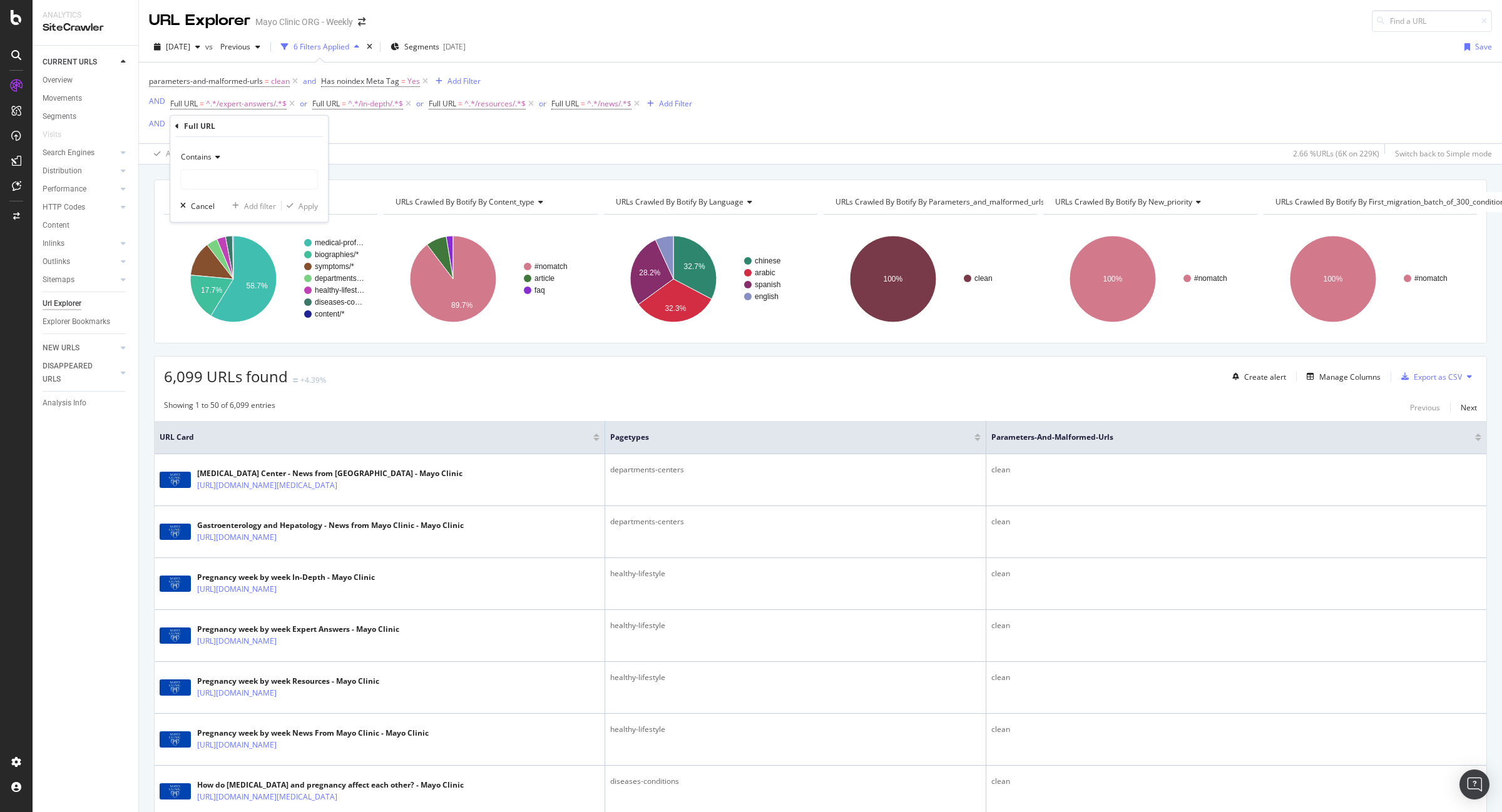
click at [201, 155] on span "Contains" at bounding box center [196, 157] width 31 height 11
click at [213, 292] on span "Doesn't contain" at bounding box center [214, 296] width 55 height 11
click at [242, 175] on input "text" at bounding box center [249, 180] width 137 height 20
type input "/faq-"
click at [305, 204] on div "Apply" at bounding box center [308, 206] width 19 height 11
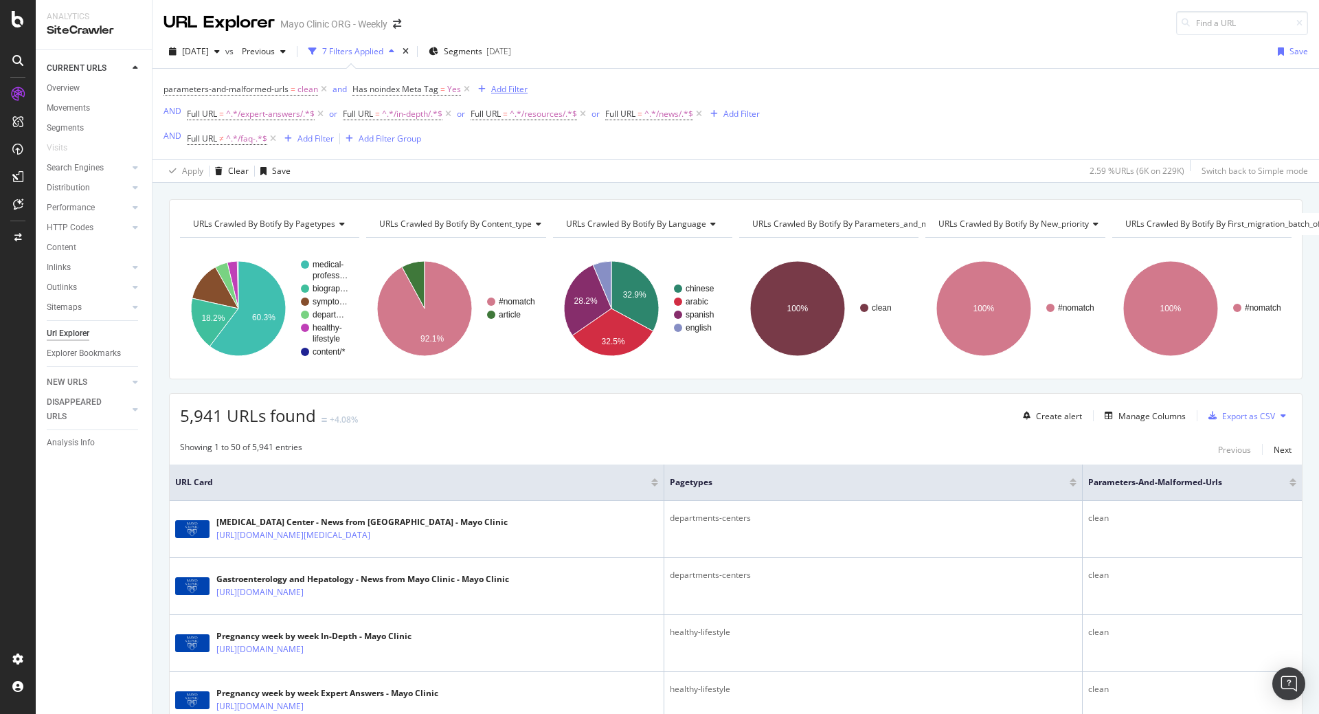
click at [509, 87] on div "Add Filter" at bounding box center [509, 89] width 36 height 12
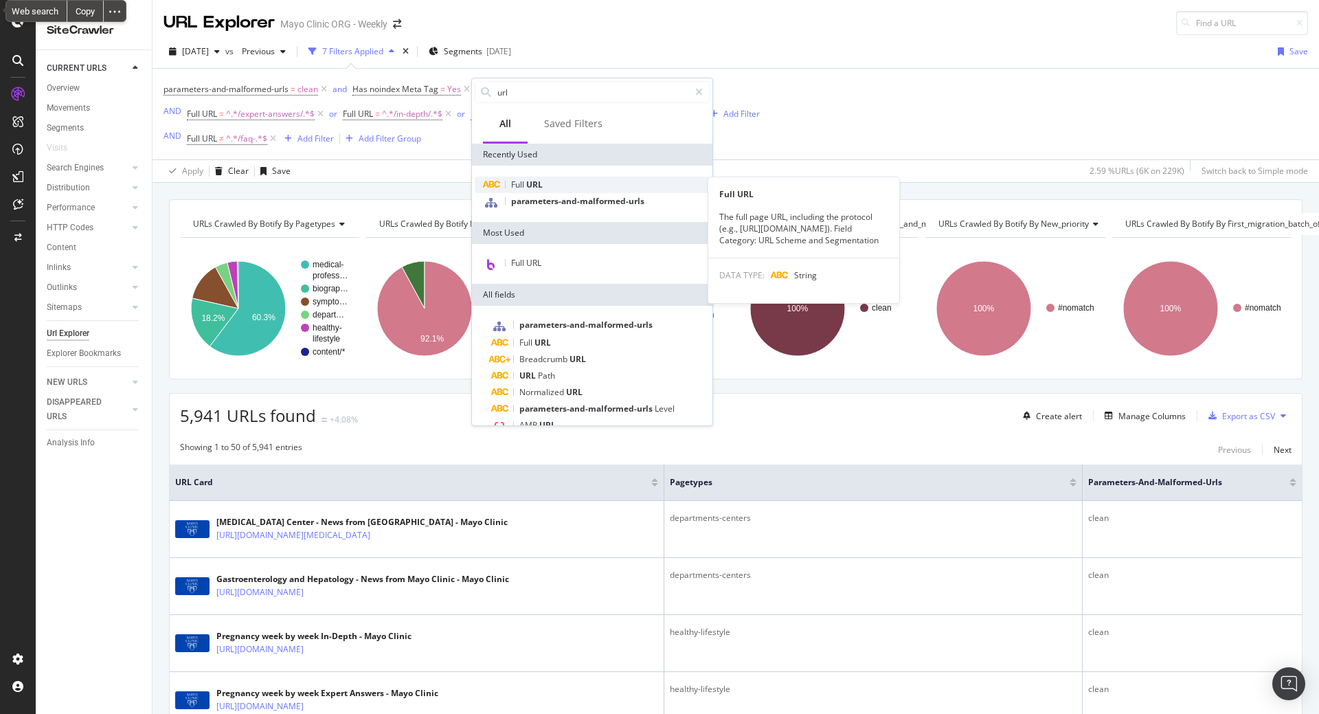
click at [523, 185] on span "Full" at bounding box center [518, 185] width 15 height 12
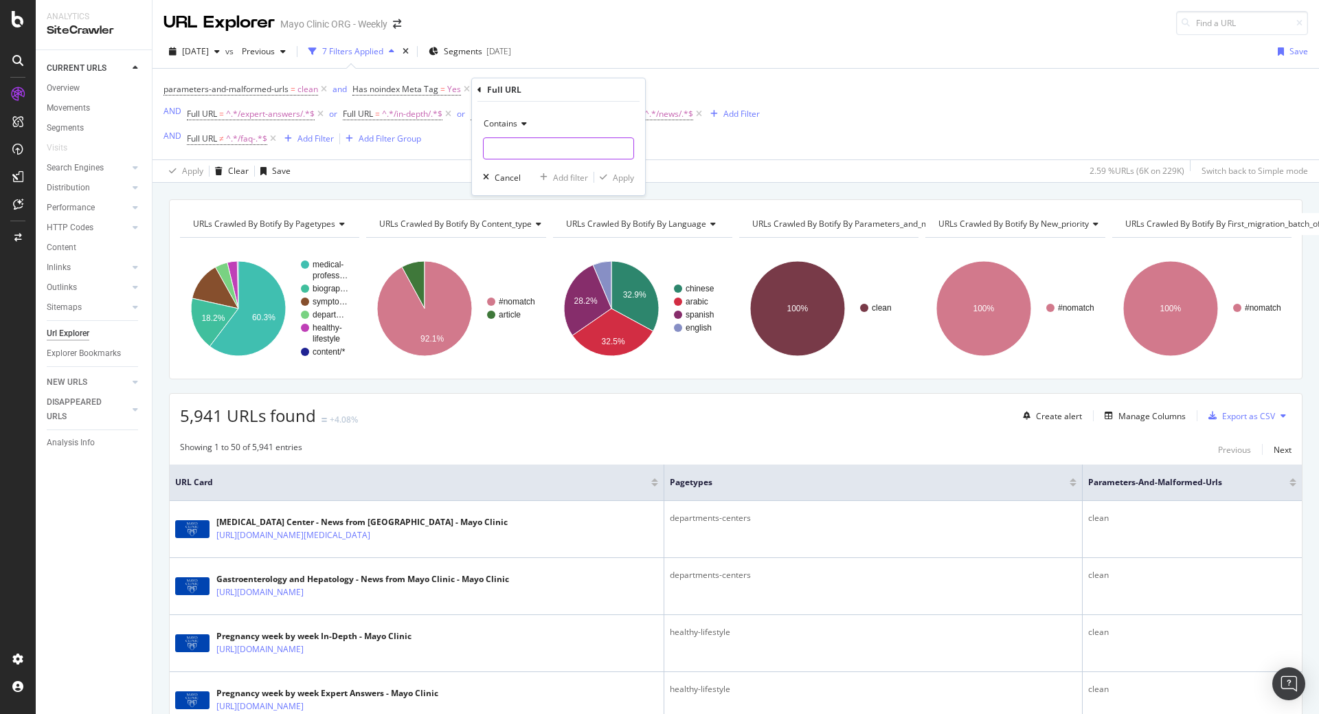
click at [511, 141] on input "text" at bounding box center [558, 148] width 150 height 22
type input "/hlv"
click at [620, 179] on div "Apply" at bounding box center [623, 178] width 21 height 12
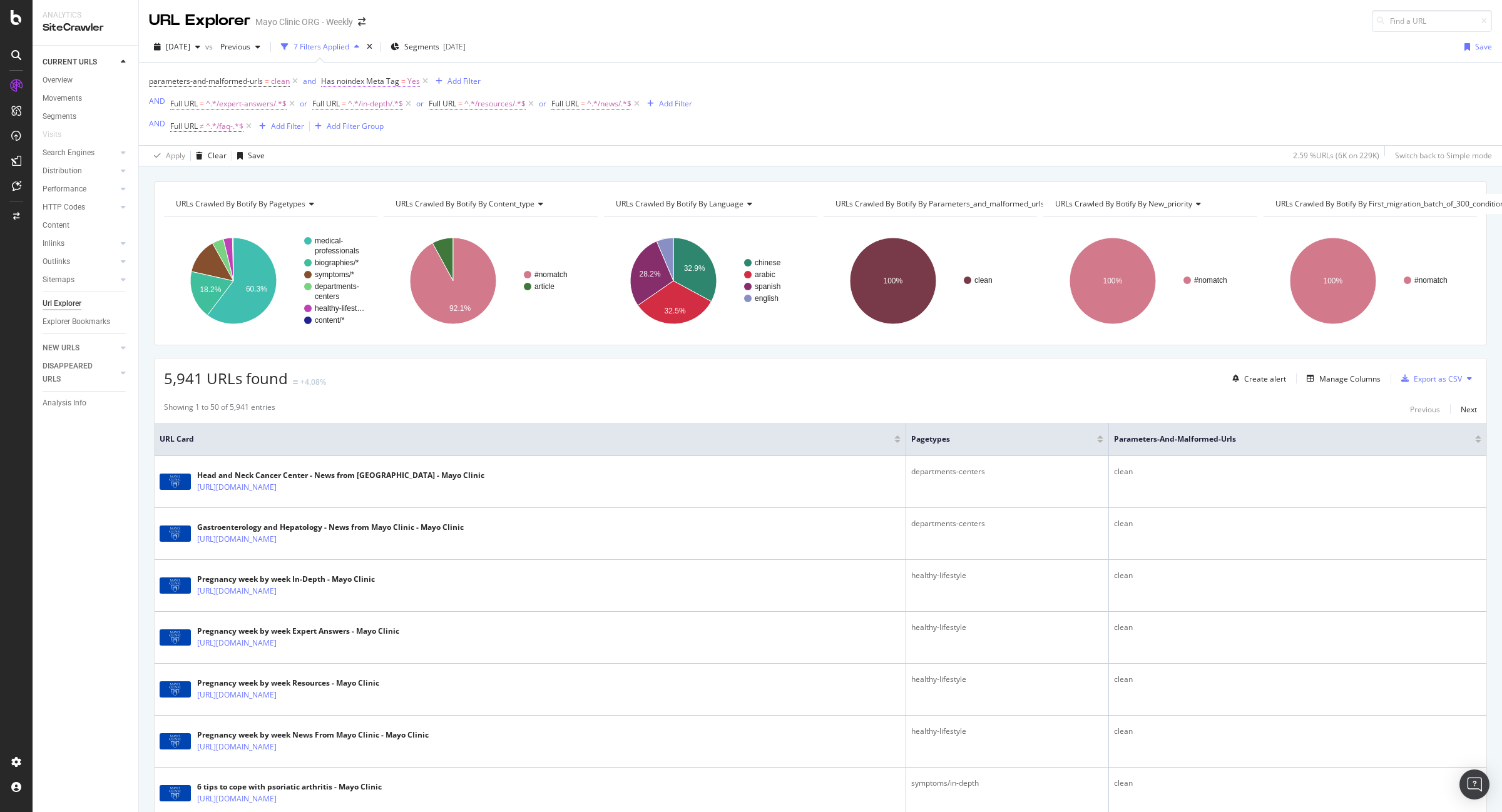
click at [345, 78] on span "Has noindex Meta Tag" at bounding box center [360, 81] width 78 height 11
click at [345, 129] on icon at bounding box center [349, 130] width 9 height 7
click at [345, 173] on span "No" at bounding box center [343, 173] width 10 height 11
click at [458, 155] on div "Apply" at bounding box center [459, 158] width 19 height 11
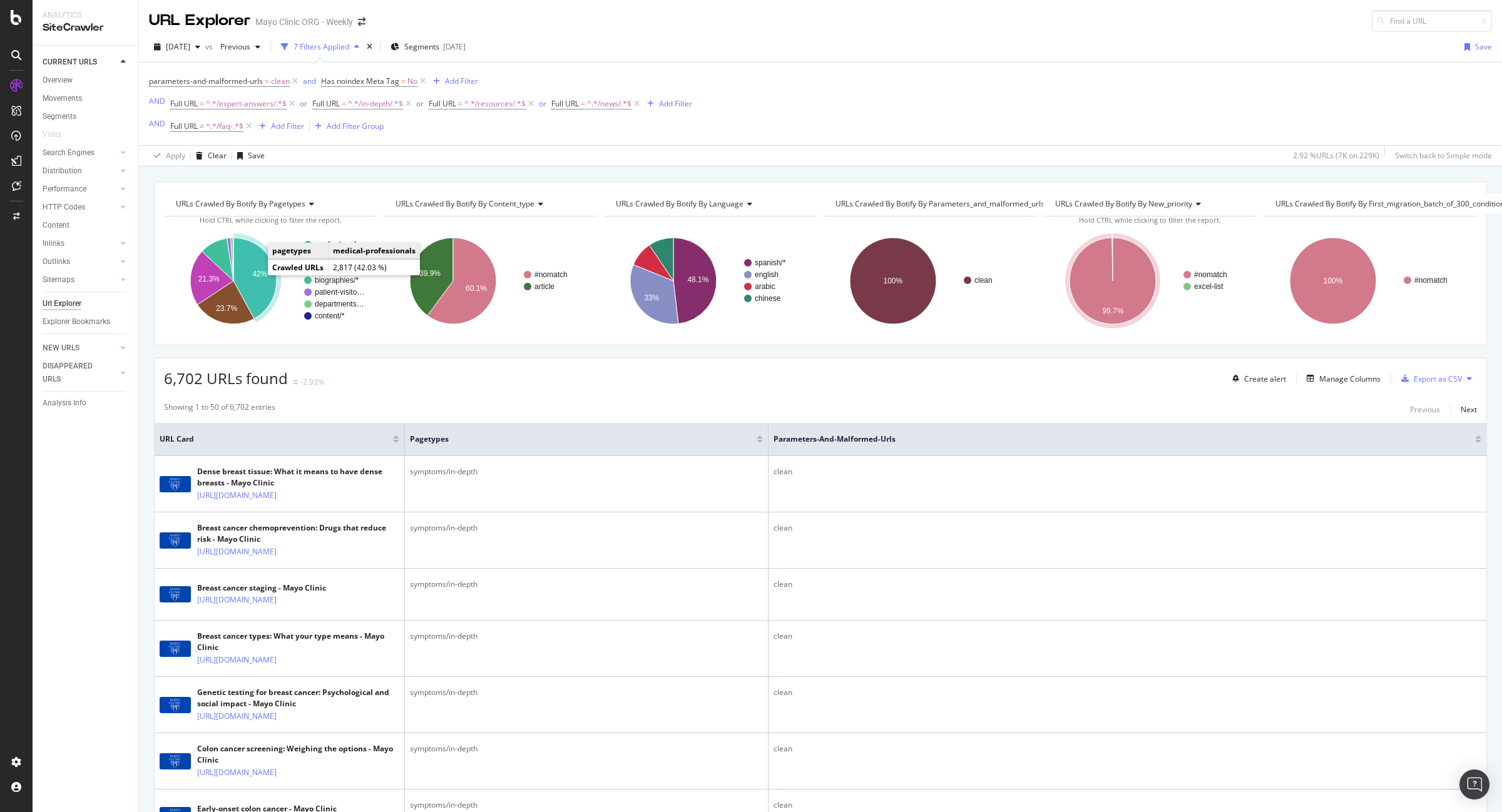
click at [252, 282] on icon "A chart." at bounding box center [254, 278] width 43 height 81
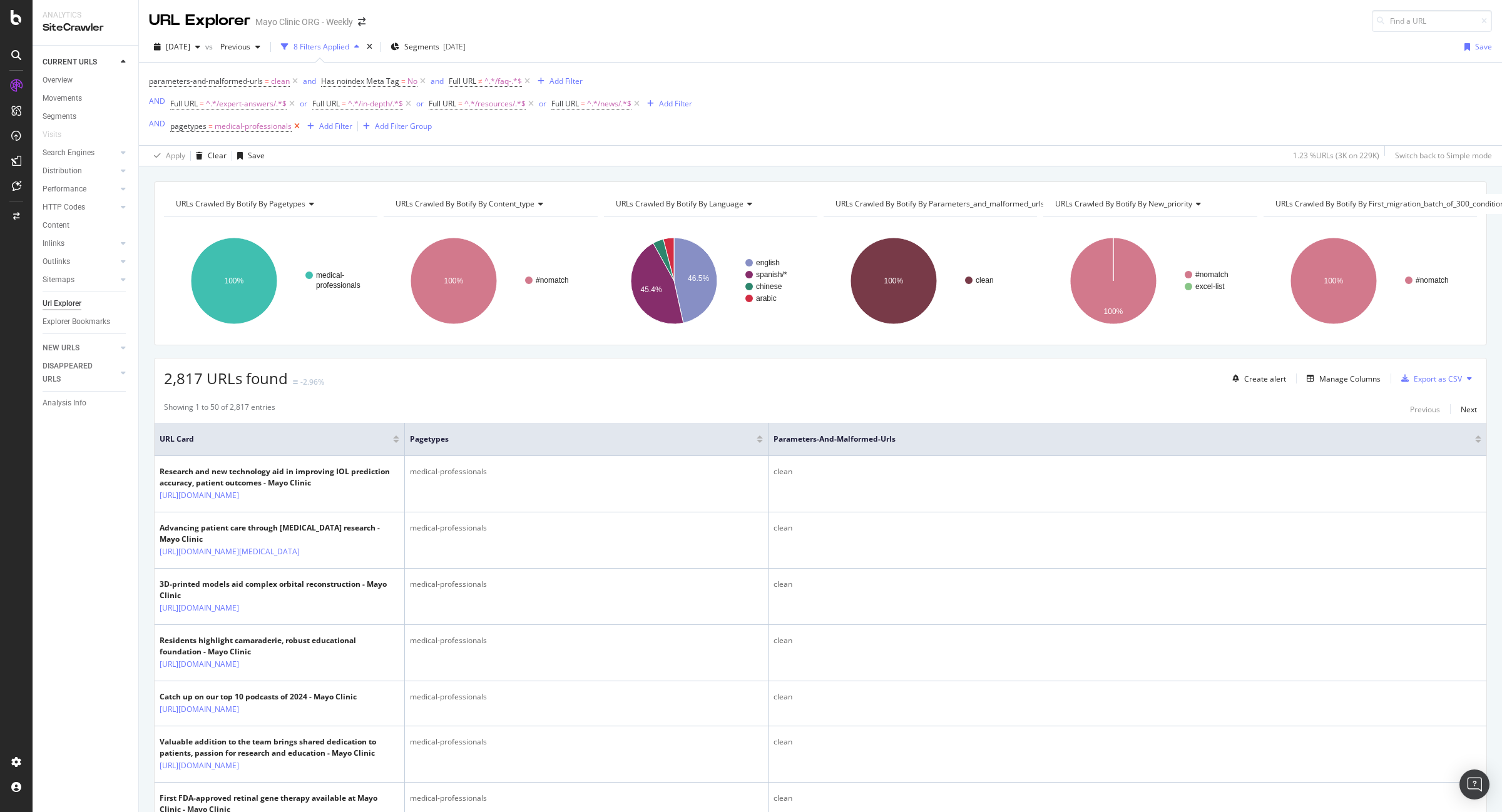
click at [298, 125] on icon at bounding box center [297, 127] width 11 height 13
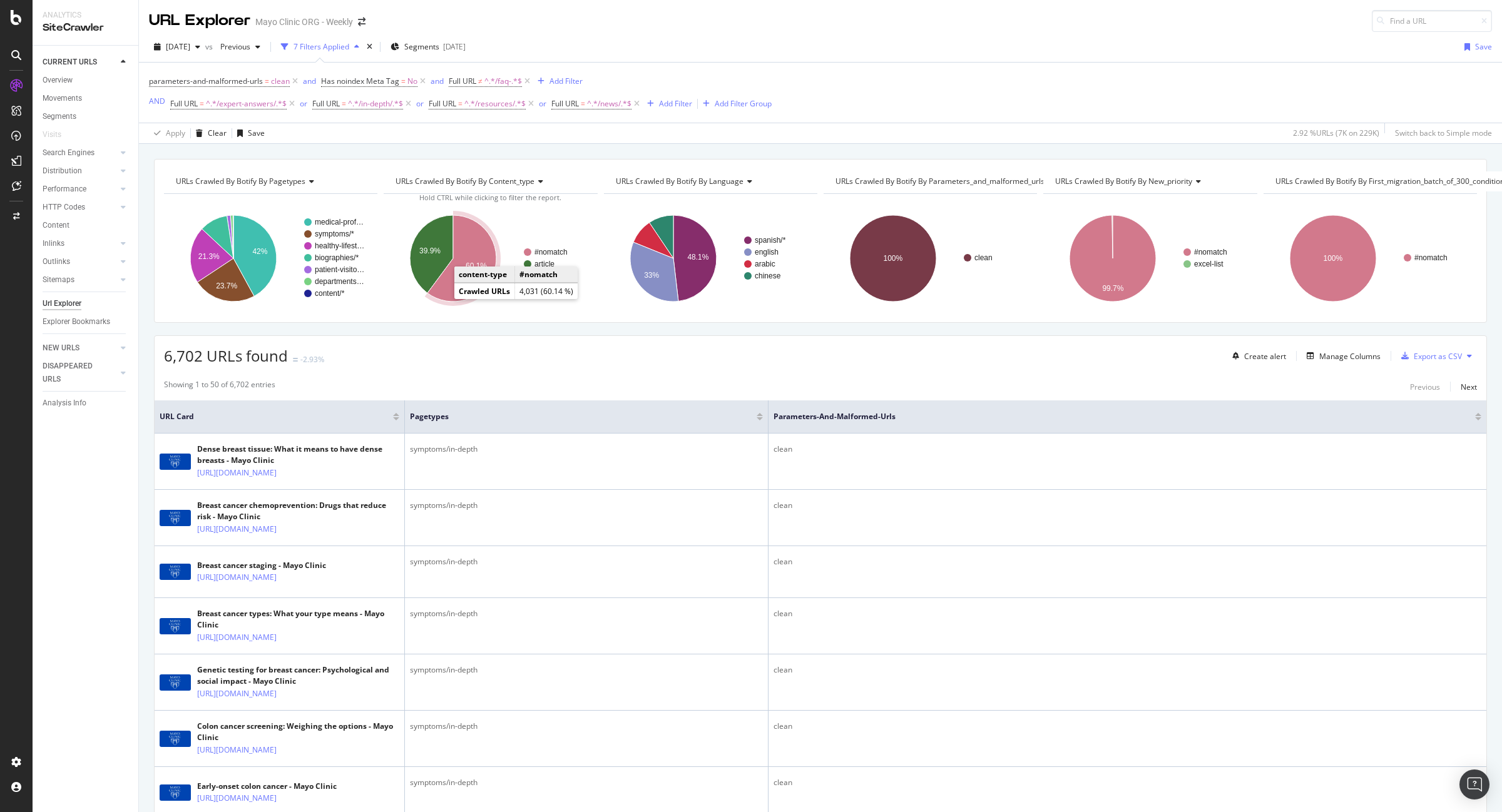
click at [438, 282] on icon "A chart." at bounding box center [462, 258] width 69 height 87
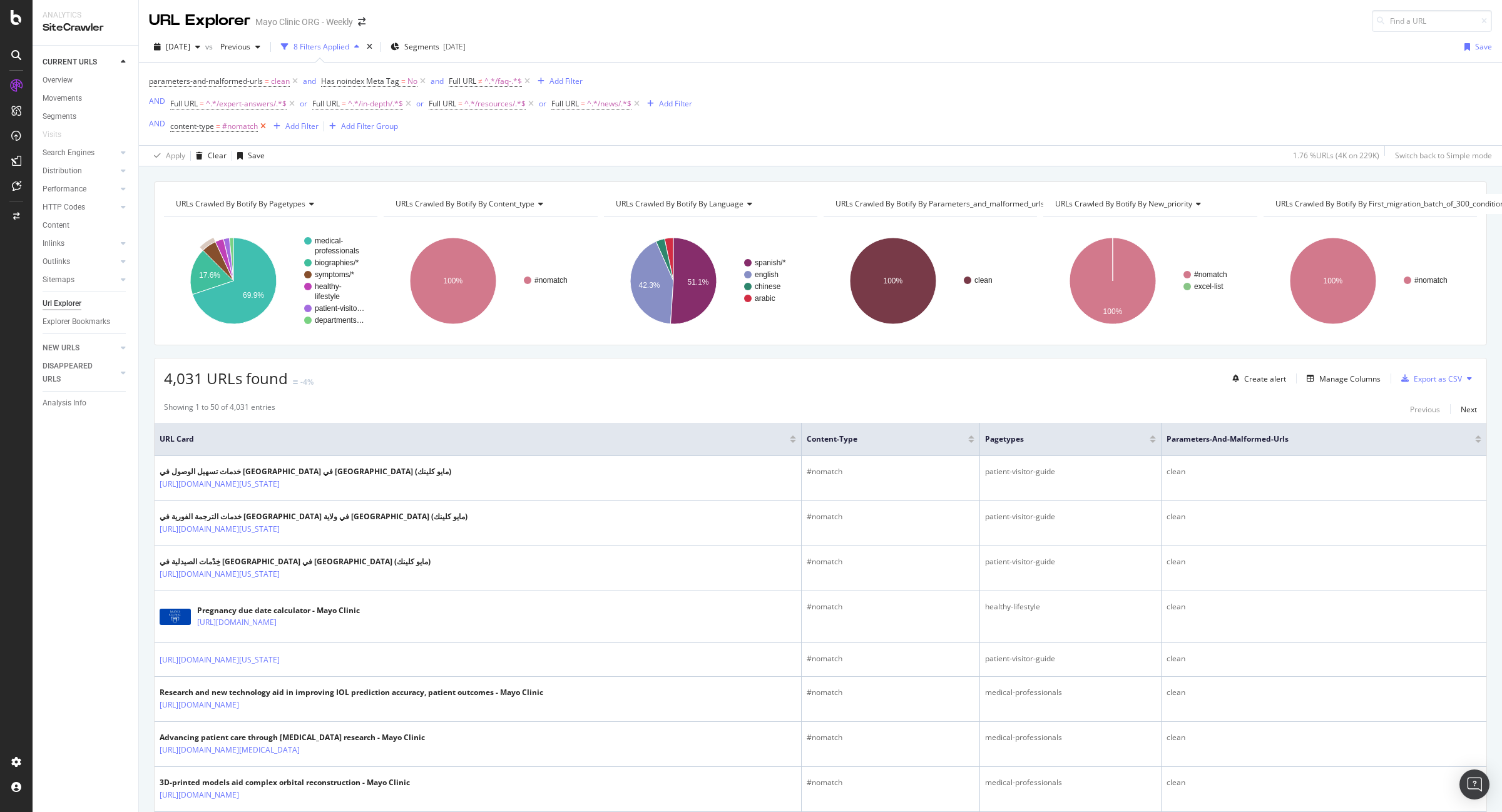
click at [265, 126] on icon at bounding box center [263, 127] width 11 height 13
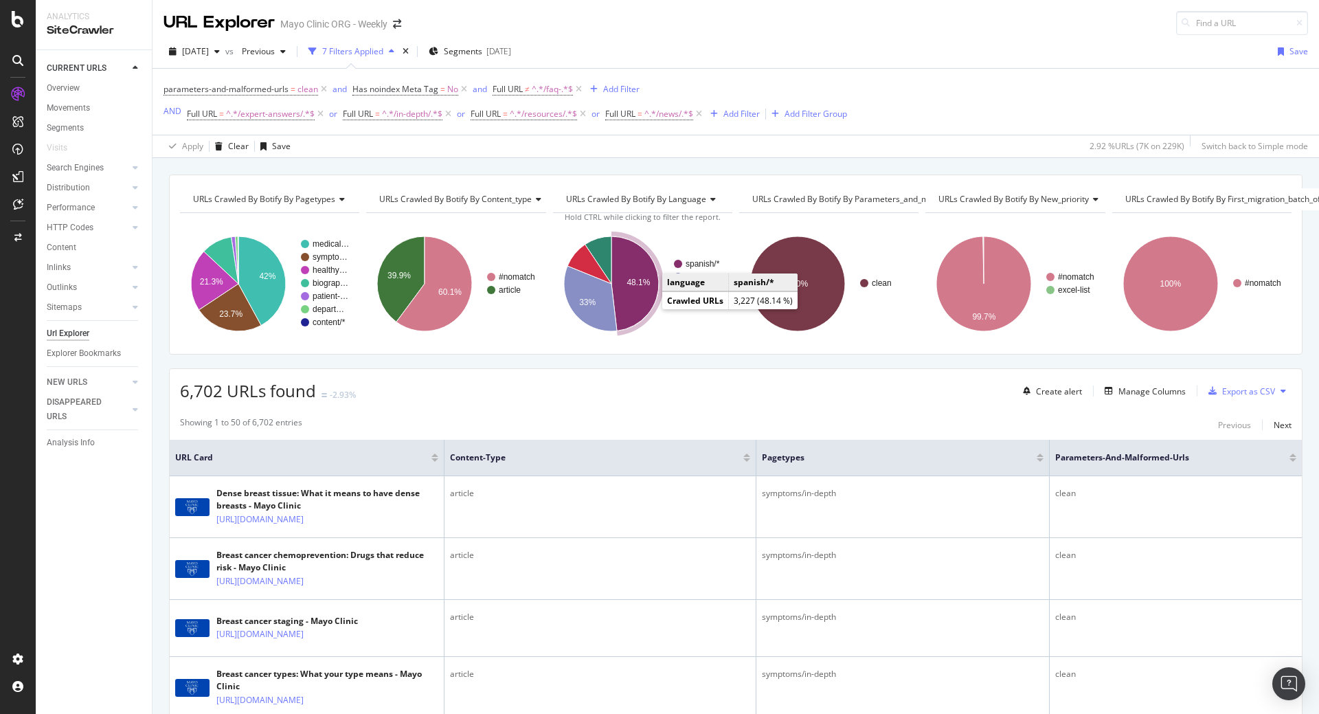
click at [628, 293] on icon "A chart." at bounding box center [634, 283] width 47 height 95
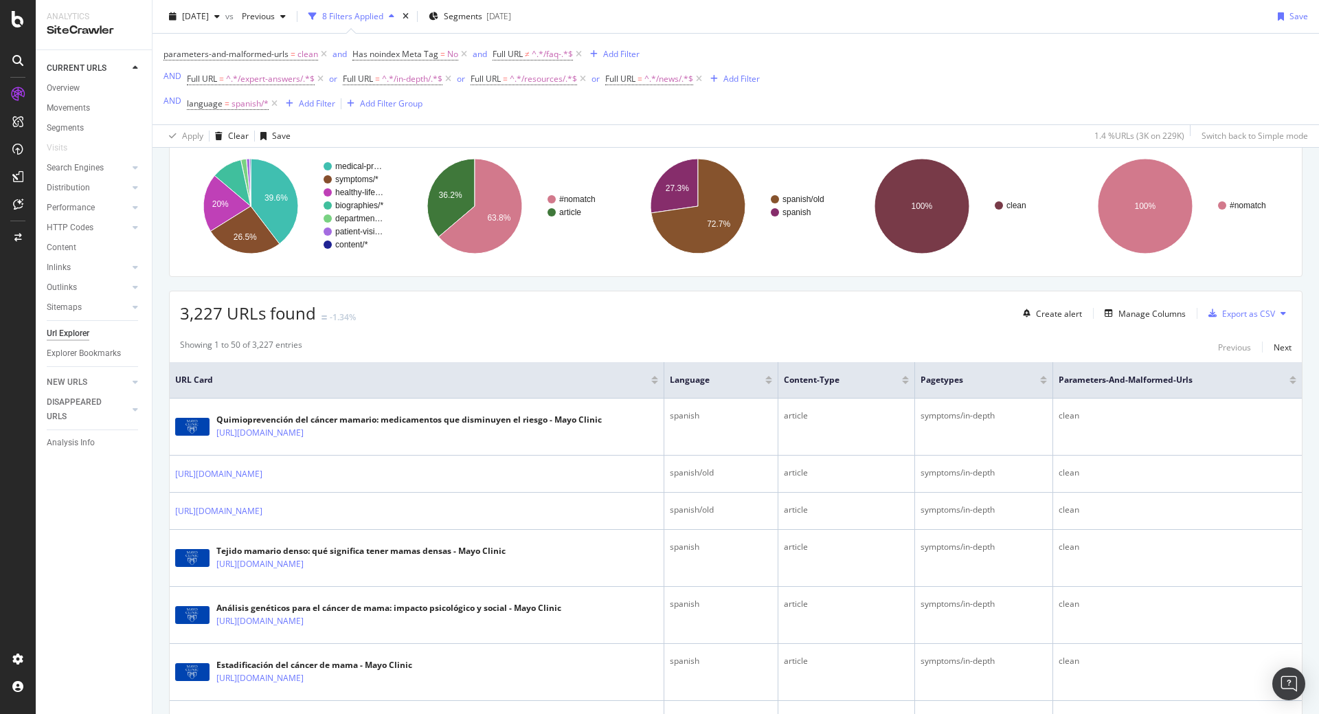
scroll to position [69, 0]
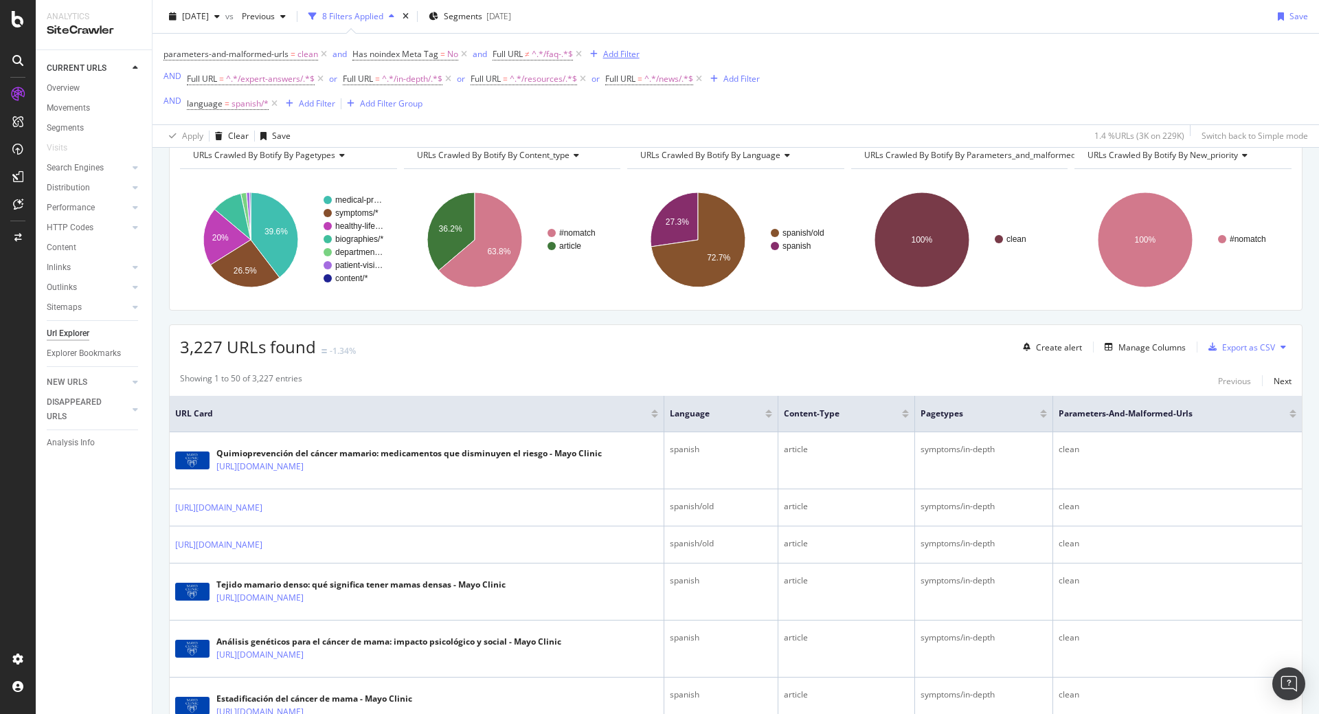
click at [626, 52] on div "Add Filter" at bounding box center [621, 54] width 36 height 12
